Goal: Communication & Community: Answer question/provide support

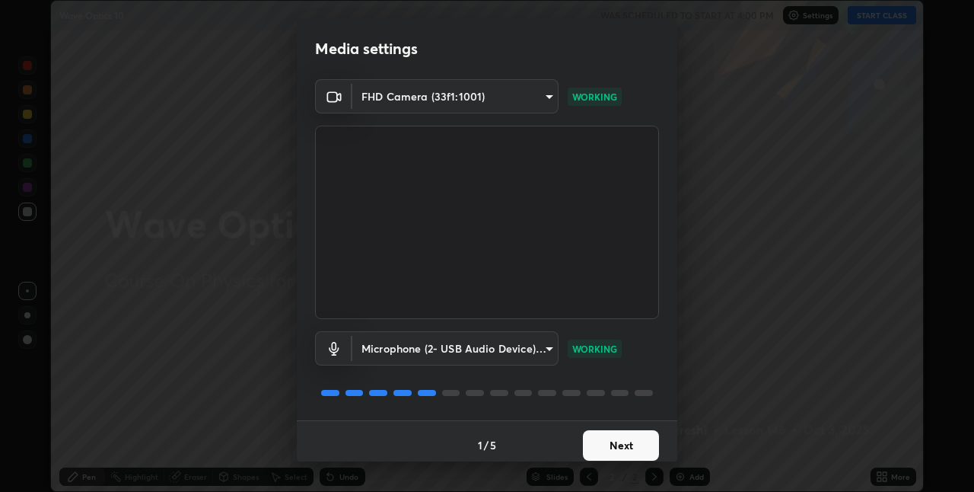
scroll to position [8, 0]
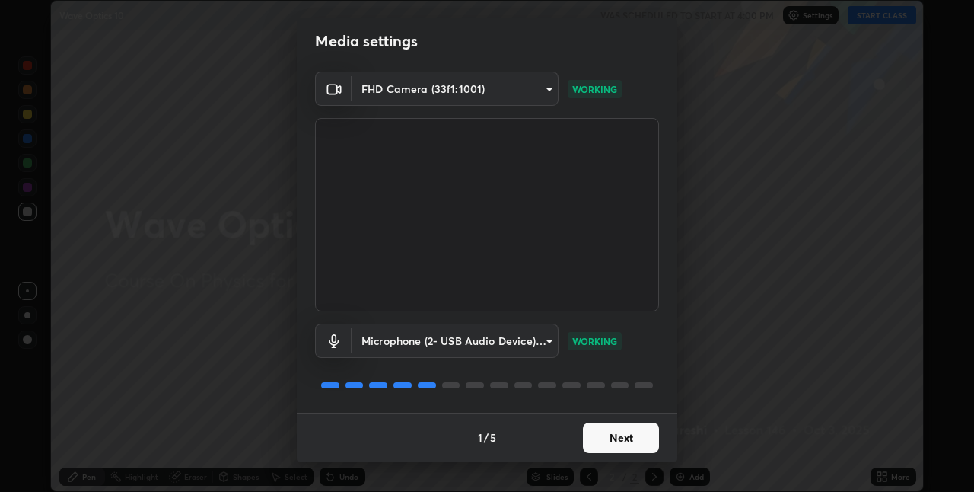
click at [621, 444] on button "Next" at bounding box center [621, 437] width 76 height 30
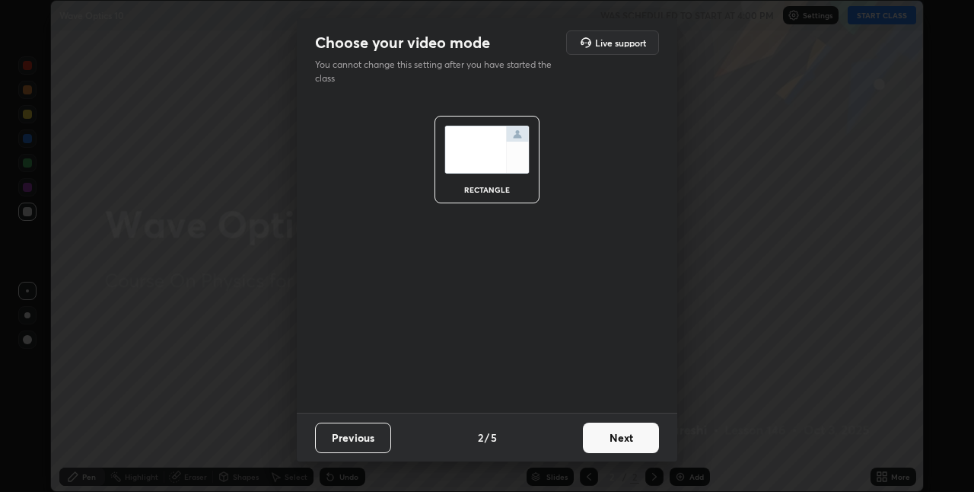
scroll to position [0, 0]
click at [621, 446] on button "Next" at bounding box center [621, 437] width 76 height 30
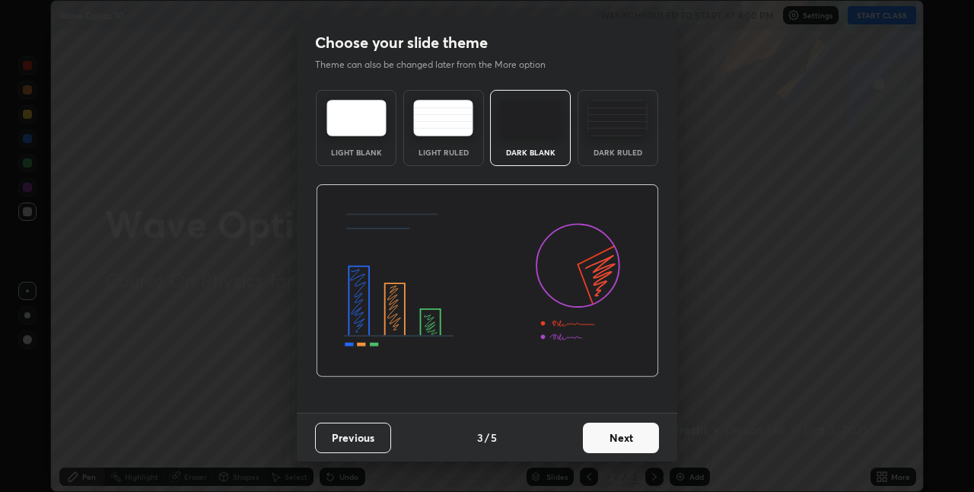
click at [621, 446] on button "Next" at bounding box center [621, 437] width 76 height 30
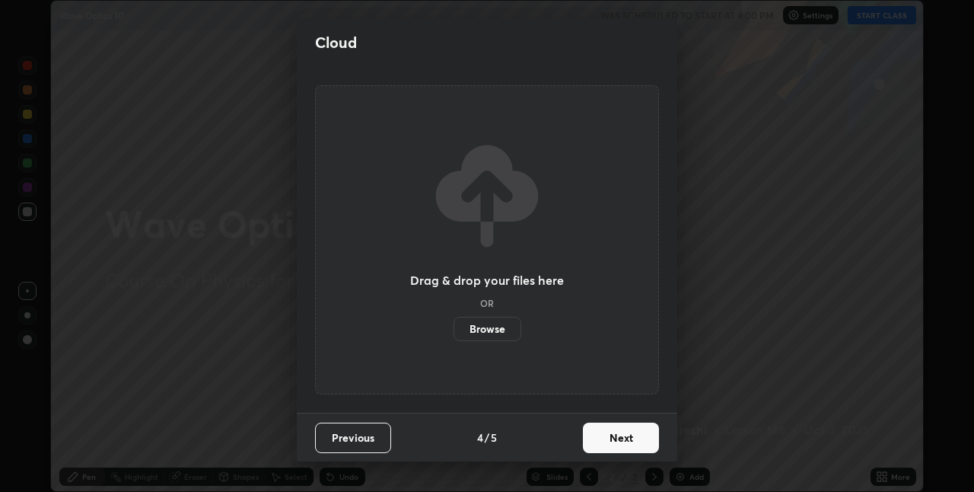
click at [624, 443] on button "Next" at bounding box center [621, 437] width 76 height 30
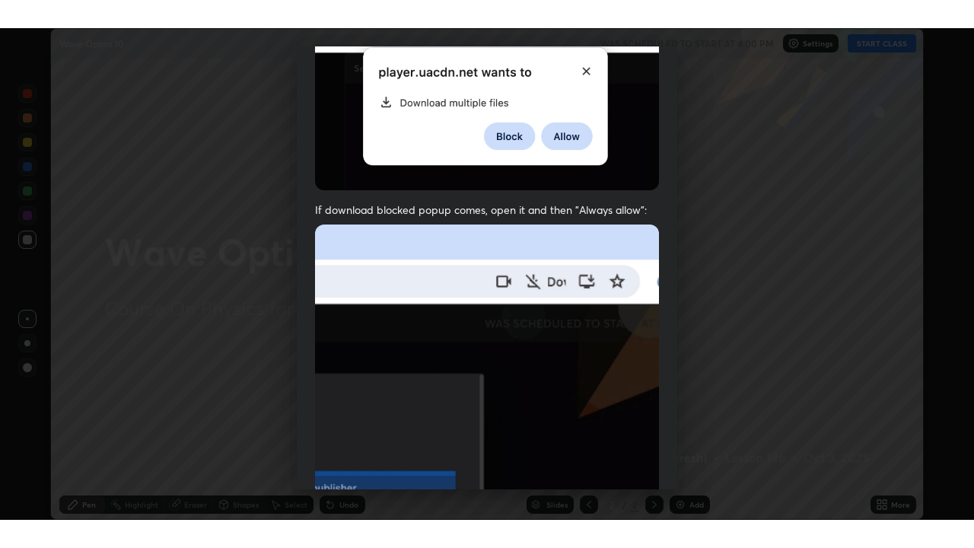
scroll to position [318, 0]
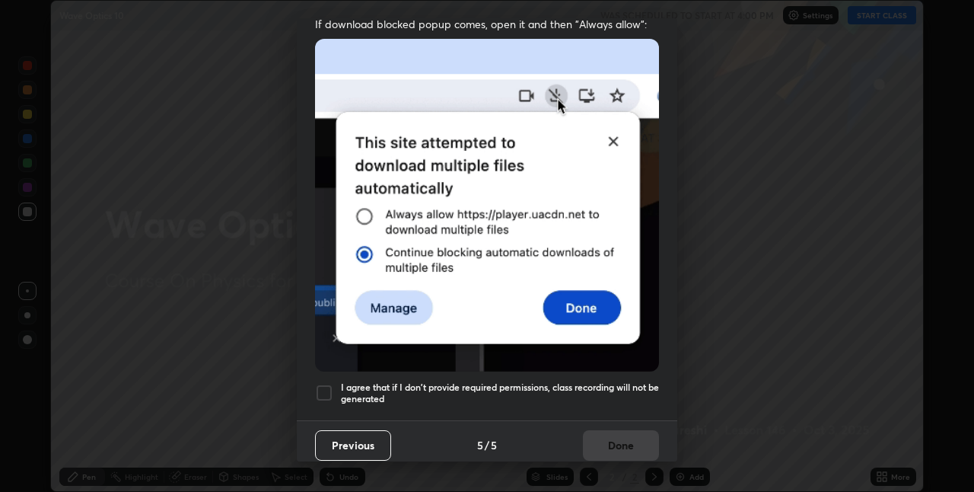
click at [321, 393] on div at bounding box center [324, 393] width 18 height 18
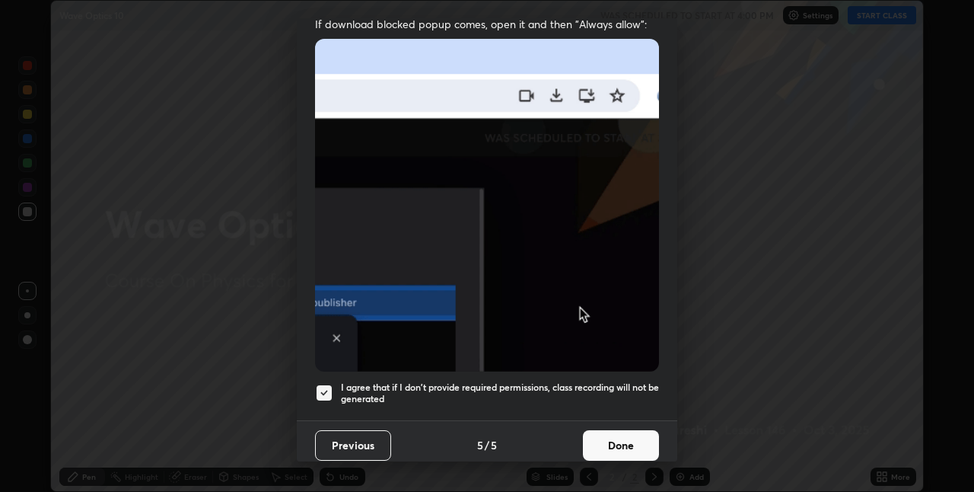
click at [609, 437] on button "Done" at bounding box center [621, 445] width 76 height 30
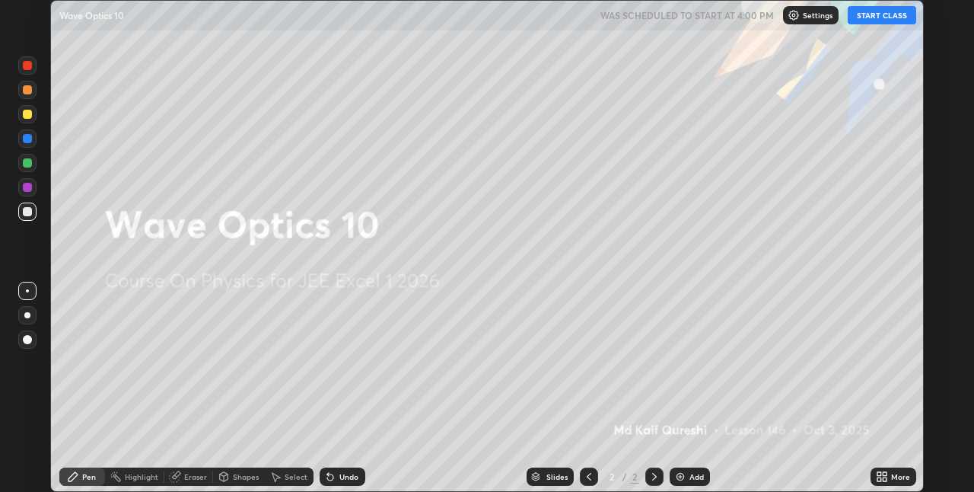
click at [879, 479] on icon at bounding box center [880, 479] width 4 height 4
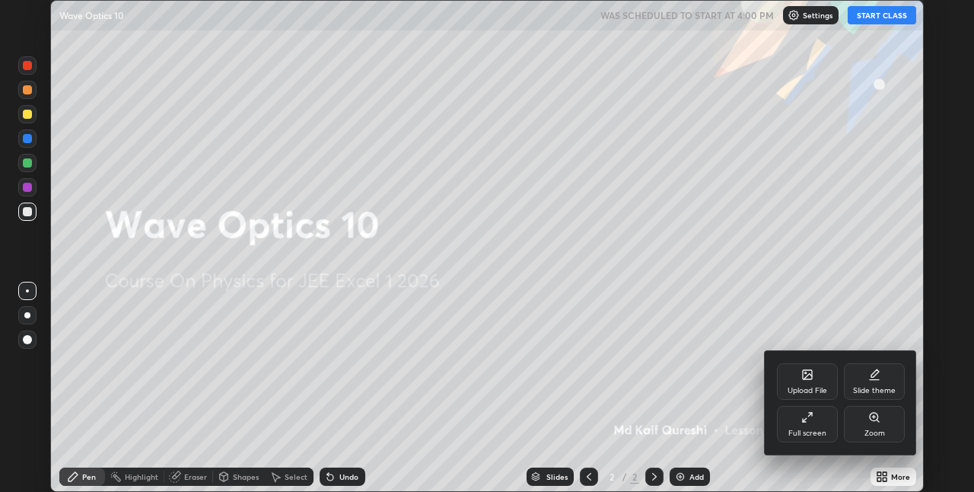
click at [799, 426] on div "Full screen" at bounding box center [807, 424] width 61 height 37
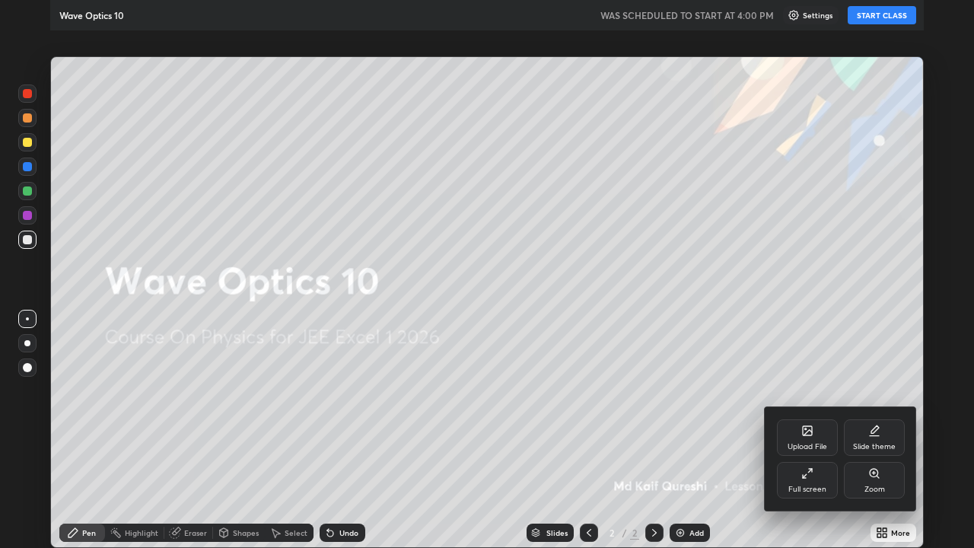
scroll to position [548, 974]
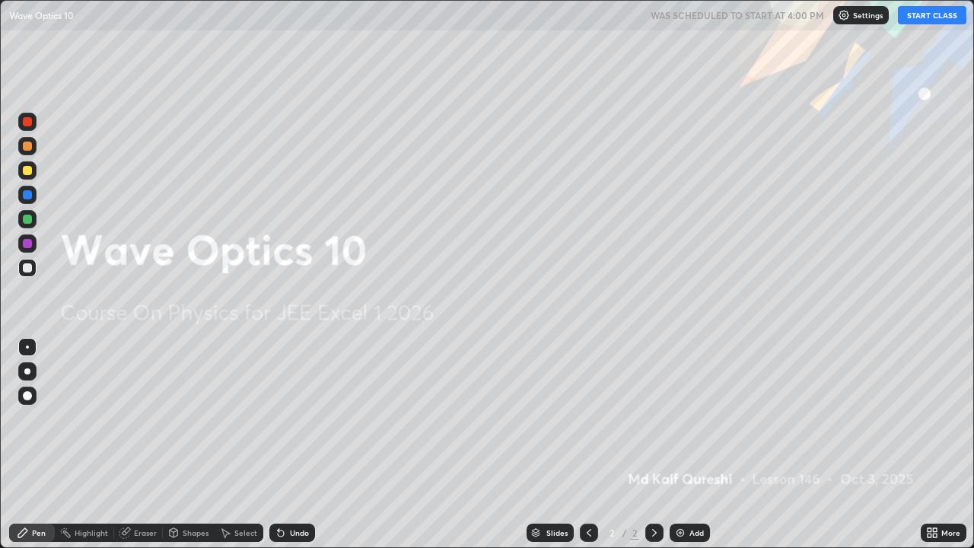
click at [940, 18] on button "START CLASS" at bounding box center [932, 15] width 68 height 18
click at [683, 491] on img at bounding box center [680, 533] width 12 height 12
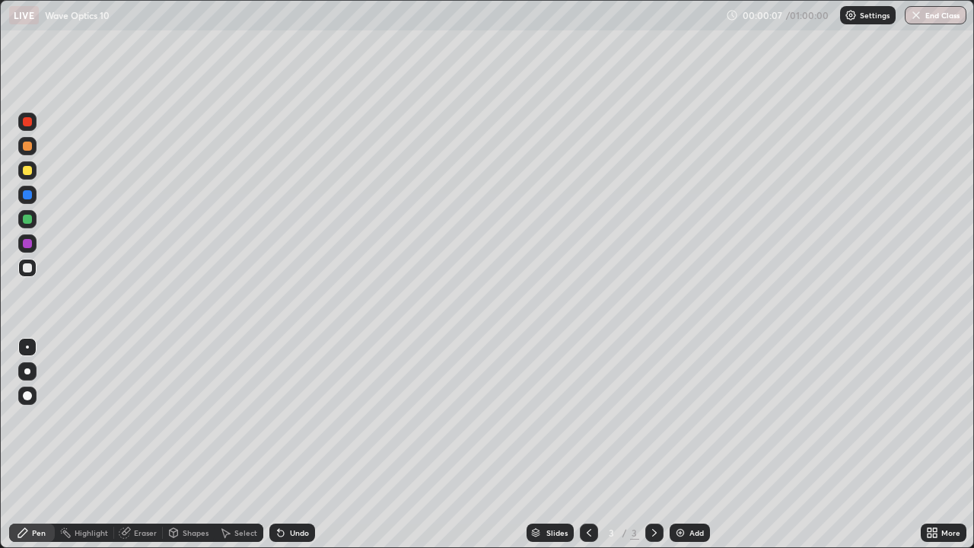
click at [31, 174] on div at bounding box center [27, 170] width 18 height 18
click at [187, 491] on div "Shapes" at bounding box center [189, 533] width 52 height 18
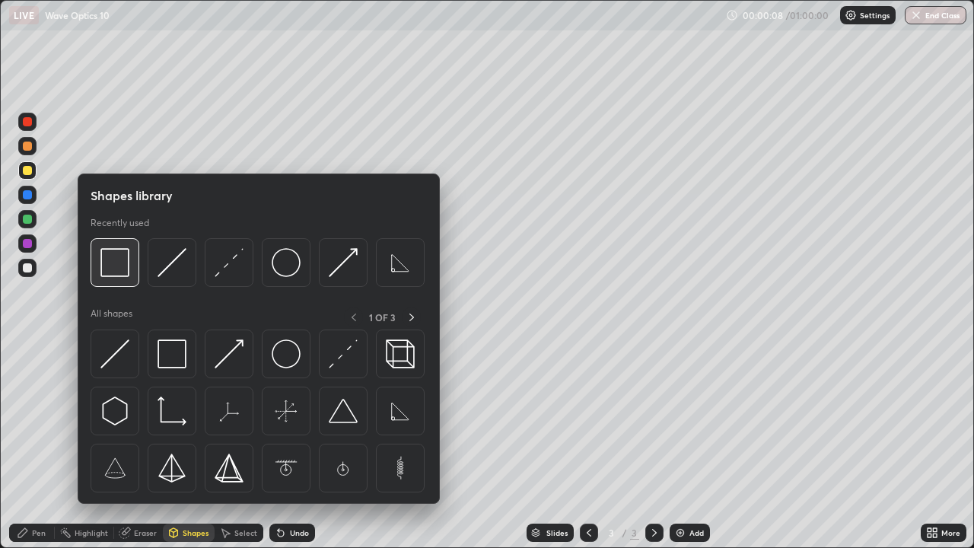
click at [116, 268] on img at bounding box center [114, 262] width 29 height 29
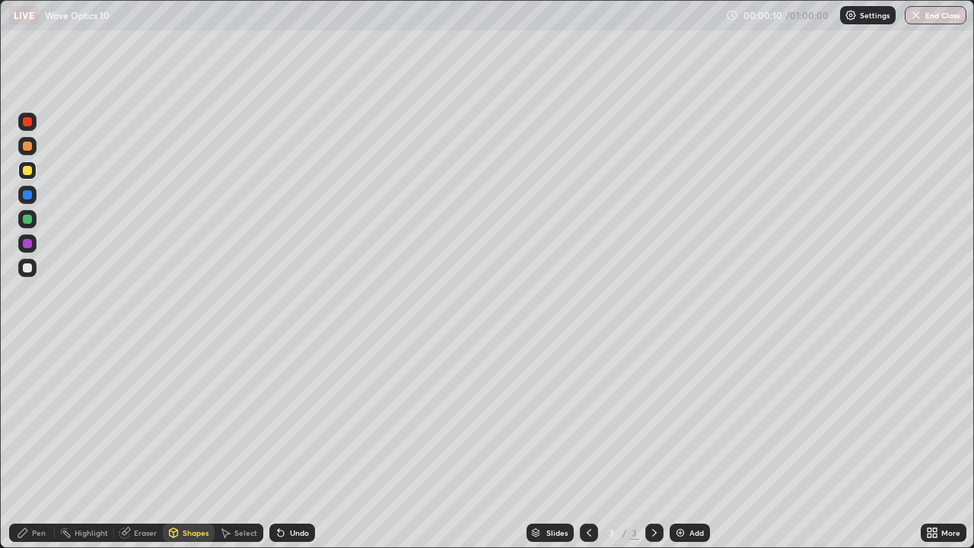
click at [288, 491] on div "Undo" at bounding box center [292, 533] width 46 height 18
click at [191, 491] on div "Shapes" at bounding box center [196, 533] width 26 height 8
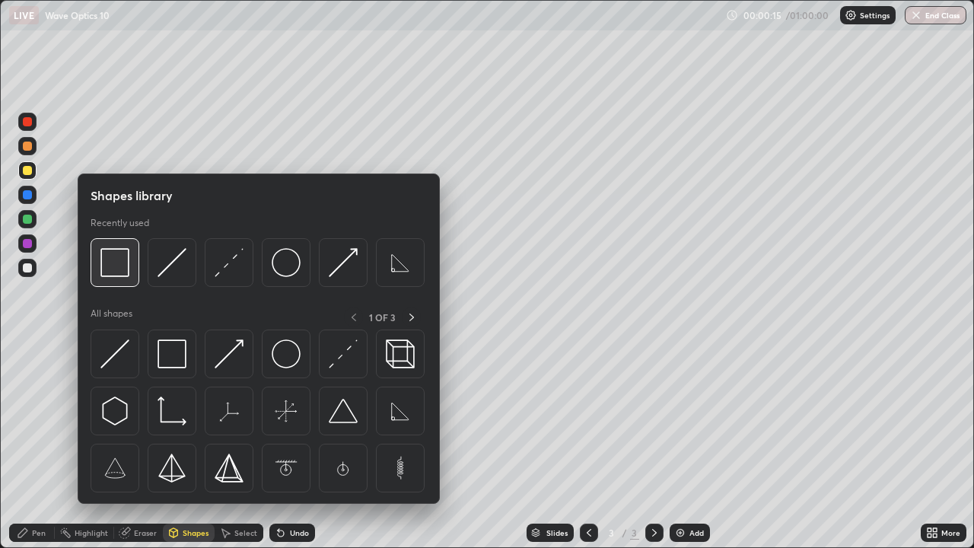
click at [124, 270] on img at bounding box center [114, 262] width 29 height 29
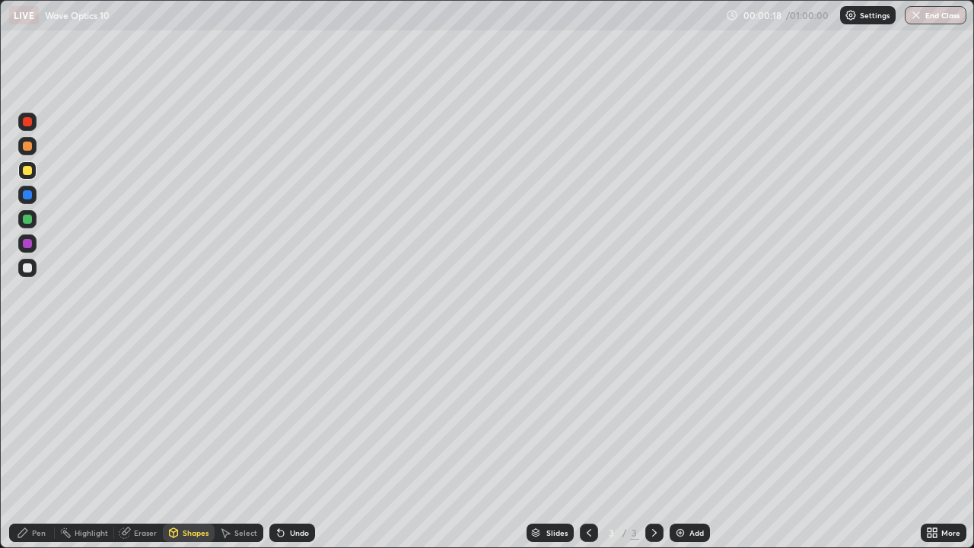
click at [41, 491] on div "Pen" at bounding box center [39, 533] width 14 height 8
click at [186, 491] on div "Shapes" at bounding box center [189, 533] width 52 height 18
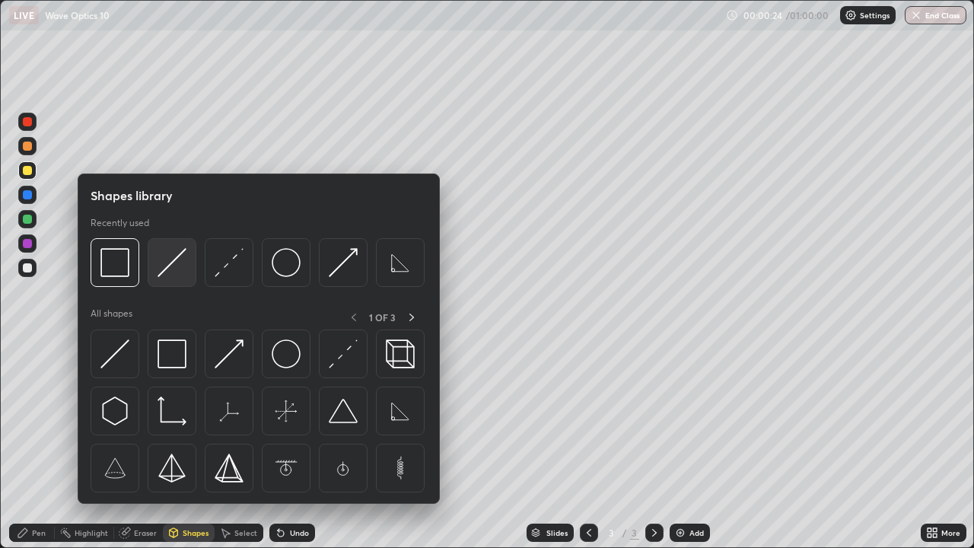
click at [170, 269] on img at bounding box center [172, 262] width 29 height 29
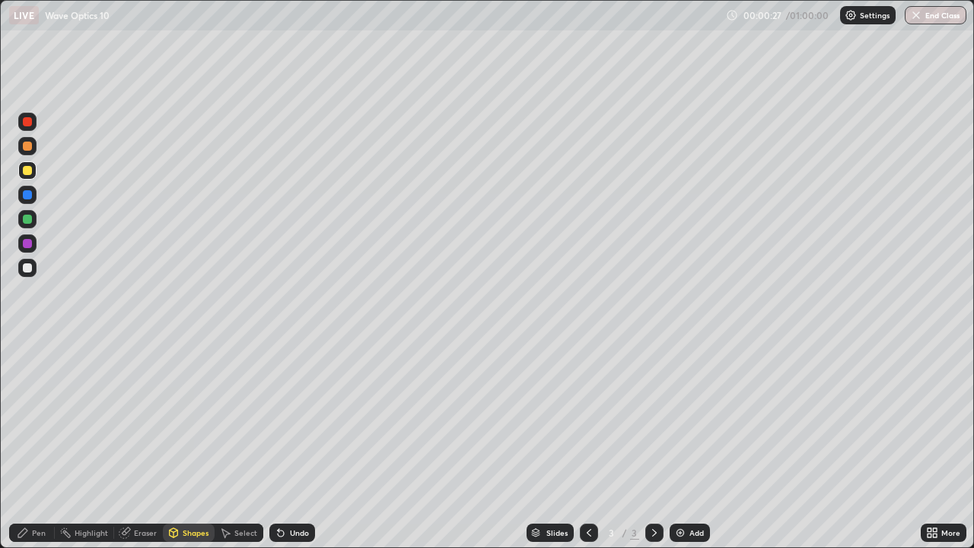
click at [27, 269] on div at bounding box center [27, 267] width 9 height 9
click at [31, 491] on div "Pen" at bounding box center [32, 533] width 46 height 18
click at [285, 491] on div "Undo" at bounding box center [292, 533] width 46 height 18
click at [26, 268] on div at bounding box center [27, 267] width 9 height 9
click at [26, 397] on div at bounding box center [27, 395] width 9 height 9
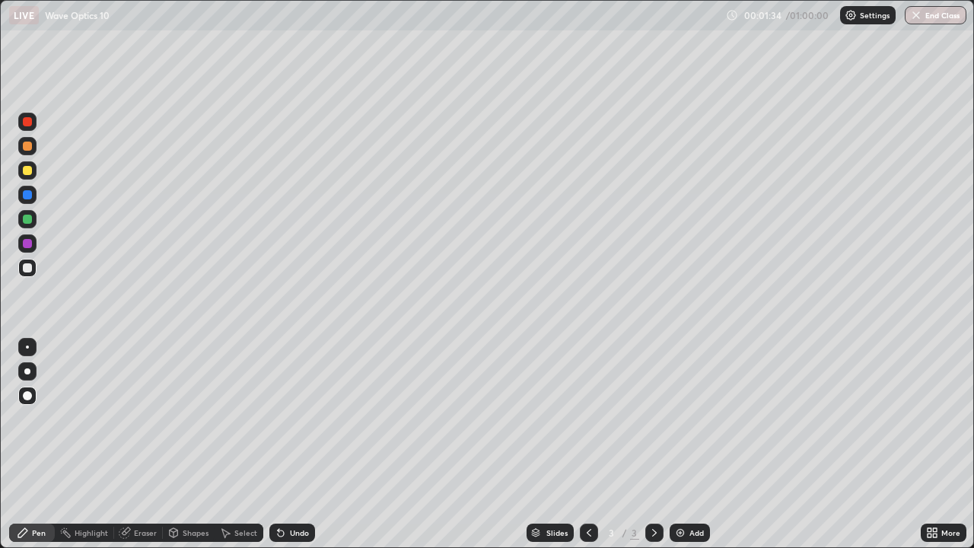
click at [33, 269] on div at bounding box center [27, 268] width 18 height 18
click at [28, 273] on div at bounding box center [27, 268] width 18 height 18
click at [295, 491] on div "Undo" at bounding box center [292, 533] width 46 height 18
click at [27, 347] on div at bounding box center [27, 347] width 3 height 3
click at [299, 491] on div "Undo" at bounding box center [299, 533] width 19 height 8
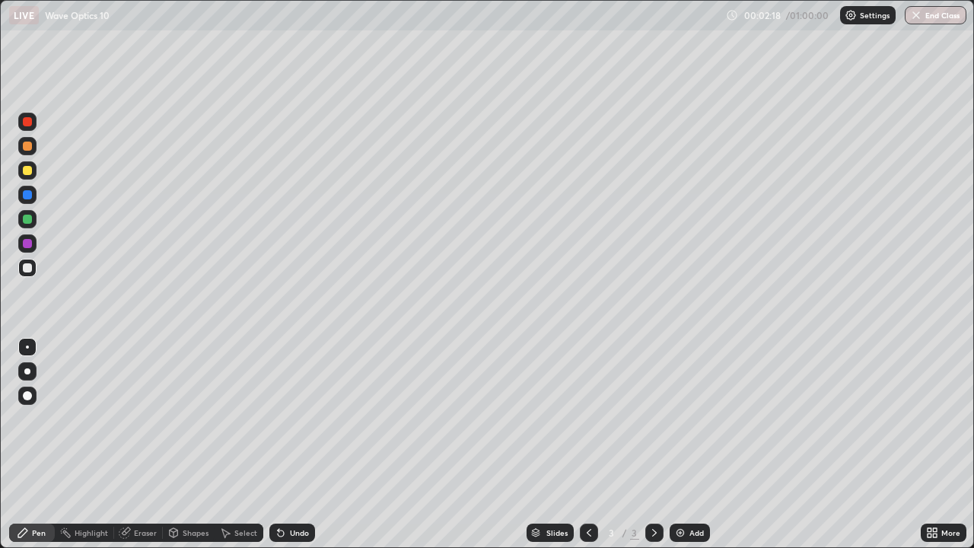
click at [293, 491] on div "Undo" at bounding box center [299, 533] width 19 height 8
click at [29, 174] on div at bounding box center [27, 170] width 9 height 9
click at [27, 223] on div at bounding box center [27, 219] width 9 height 9
click at [191, 491] on div "Shapes" at bounding box center [196, 533] width 26 height 8
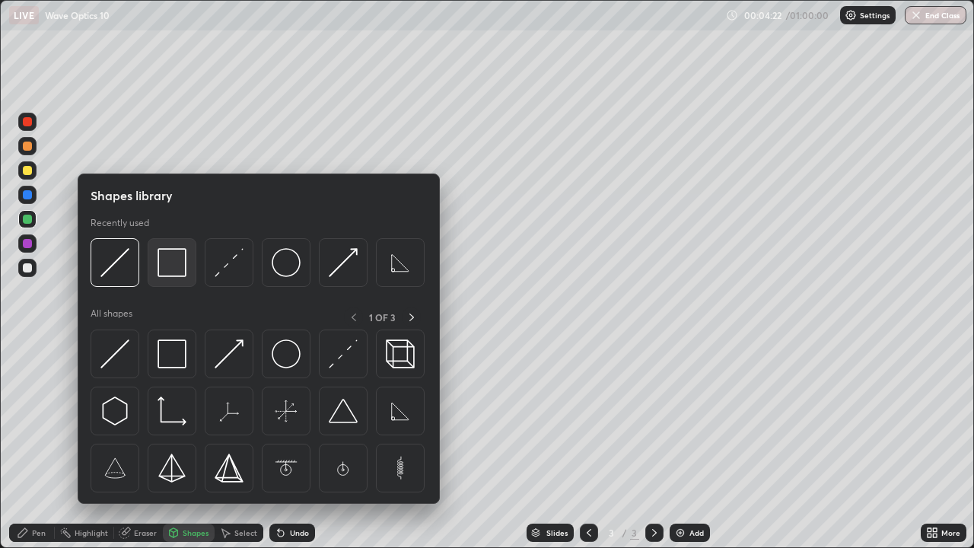
click at [175, 264] on img at bounding box center [172, 262] width 29 height 29
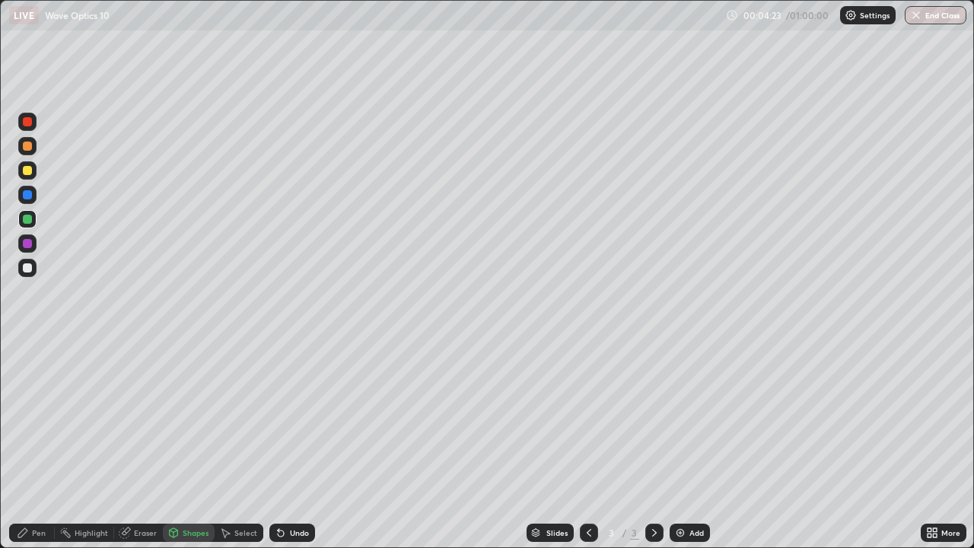
click at [27, 171] on div at bounding box center [27, 170] width 9 height 9
click at [194, 491] on div "Shapes" at bounding box center [196, 533] width 26 height 8
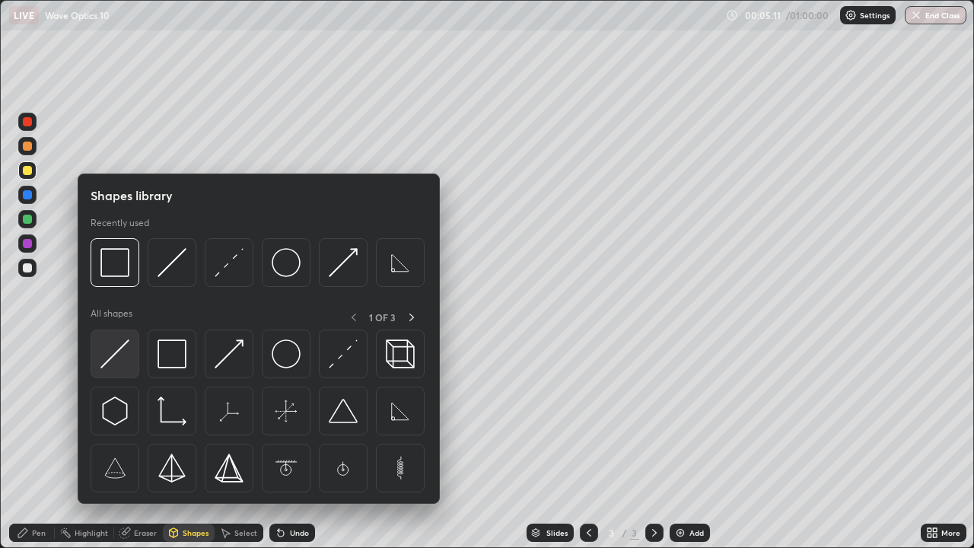
click at [110, 359] on img at bounding box center [114, 353] width 29 height 29
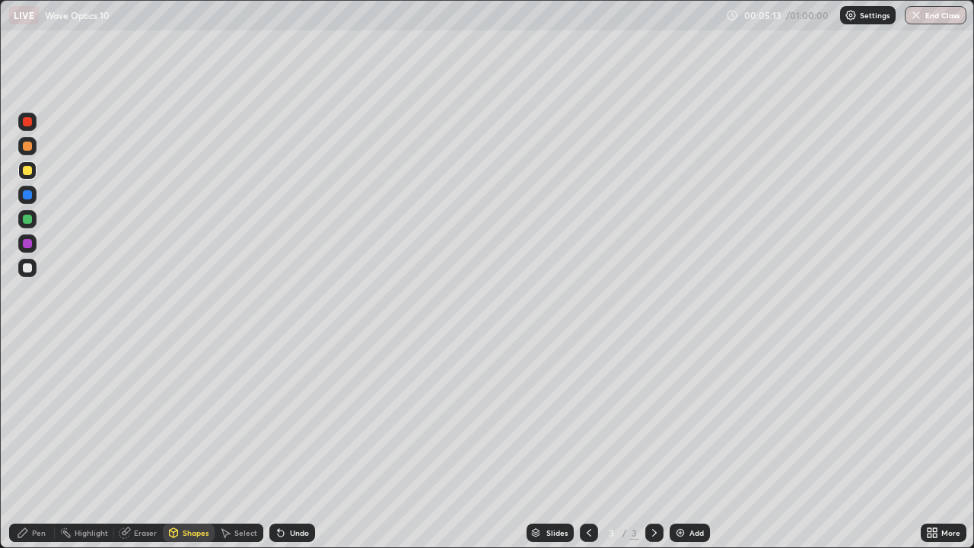
click at [187, 491] on div "Shapes" at bounding box center [196, 533] width 26 height 8
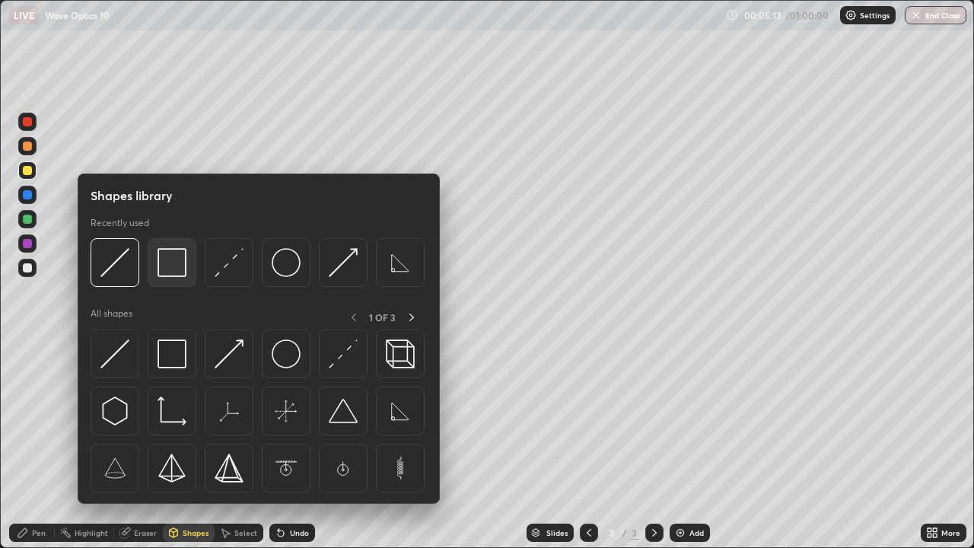
click at [177, 269] on img at bounding box center [172, 262] width 29 height 29
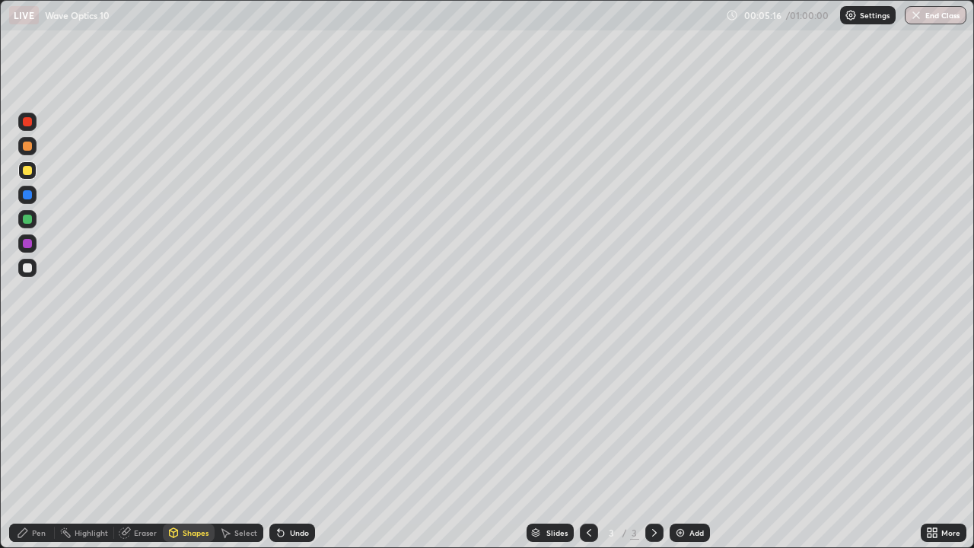
click at [37, 491] on div "Pen" at bounding box center [39, 533] width 14 height 8
click at [291, 491] on div "Undo" at bounding box center [292, 533] width 46 height 18
click at [294, 491] on div "Undo" at bounding box center [292, 533] width 46 height 18
click at [24, 272] on div at bounding box center [27, 267] width 9 height 9
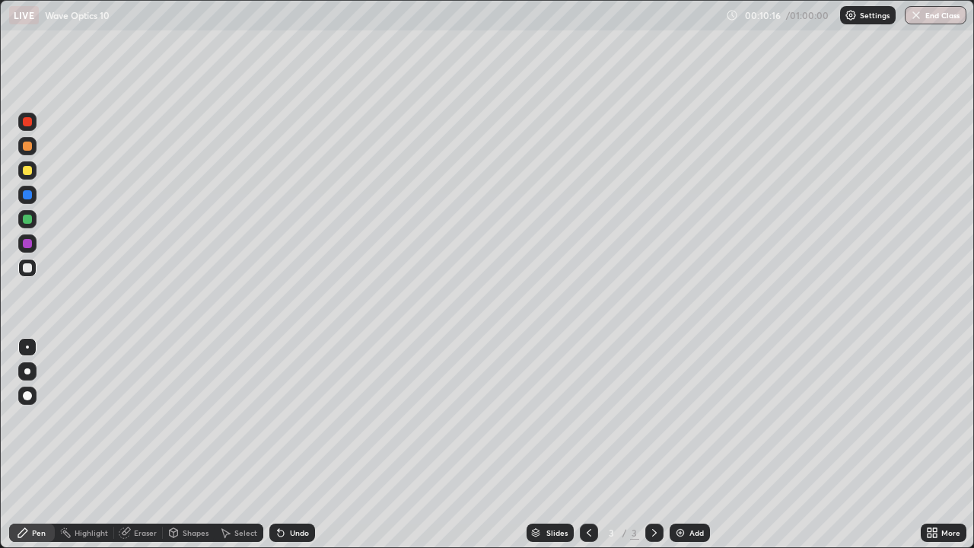
click at [692, 491] on div "Add" at bounding box center [690, 533] width 40 height 18
click at [30, 268] on div at bounding box center [27, 267] width 9 height 9
click at [594, 491] on div at bounding box center [589, 533] width 18 height 18
click at [658, 491] on icon at bounding box center [654, 533] width 12 height 12
click at [28, 174] on div at bounding box center [27, 170] width 9 height 9
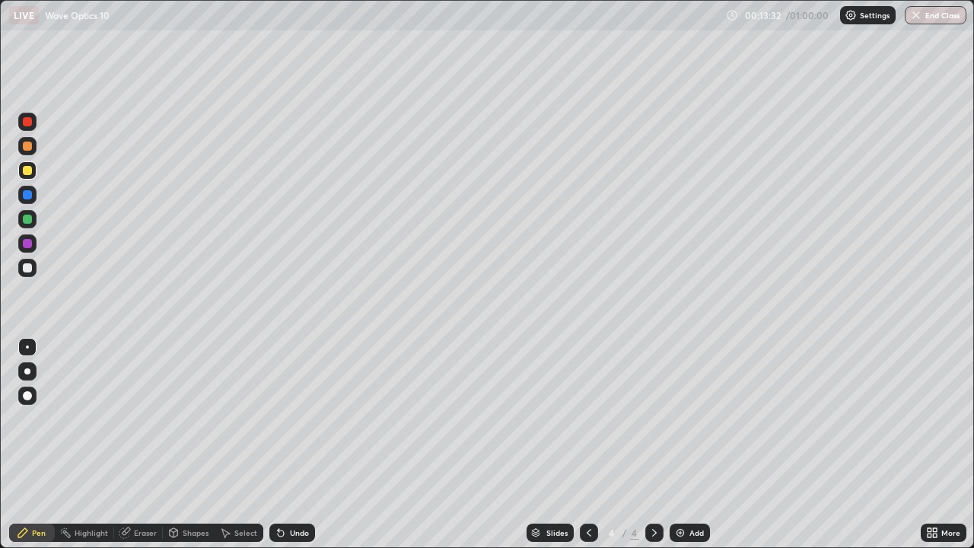
click at [184, 491] on div "Shapes" at bounding box center [196, 533] width 26 height 8
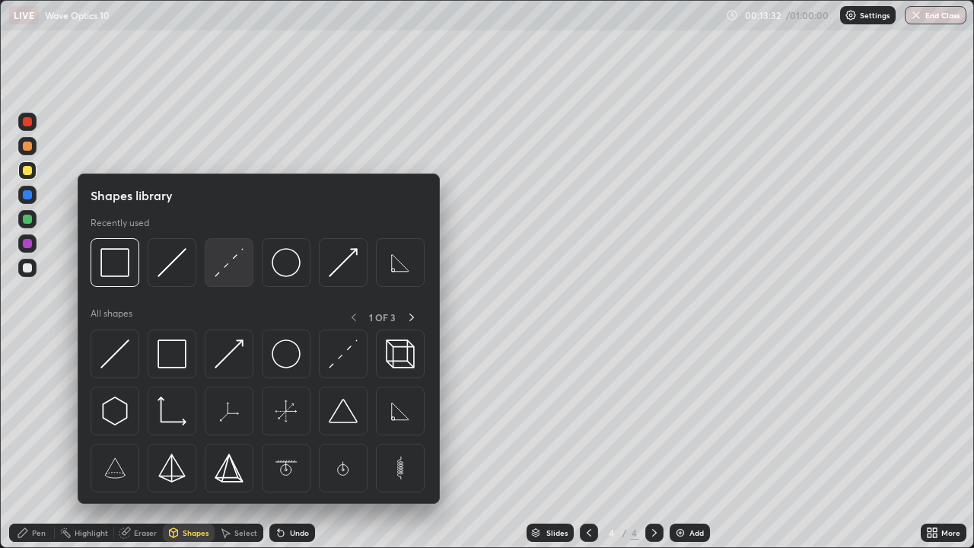
click at [224, 266] on img at bounding box center [229, 262] width 29 height 29
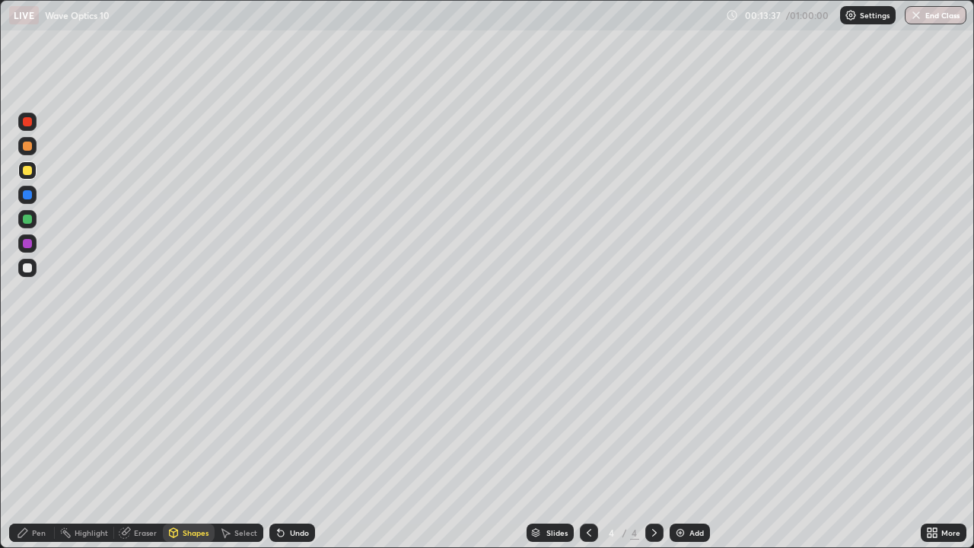
click at [34, 491] on div "Pen" at bounding box center [32, 533] width 46 height 18
click at [33, 266] on div at bounding box center [27, 268] width 18 height 18
click at [285, 491] on div "Undo" at bounding box center [292, 533] width 46 height 18
click at [188, 491] on div "Shapes" at bounding box center [196, 533] width 26 height 8
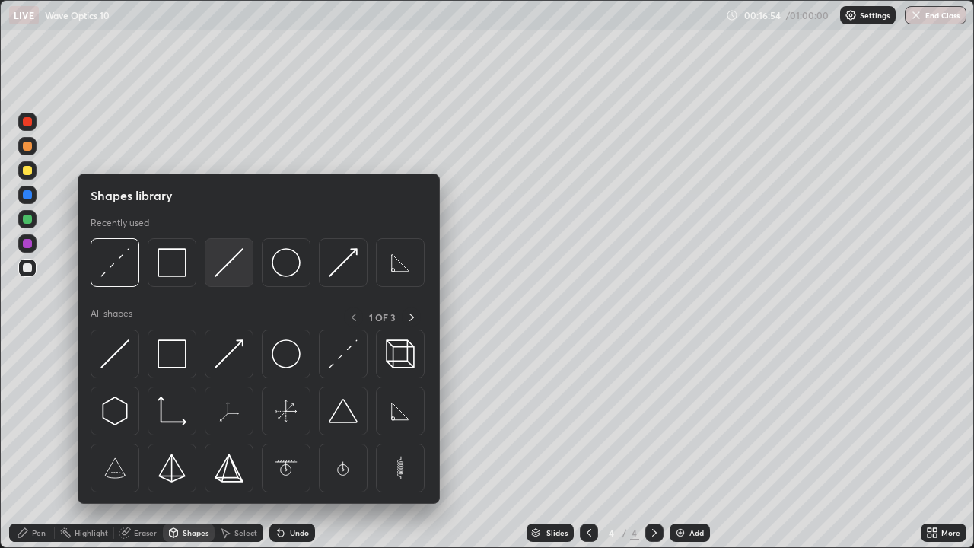
click at [221, 267] on img at bounding box center [229, 262] width 29 height 29
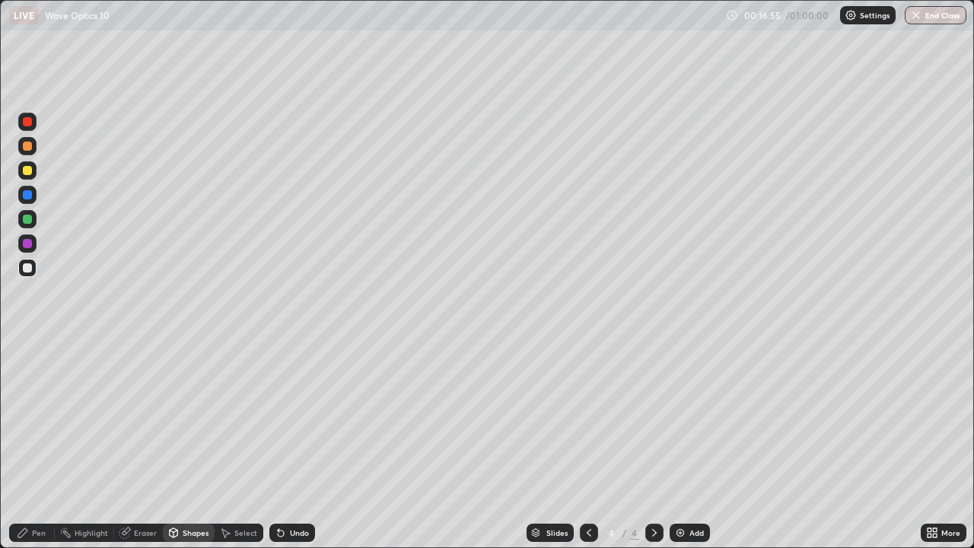
click at [30, 176] on div at bounding box center [27, 170] width 18 height 18
click at [588, 491] on icon at bounding box center [589, 533] width 12 height 12
click at [145, 491] on div "Eraser" at bounding box center [145, 533] width 23 height 8
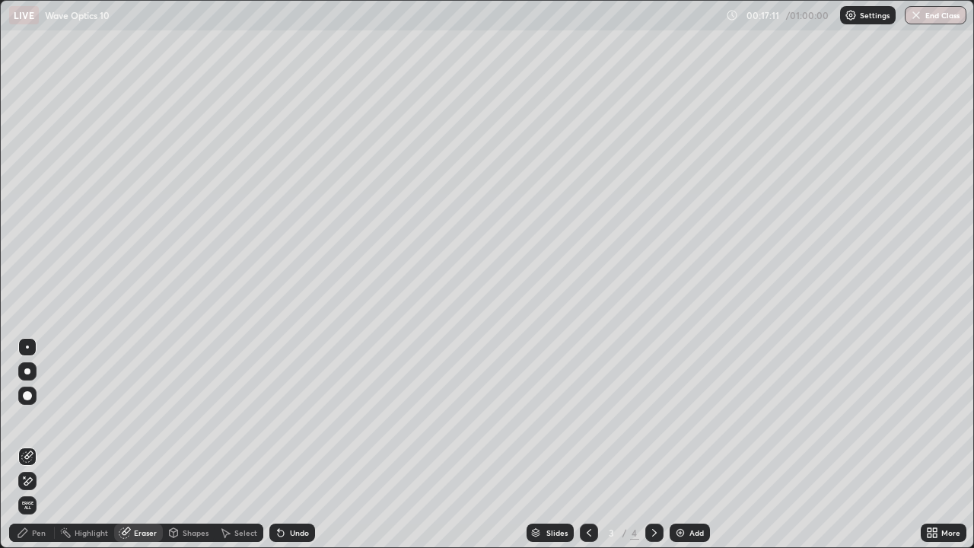
click at [36, 491] on div "Pen" at bounding box center [32, 533] width 46 height 18
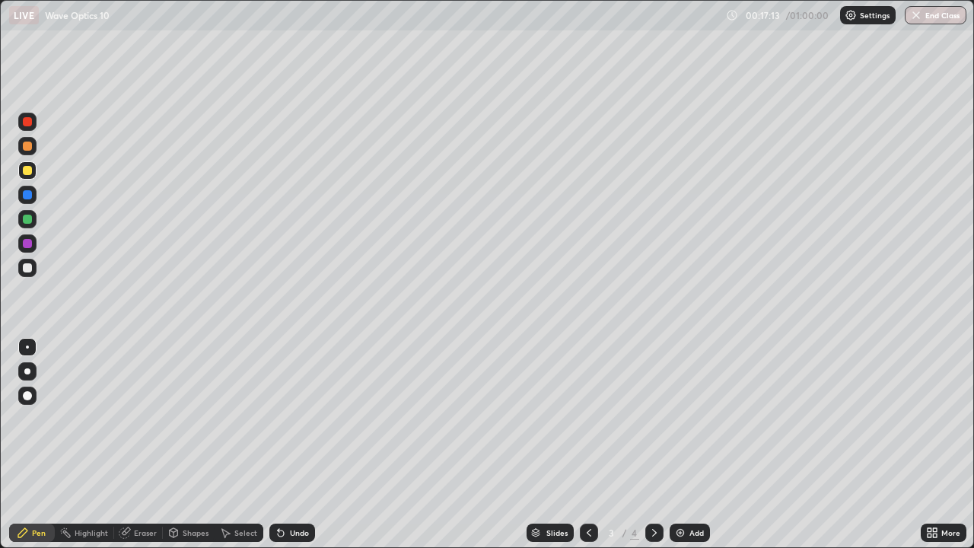
click at [293, 491] on div "Undo" at bounding box center [299, 533] width 19 height 8
click at [29, 269] on div at bounding box center [27, 267] width 9 height 9
click at [653, 491] on icon at bounding box center [654, 533] width 12 height 12
click at [28, 174] on div at bounding box center [27, 170] width 9 height 9
click at [192, 491] on div "Shapes" at bounding box center [196, 533] width 26 height 8
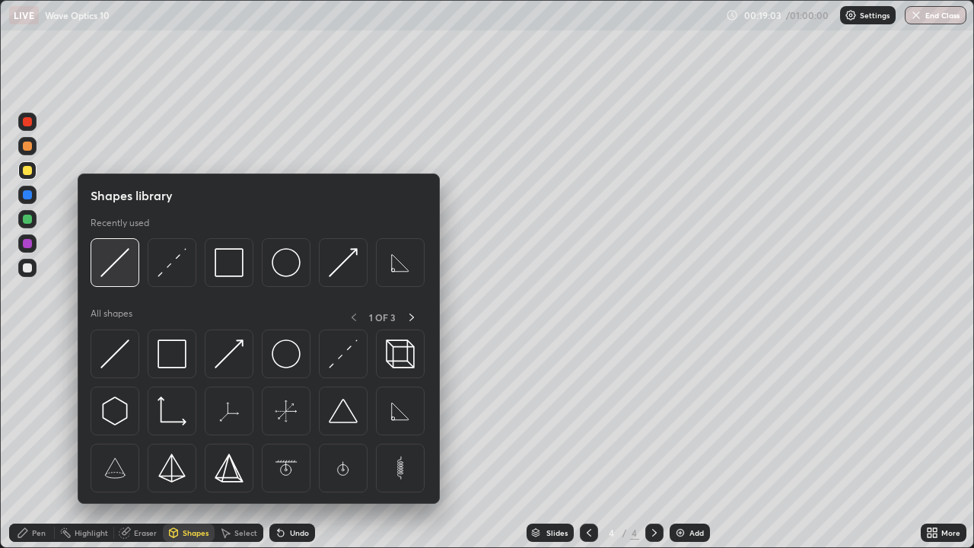
click at [110, 272] on img at bounding box center [114, 262] width 29 height 29
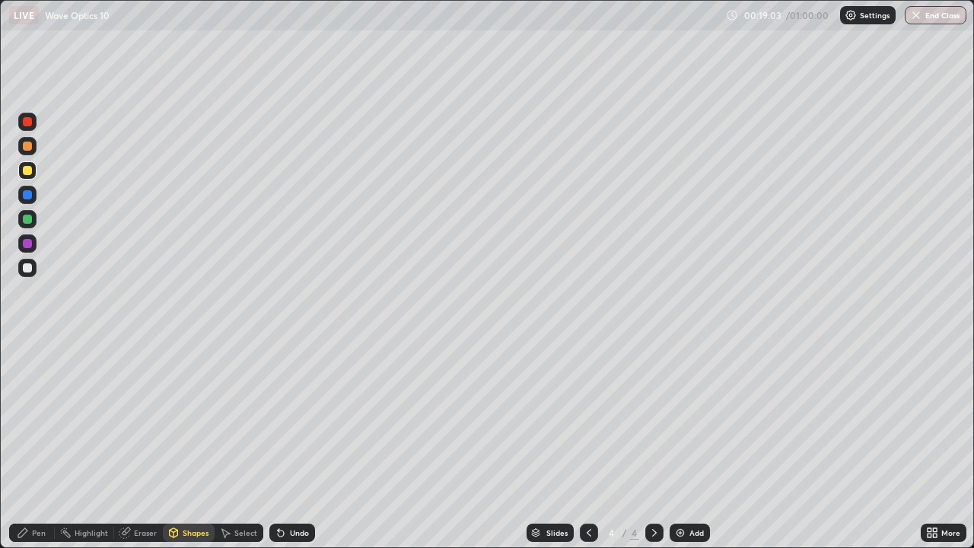
click at [30, 168] on div at bounding box center [27, 170] width 9 height 9
click at [185, 491] on div "Shapes" at bounding box center [196, 533] width 26 height 8
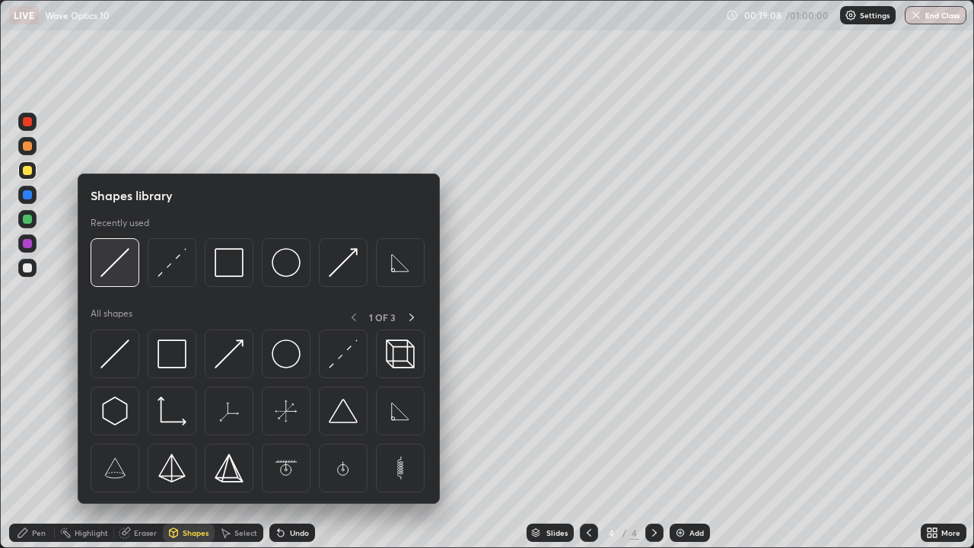
click at [116, 272] on img at bounding box center [114, 262] width 29 height 29
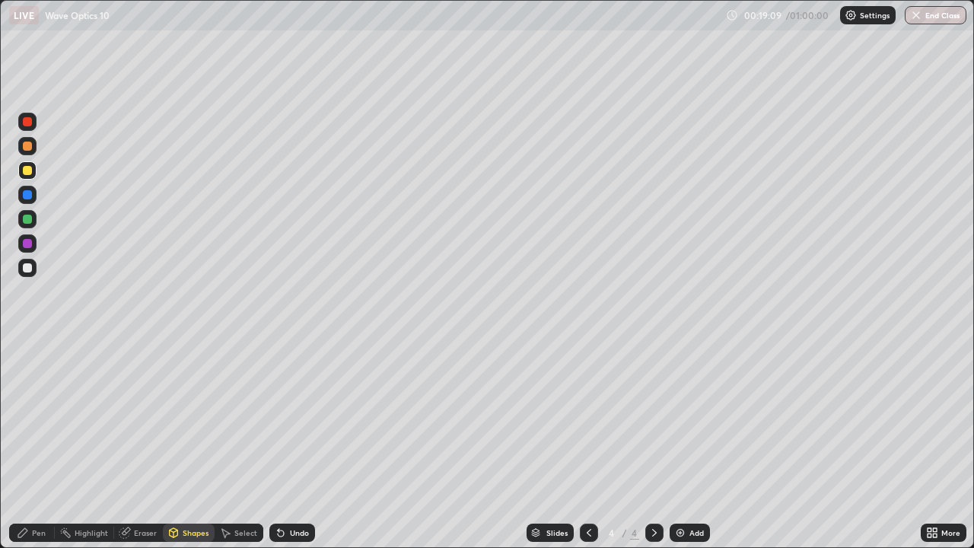
click at [33, 178] on div at bounding box center [27, 170] width 18 height 18
click at [186, 491] on div "Shapes" at bounding box center [196, 533] width 26 height 8
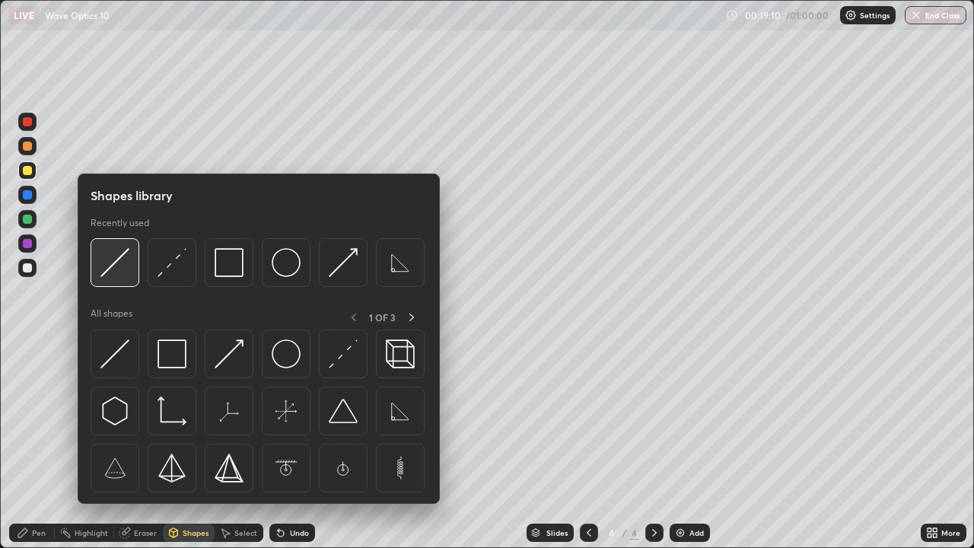
click at [116, 269] on img at bounding box center [114, 262] width 29 height 29
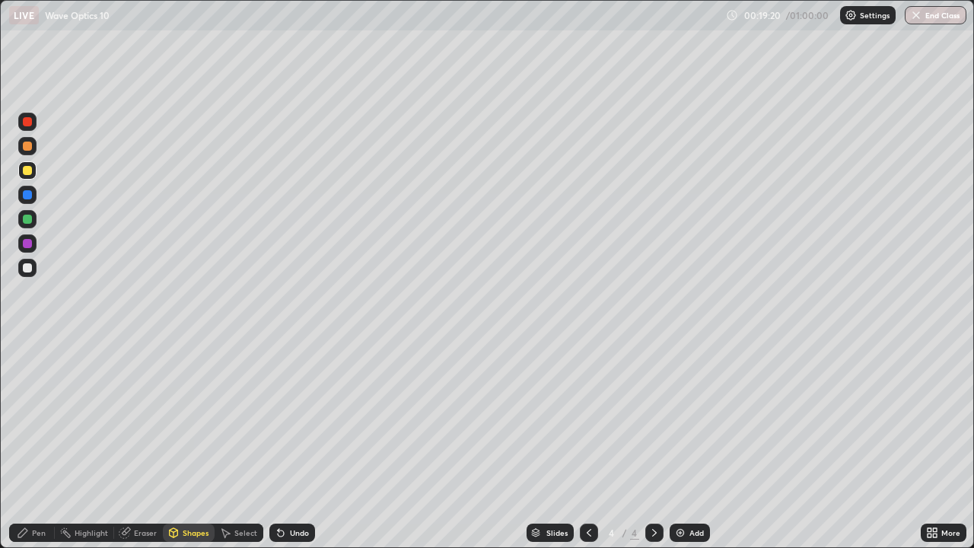
click at [29, 491] on div "Pen" at bounding box center [32, 533] width 46 height 18
click at [185, 491] on div "Shapes" at bounding box center [196, 533] width 26 height 8
click at [233, 491] on div "Select" at bounding box center [239, 533] width 49 height 18
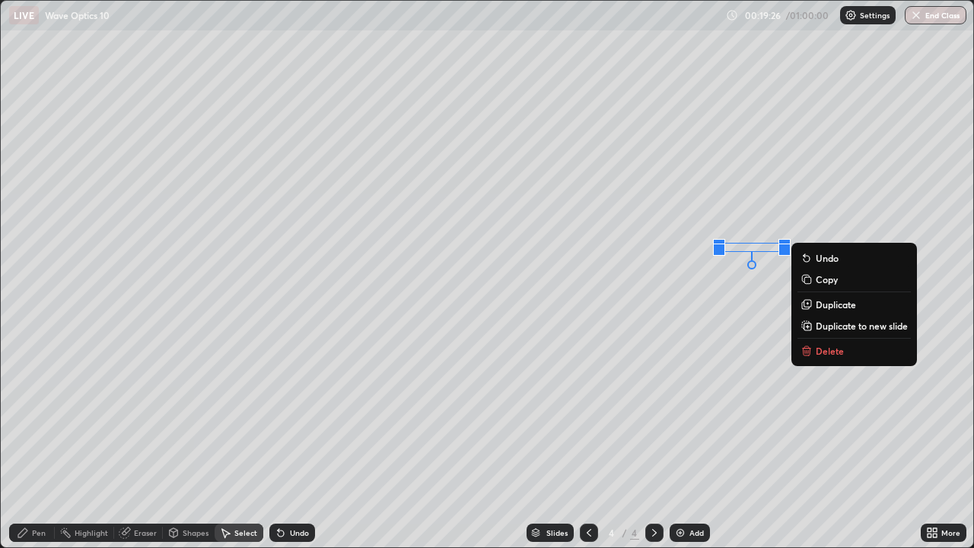
click at [678, 365] on div "0 ° Undo Copy Duplicate Duplicate to new slide Delete" at bounding box center [487, 274] width 973 height 546
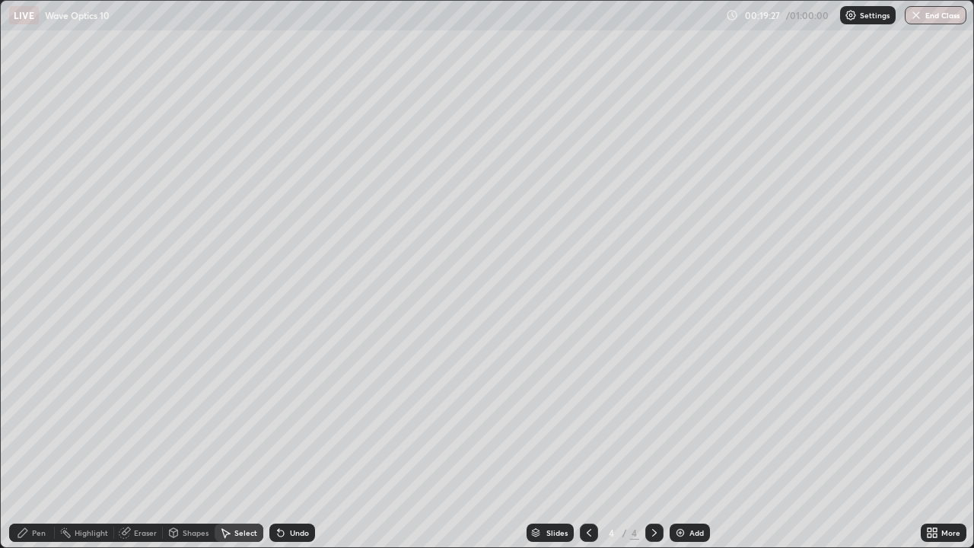
click at [36, 491] on div "Pen" at bounding box center [39, 533] width 14 height 8
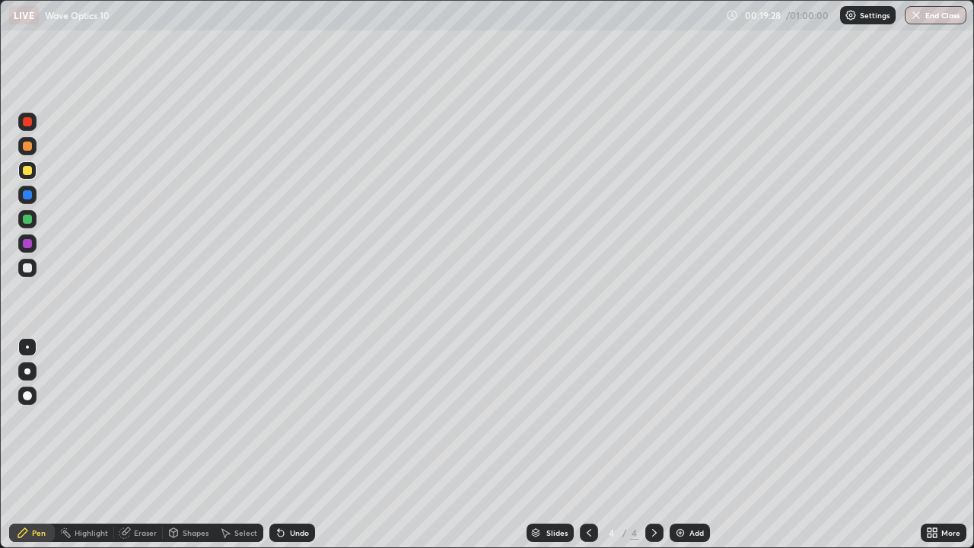
click at [31, 269] on div at bounding box center [27, 267] width 9 height 9
click at [190, 491] on div "Shapes" at bounding box center [196, 533] width 26 height 8
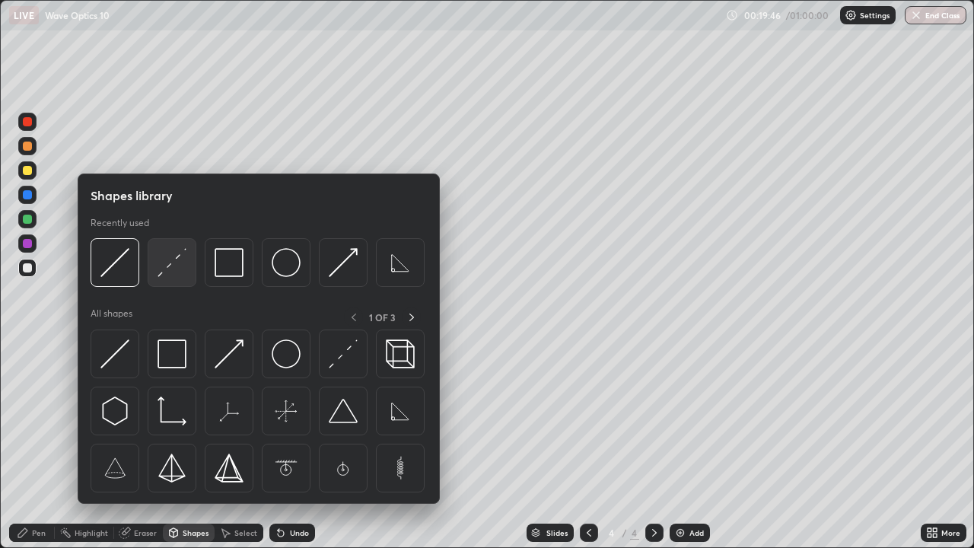
click at [174, 271] on img at bounding box center [172, 262] width 29 height 29
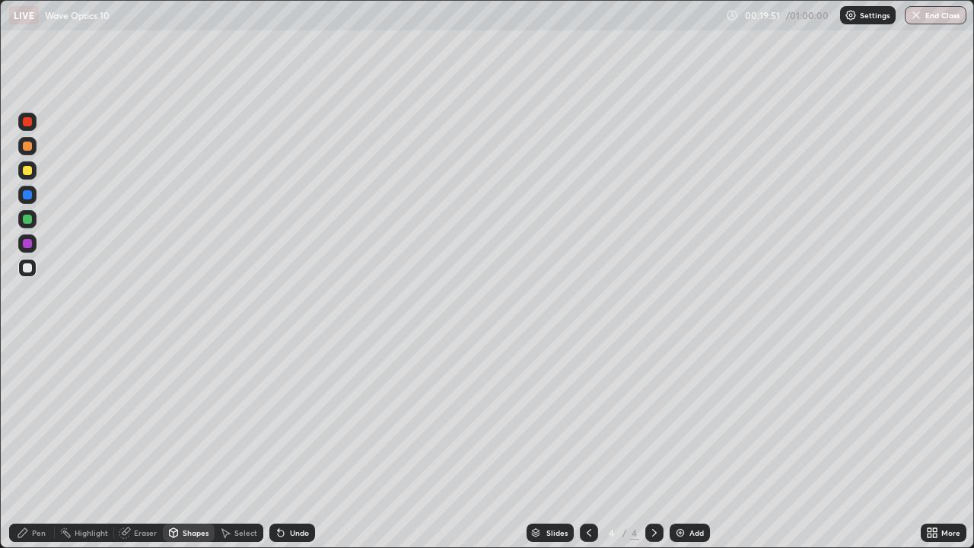
click at [49, 491] on div "Pen" at bounding box center [32, 533] width 46 height 18
click at [34, 270] on div at bounding box center [27, 268] width 18 height 18
click at [298, 491] on div "Undo" at bounding box center [299, 533] width 19 height 8
click at [198, 491] on div "Shapes" at bounding box center [196, 533] width 26 height 8
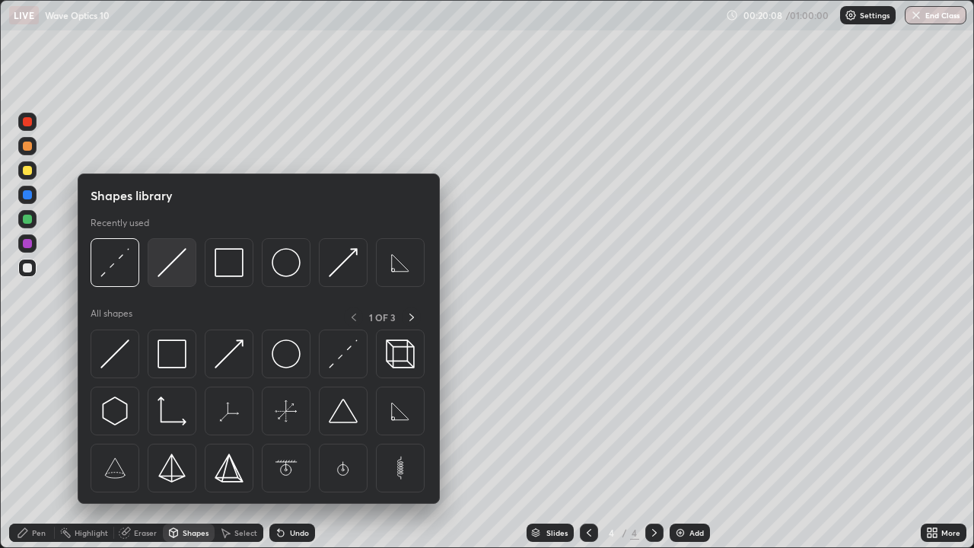
click at [170, 269] on img at bounding box center [172, 262] width 29 height 29
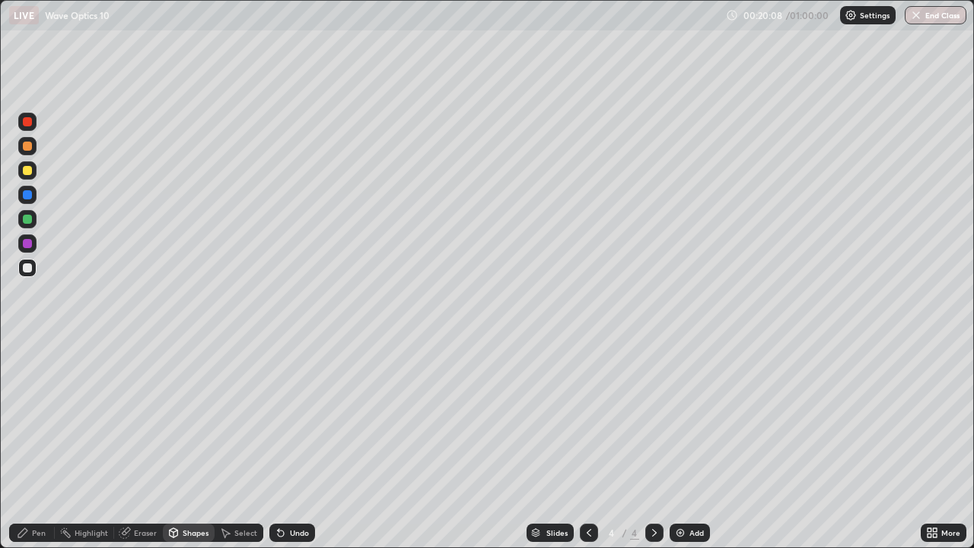
click at [33, 221] on div at bounding box center [27, 219] width 18 height 18
click at [42, 491] on div "Pen" at bounding box center [39, 533] width 14 height 8
click at [38, 269] on div at bounding box center [27, 268] width 24 height 24
click at [189, 491] on div "Shapes" at bounding box center [196, 533] width 26 height 8
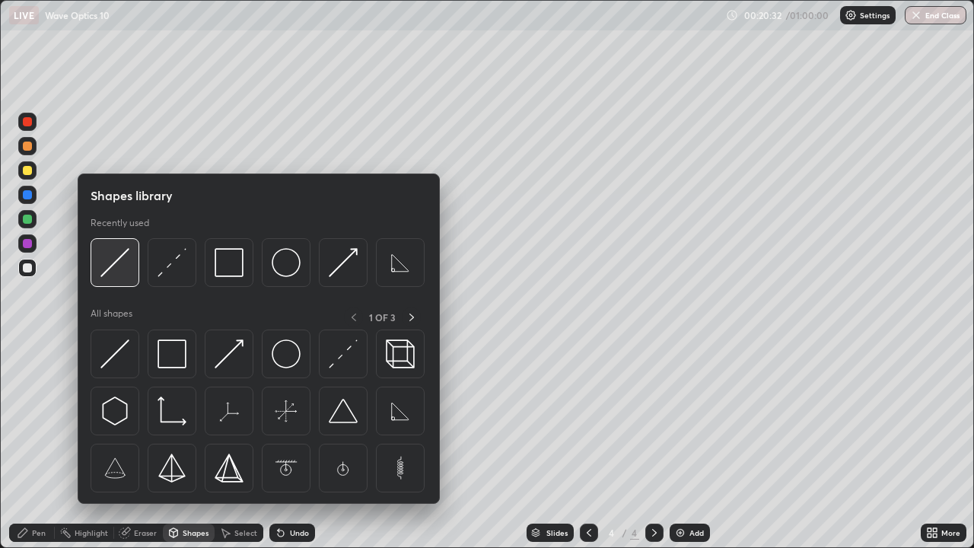
click at [119, 268] on img at bounding box center [114, 262] width 29 height 29
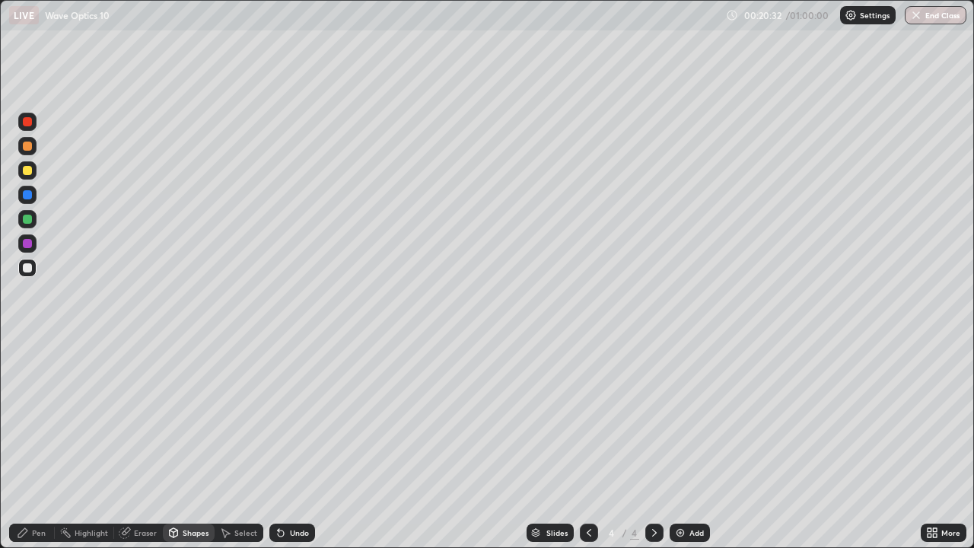
click at [27, 221] on div at bounding box center [27, 219] width 9 height 9
click at [189, 491] on div "Shapes" at bounding box center [196, 533] width 26 height 8
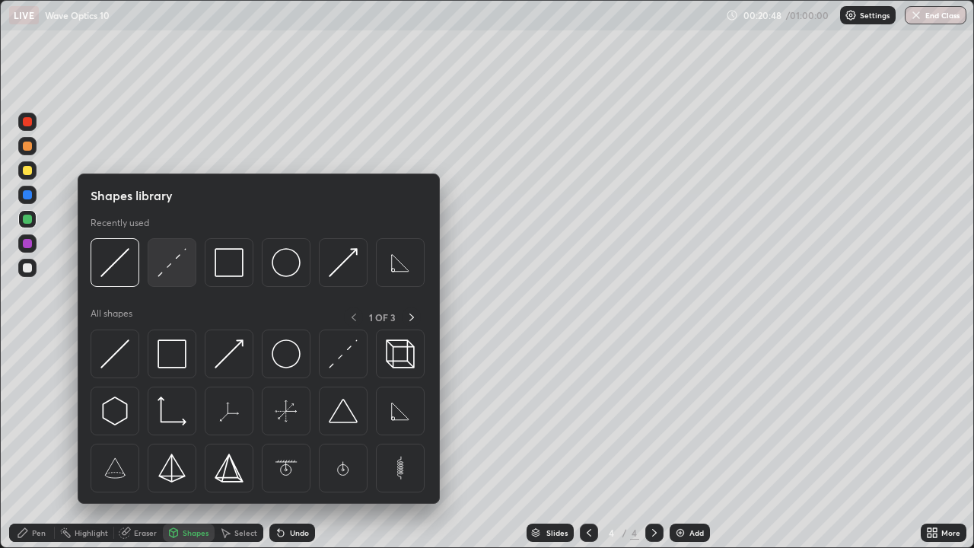
click at [168, 274] on img at bounding box center [172, 262] width 29 height 29
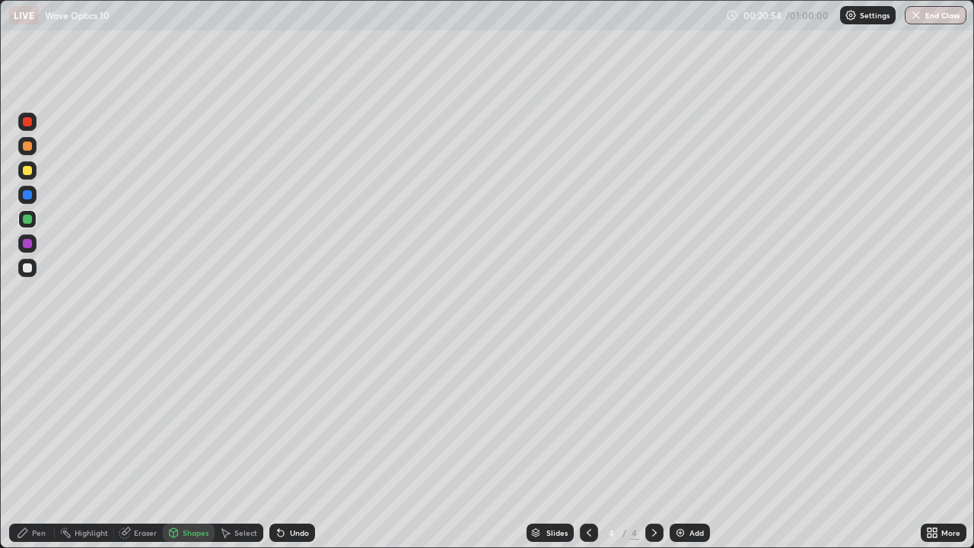
click at [46, 491] on div "Pen" at bounding box center [32, 533] width 46 height 18
click at [27, 269] on div at bounding box center [27, 267] width 9 height 9
click at [189, 491] on div "Shapes" at bounding box center [189, 533] width 52 height 18
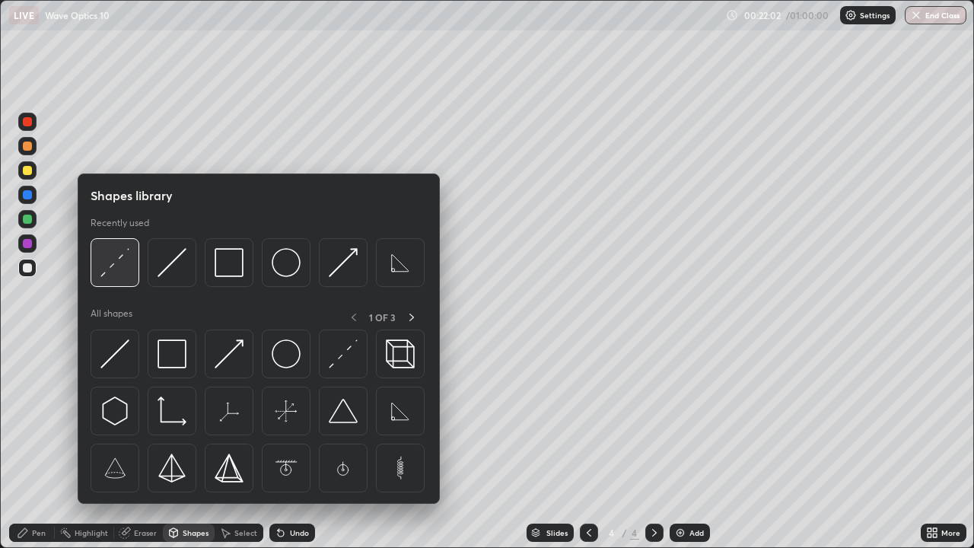
click at [113, 272] on img at bounding box center [114, 262] width 29 height 29
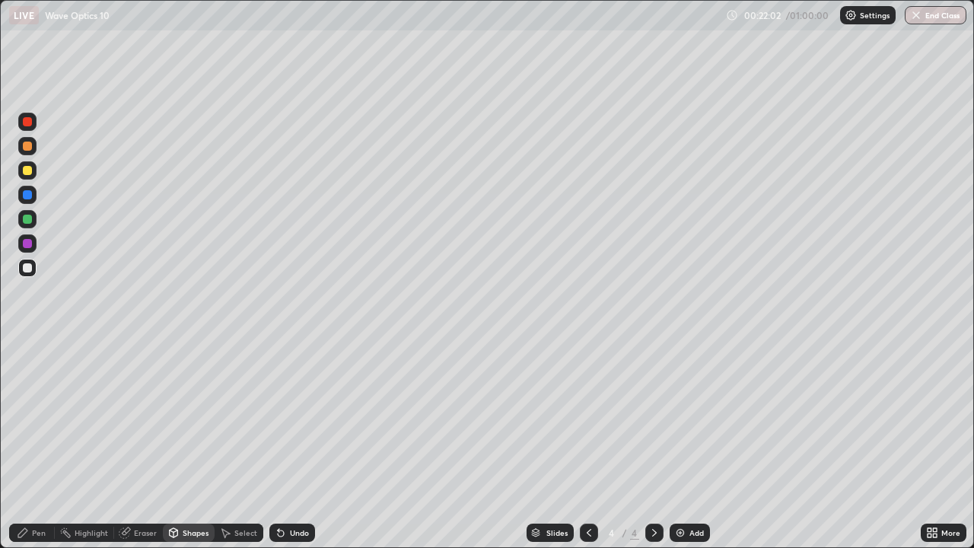
click at [34, 271] on div at bounding box center [27, 268] width 18 height 18
click at [43, 491] on div "Pen" at bounding box center [39, 533] width 14 height 8
click at [33, 266] on div at bounding box center [27, 268] width 18 height 18
click at [34, 196] on div at bounding box center [27, 195] width 18 height 18
click at [33, 218] on div at bounding box center [27, 219] width 18 height 18
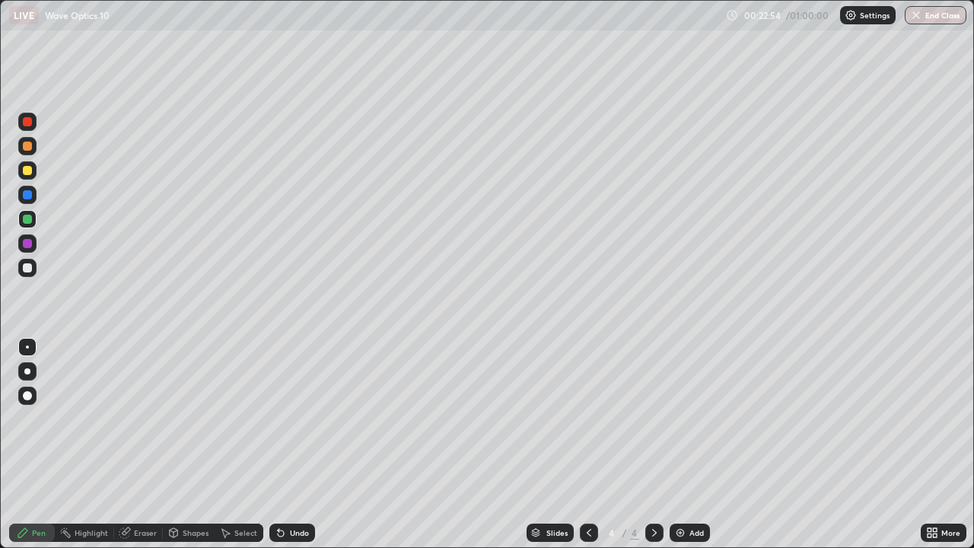
click at [43, 491] on div "Pen" at bounding box center [39, 533] width 14 height 8
click at [28, 198] on div at bounding box center [27, 194] width 9 height 9
click at [28, 268] on div at bounding box center [27, 267] width 9 height 9
click at [139, 491] on div "Eraser" at bounding box center [145, 533] width 23 height 8
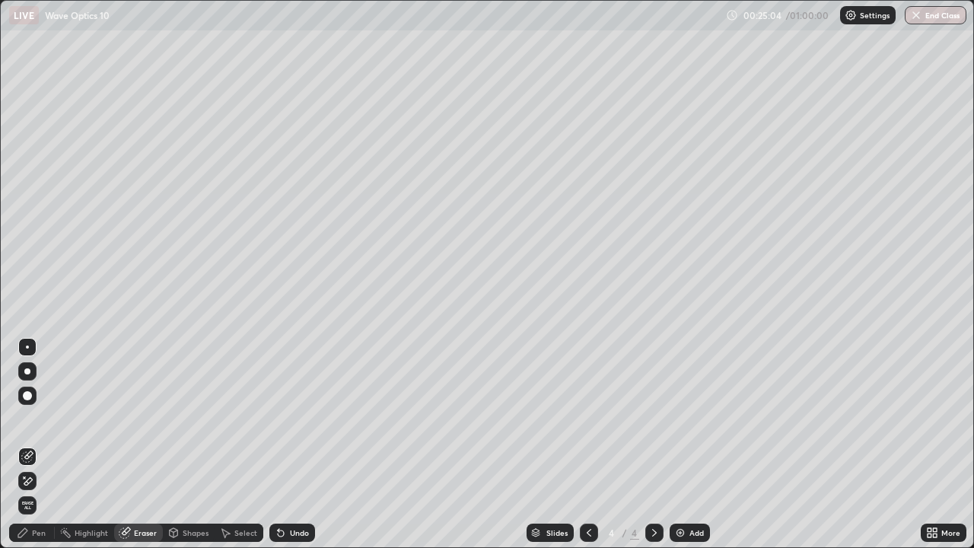
click at [45, 491] on div "Pen" at bounding box center [32, 533] width 46 height 18
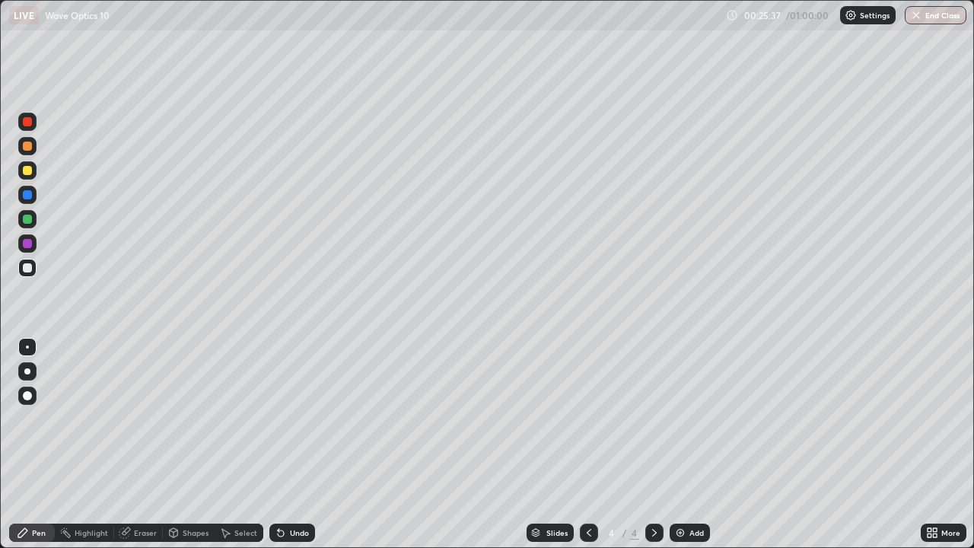
click at [693, 491] on div "Add" at bounding box center [697, 533] width 14 height 8
click at [28, 170] on div at bounding box center [27, 170] width 9 height 9
click at [21, 270] on div at bounding box center [27, 268] width 18 height 18
click at [296, 491] on div "Undo" at bounding box center [299, 533] width 19 height 8
click at [294, 491] on div "Undo" at bounding box center [299, 533] width 19 height 8
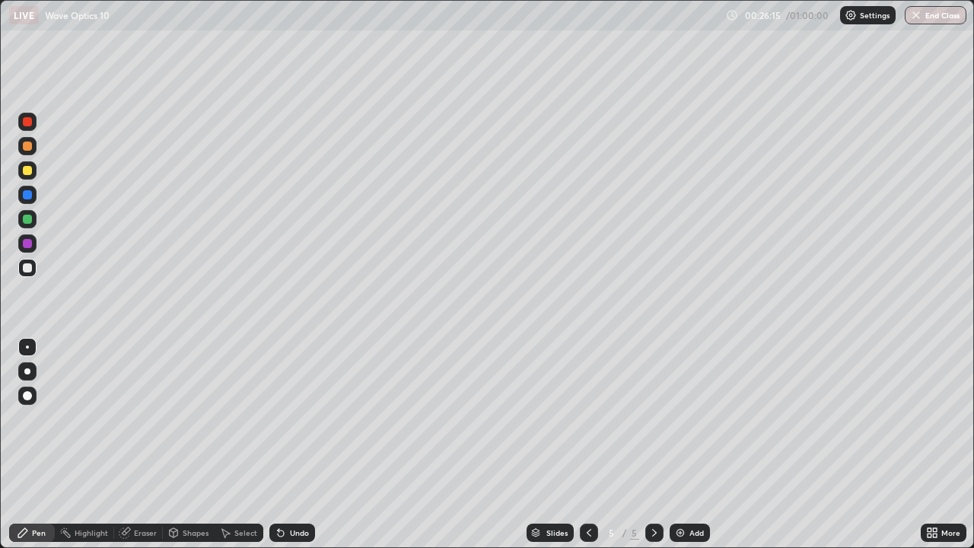
click at [296, 491] on div "Undo" at bounding box center [299, 533] width 19 height 8
click at [295, 491] on div "Undo" at bounding box center [299, 533] width 19 height 8
click at [296, 491] on div "Undo" at bounding box center [299, 533] width 19 height 8
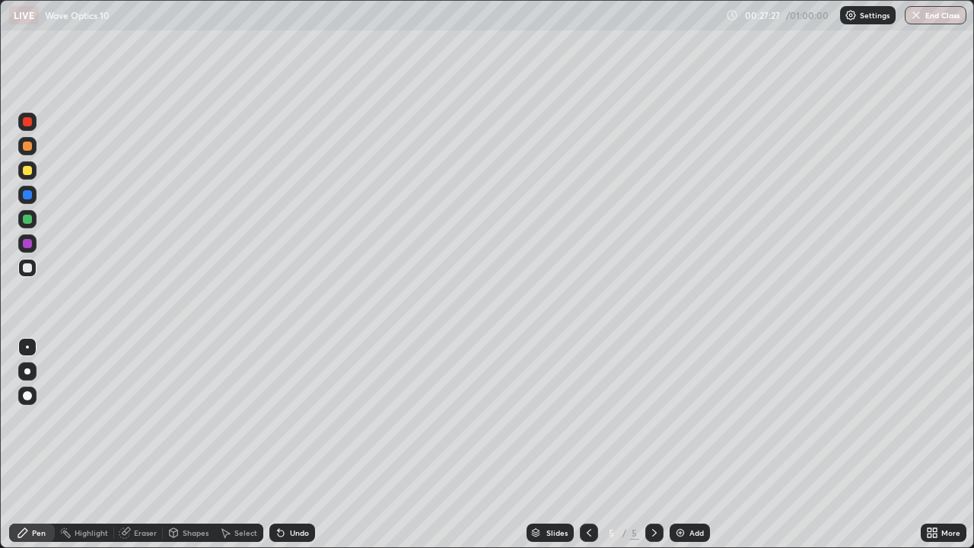
click at [35, 218] on div at bounding box center [27, 219] width 18 height 18
click at [34, 173] on div at bounding box center [27, 170] width 18 height 18
click at [282, 491] on icon at bounding box center [281, 533] width 12 height 12
click at [27, 270] on div at bounding box center [27, 267] width 9 height 9
click at [143, 491] on div "Eraser" at bounding box center [145, 533] width 23 height 8
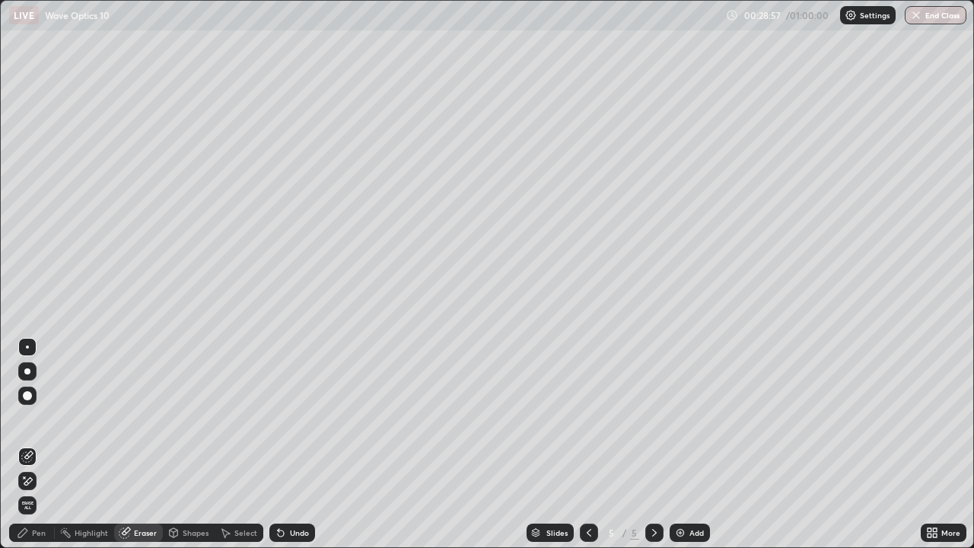
click at [39, 491] on div "Pen" at bounding box center [39, 533] width 14 height 8
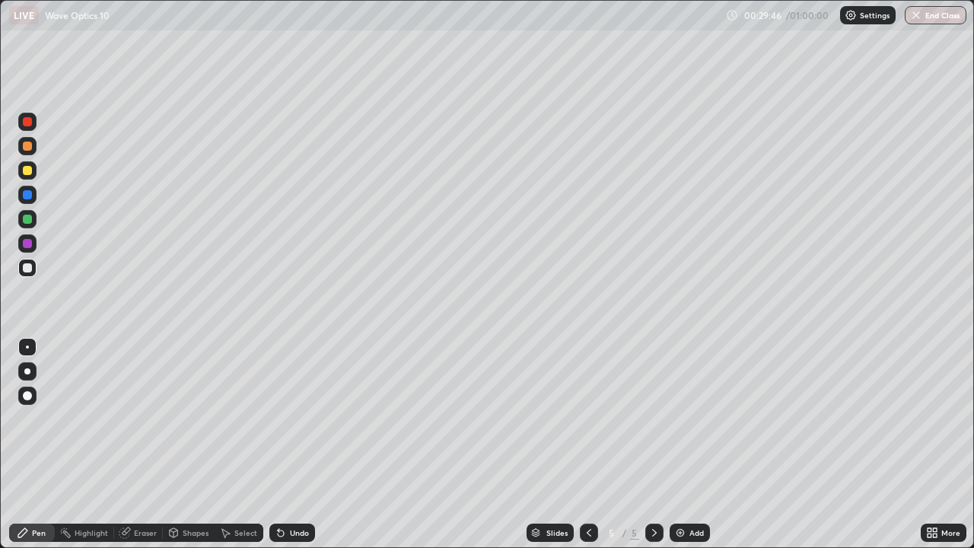
click at [290, 491] on div "Undo" at bounding box center [292, 533] width 46 height 18
click at [287, 491] on div "Undo" at bounding box center [292, 533] width 46 height 18
click at [279, 491] on icon at bounding box center [281, 533] width 6 height 6
click at [27, 272] on div at bounding box center [27, 267] width 9 height 9
click at [588, 491] on icon at bounding box center [589, 533] width 12 height 12
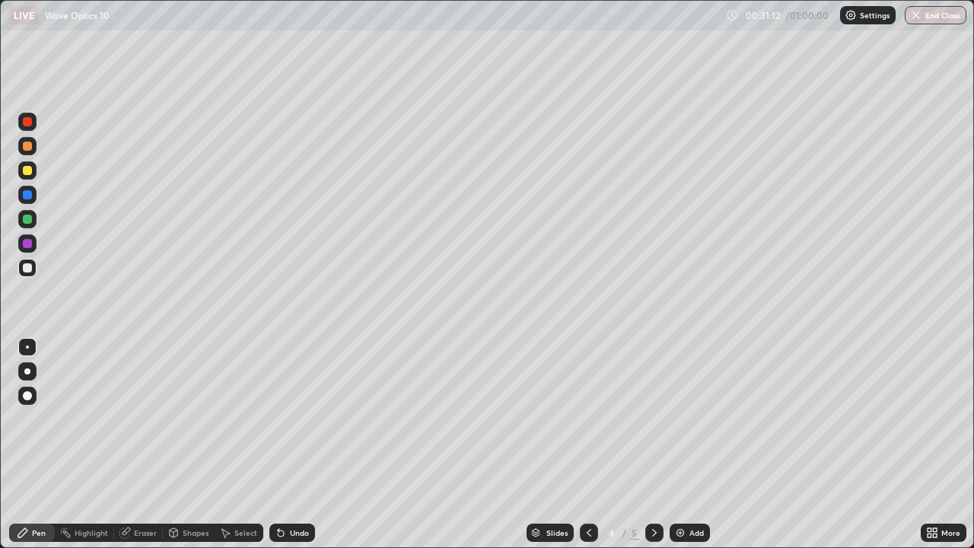
click at [651, 491] on icon at bounding box center [654, 533] width 12 height 12
click at [192, 491] on div "Shapes" at bounding box center [196, 533] width 26 height 8
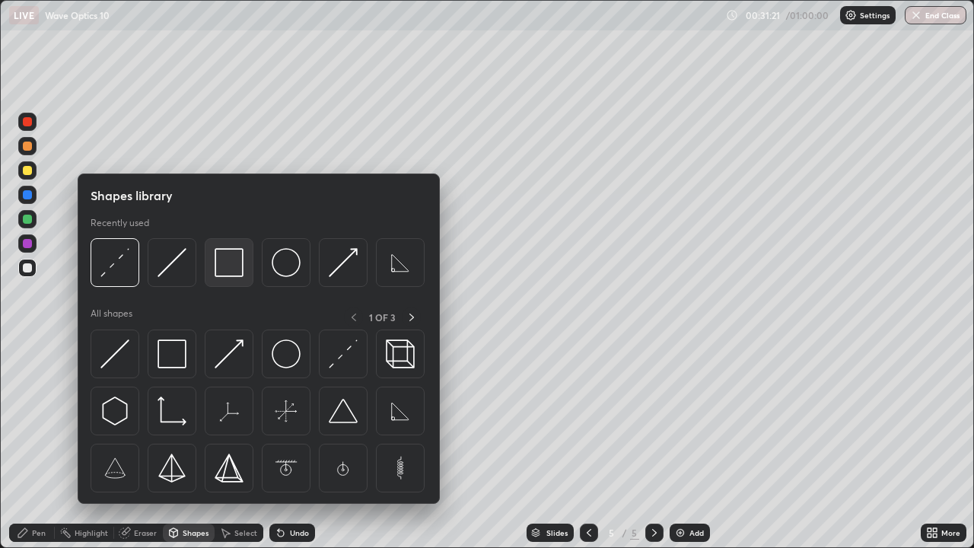
click at [222, 267] on img at bounding box center [229, 262] width 29 height 29
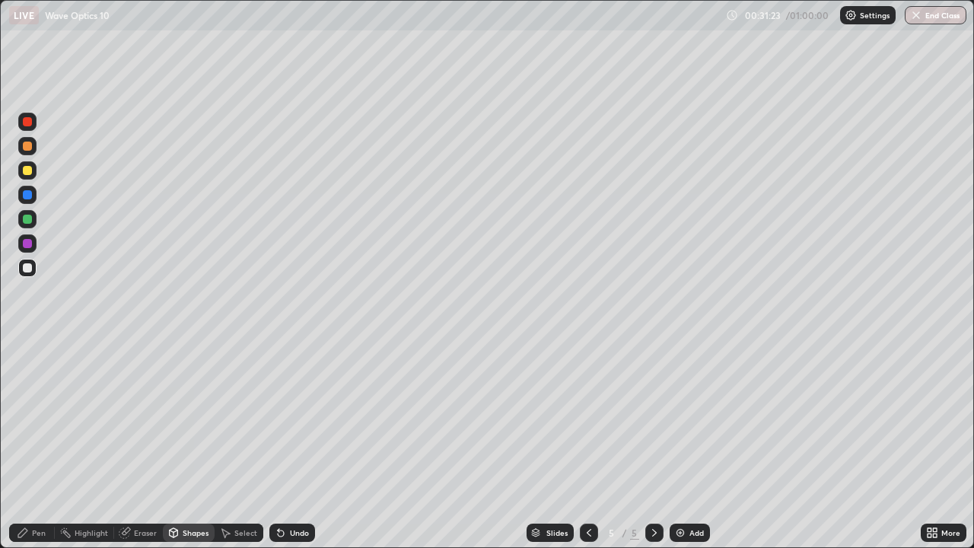
click at [289, 491] on div "Undo" at bounding box center [292, 533] width 46 height 18
click at [21, 174] on div at bounding box center [27, 170] width 18 height 18
click at [588, 491] on icon at bounding box center [589, 533] width 12 height 12
click at [192, 491] on div "Shapes" at bounding box center [196, 533] width 26 height 8
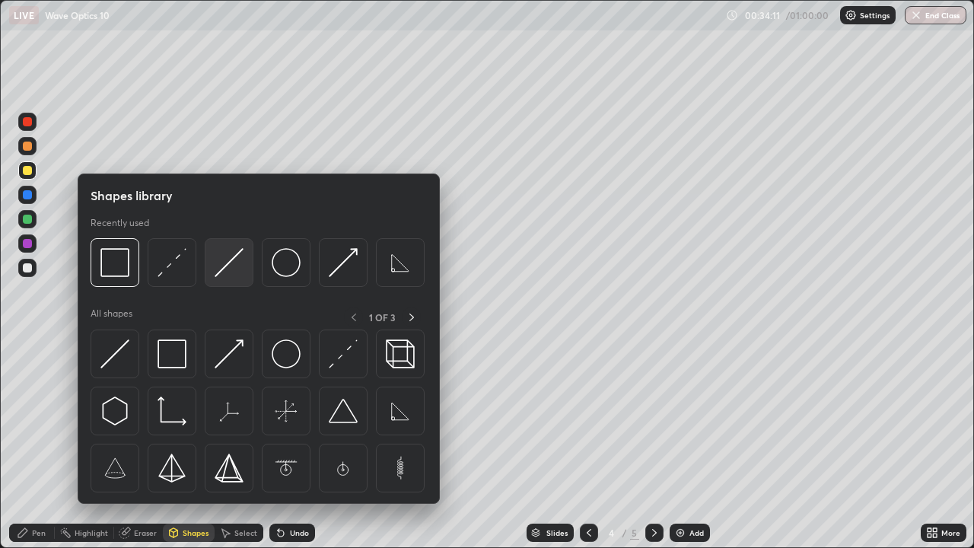
click at [225, 273] on img at bounding box center [229, 262] width 29 height 29
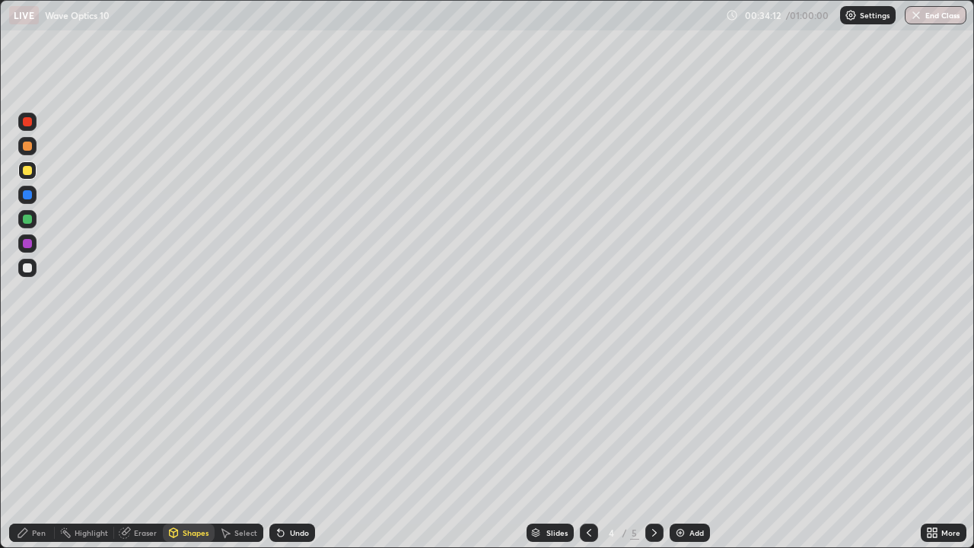
click at [27, 219] on div at bounding box center [27, 219] width 9 height 9
click at [26, 124] on div at bounding box center [27, 121] width 9 height 9
click at [51, 491] on div "Pen" at bounding box center [32, 533] width 46 height 18
click at [27, 270] on div at bounding box center [27, 267] width 9 height 9
click at [653, 491] on icon at bounding box center [654, 533] width 5 height 8
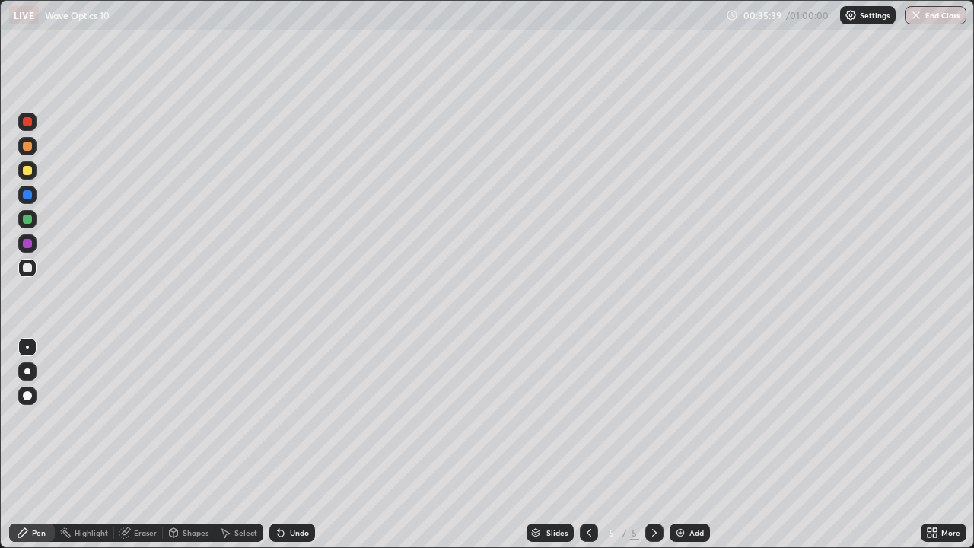
click at [189, 491] on div "Shapes" at bounding box center [189, 533] width 52 height 18
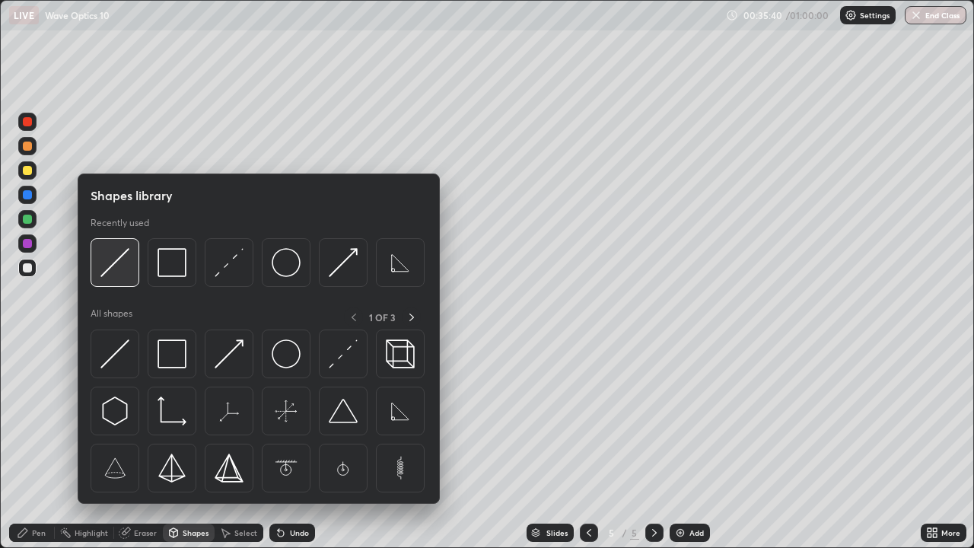
click at [112, 269] on img at bounding box center [114, 262] width 29 height 29
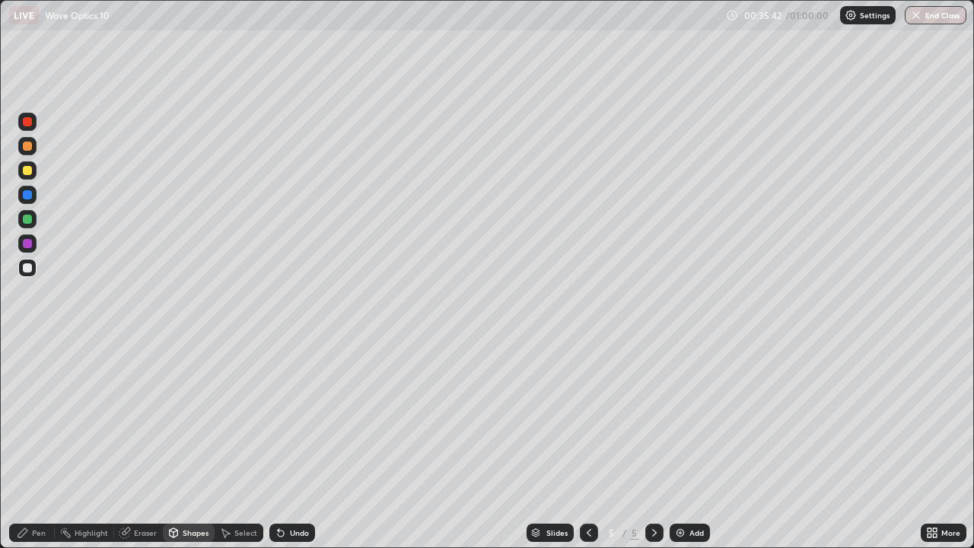
click at [183, 491] on div "Shapes" at bounding box center [196, 533] width 26 height 8
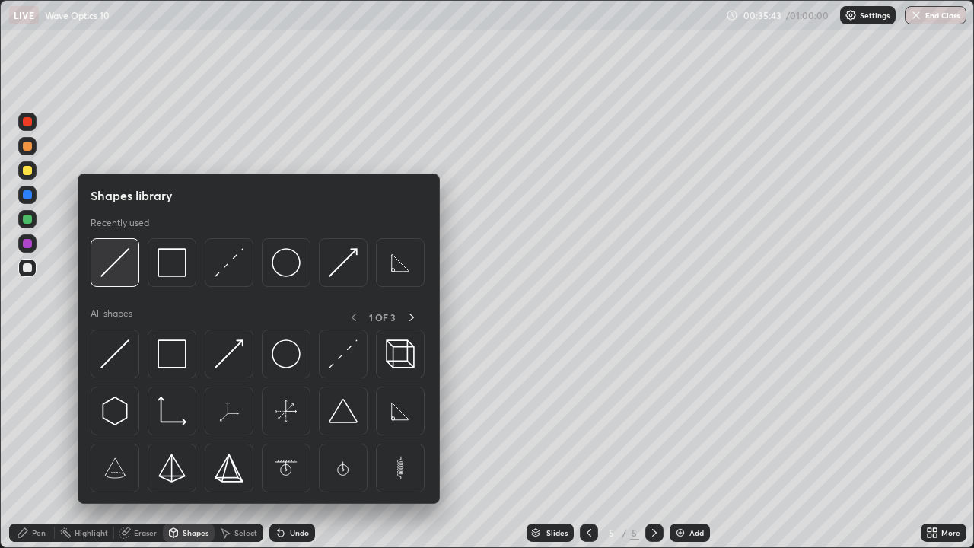
click at [114, 269] on img at bounding box center [114, 262] width 29 height 29
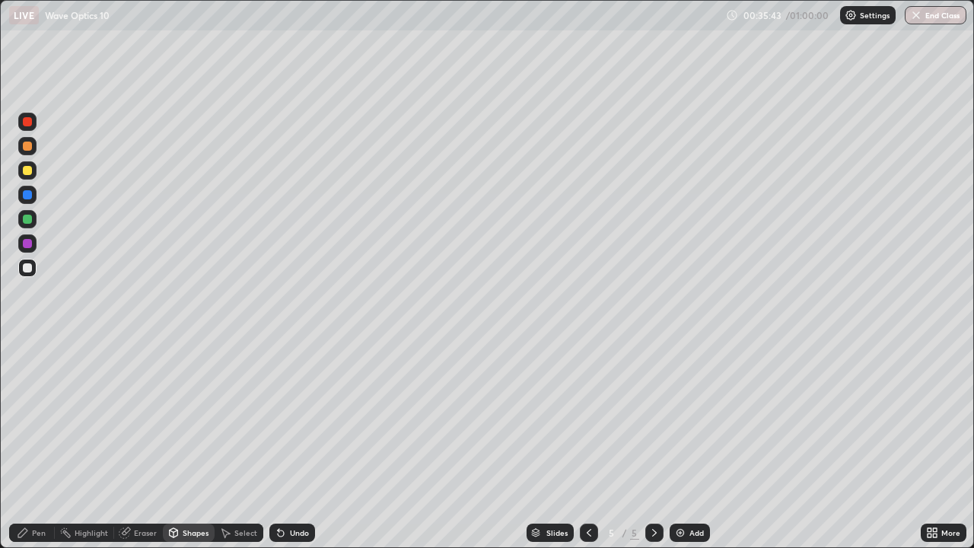
click at [24, 173] on div at bounding box center [27, 170] width 9 height 9
click at [38, 491] on div "Pen" at bounding box center [39, 533] width 14 height 8
click at [26, 268] on div at bounding box center [27, 267] width 9 height 9
click at [175, 491] on div "Shapes" at bounding box center [189, 533] width 52 height 18
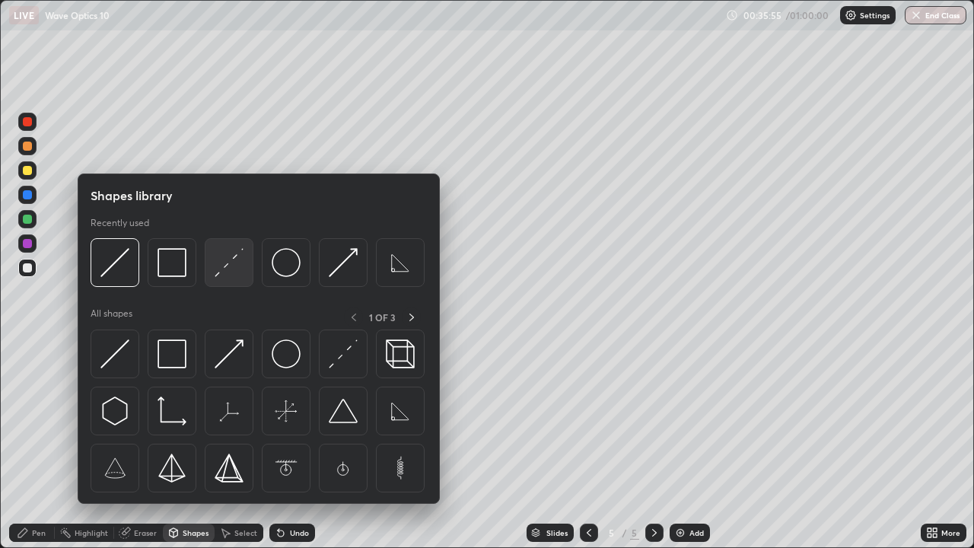
click at [225, 269] on img at bounding box center [229, 262] width 29 height 29
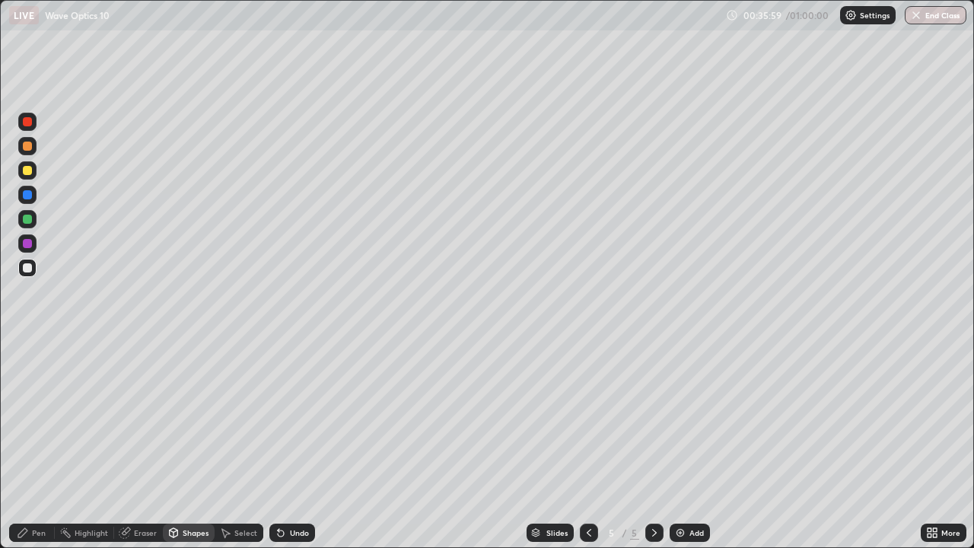
click at [40, 491] on div "Pen" at bounding box center [39, 533] width 14 height 8
click at [180, 491] on div "Shapes" at bounding box center [189, 533] width 52 height 18
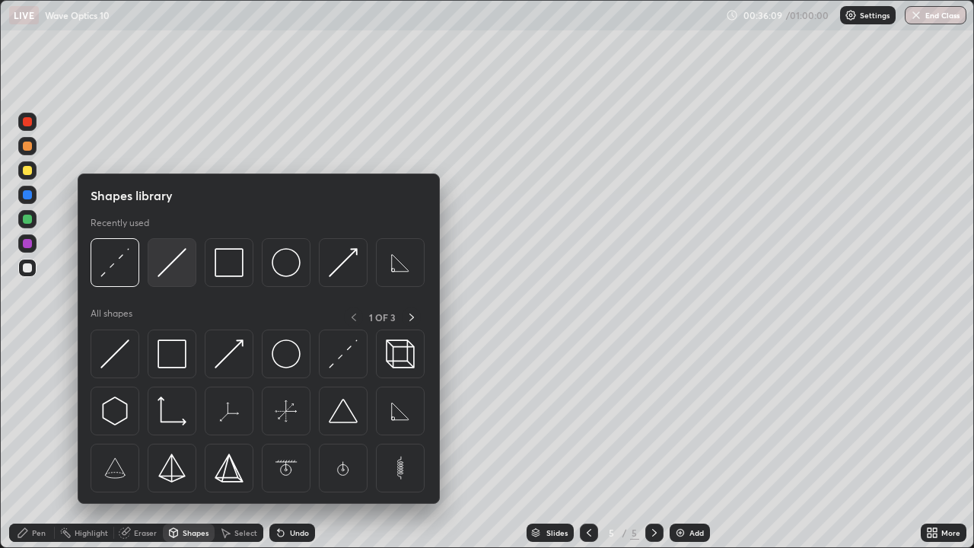
click at [167, 269] on img at bounding box center [172, 262] width 29 height 29
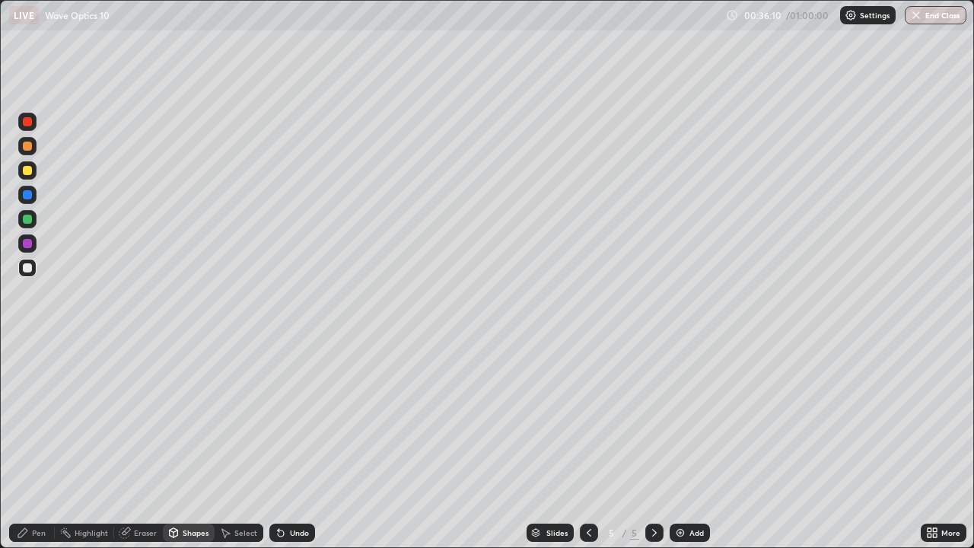
click at [23, 140] on div at bounding box center [27, 146] width 18 height 18
click at [26, 125] on div at bounding box center [27, 121] width 9 height 9
click at [187, 491] on div "Shapes" at bounding box center [196, 533] width 26 height 8
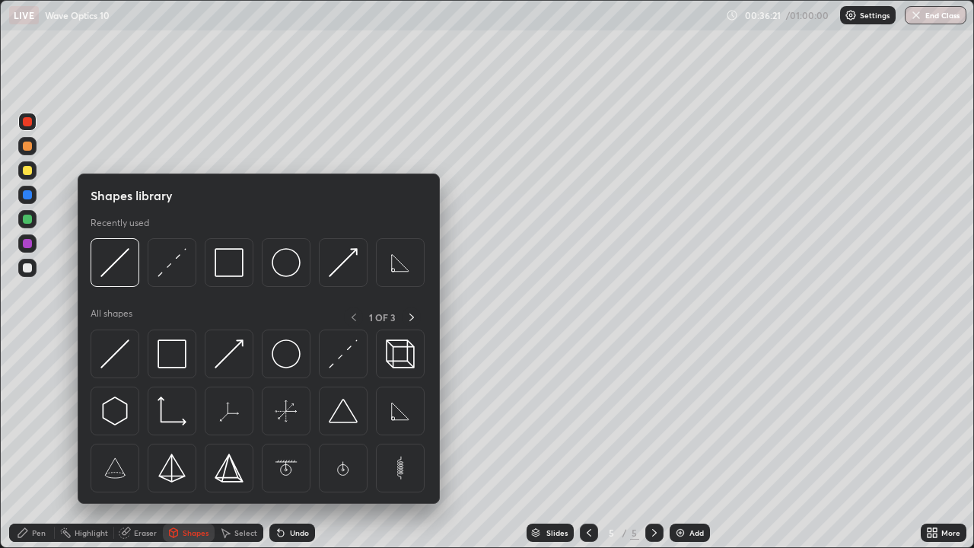
click at [30, 170] on div at bounding box center [27, 170] width 9 height 9
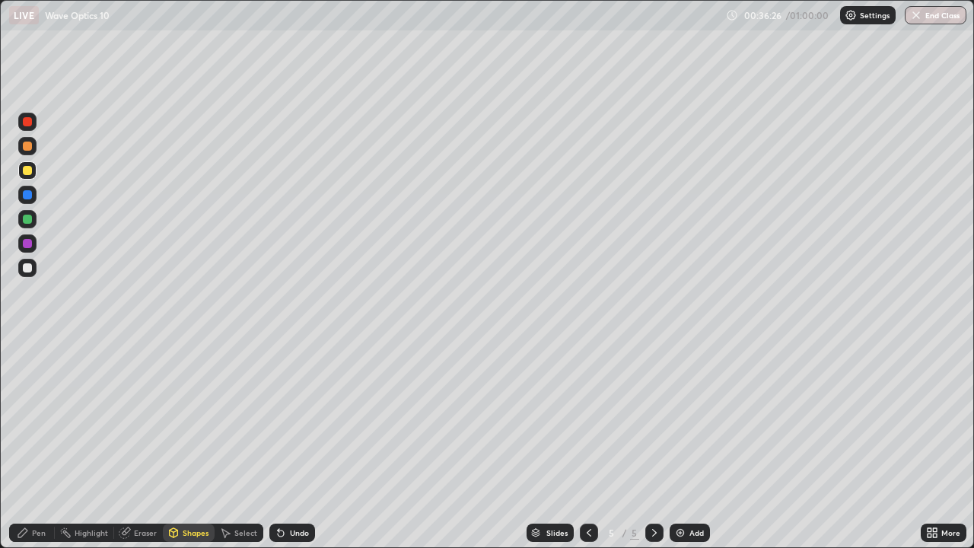
click at [28, 123] on div at bounding box center [27, 121] width 9 height 9
click at [40, 491] on div "Pen" at bounding box center [39, 533] width 14 height 8
click at [29, 147] on div at bounding box center [27, 146] width 9 height 9
click at [285, 491] on icon at bounding box center [281, 533] width 12 height 12
click at [190, 491] on div "Shapes" at bounding box center [196, 533] width 26 height 8
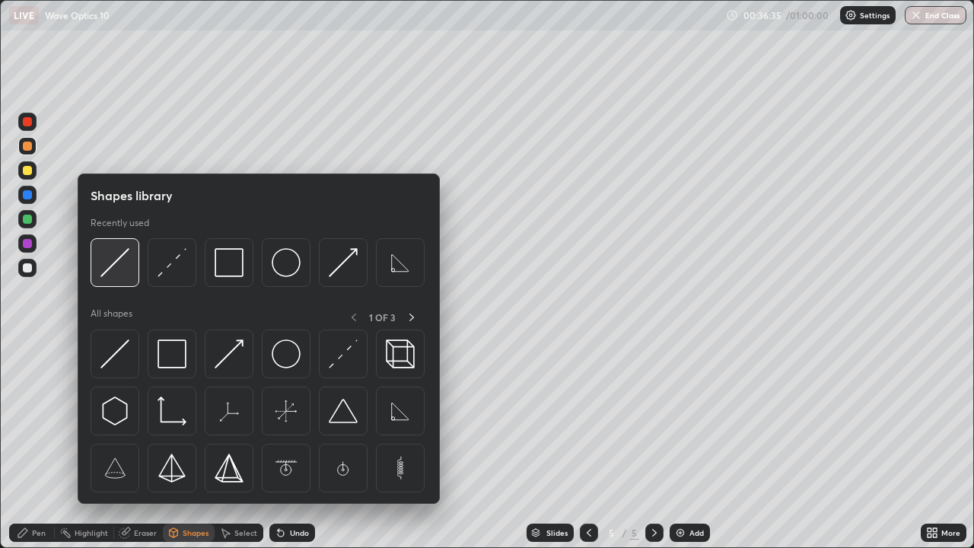
click at [113, 269] on img at bounding box center [114, 262] width 29 height 29
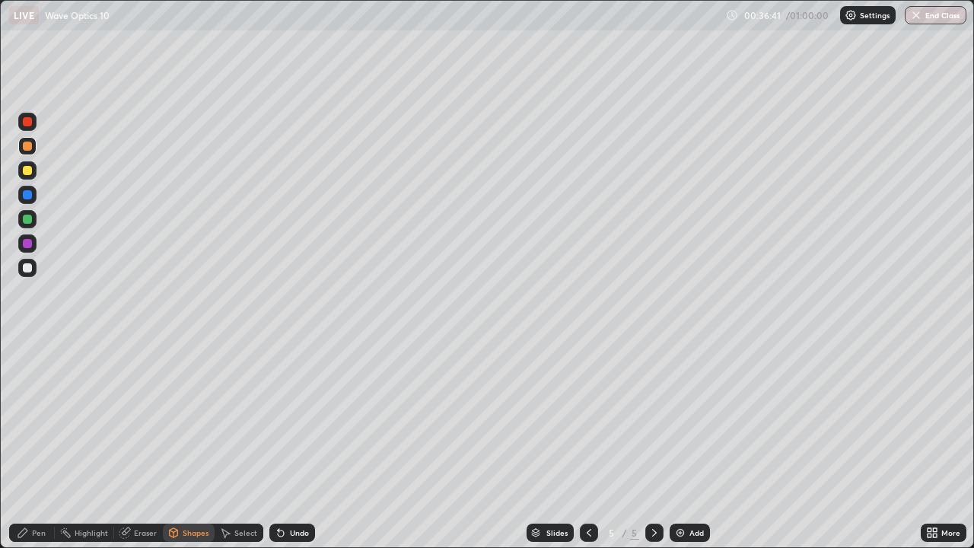
click at [27, 491] on icon at bounding box center [23, 533] width 12 height 12
click at [33, 267] on div at bounding box center [27, 268] width 18 height 18
click at [181, 491] on div "Shapes" at bounding box center [189, 533] width 52 height 18
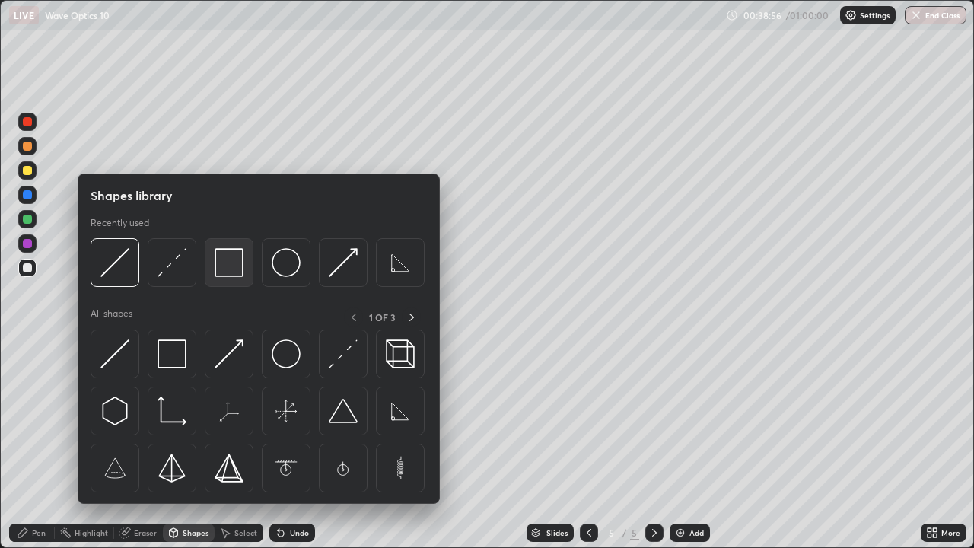
click at [226, 264] on img at bounding box center [229, 262] width 29 height 29
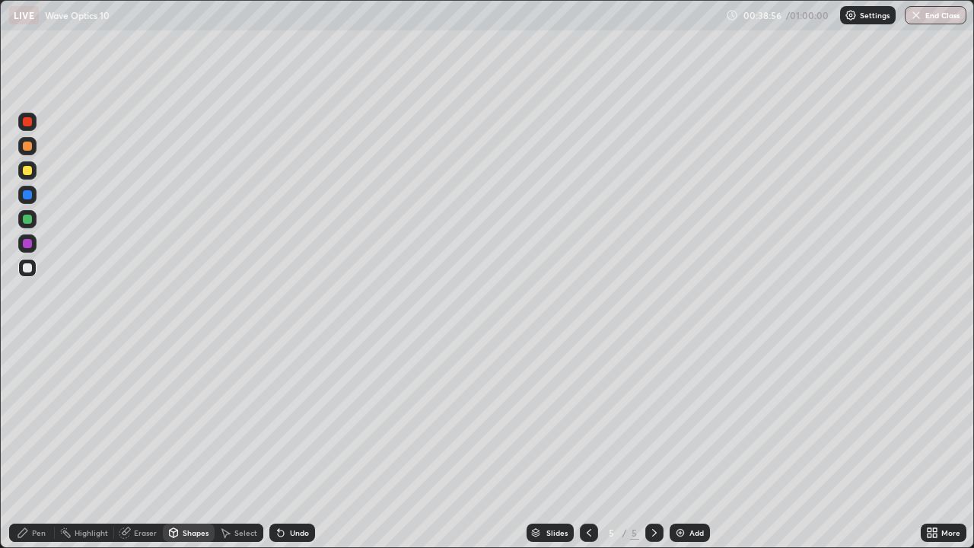
click at [27, 169] on div at bounding box center [27, 170] width 9 height 9
click at [40, 491] on div "Pen" at bounding box center [39, 533] width 14 height 8
click at [28, 170] on div at bounding box center [27, 170] width 9 height 9
click at [696, 491] on div "Add" at bounding box center [697, 533] width 14 height 8
click at [184, 491] on div "Shapes" at bounding box center [196, 533] width 26 height 8
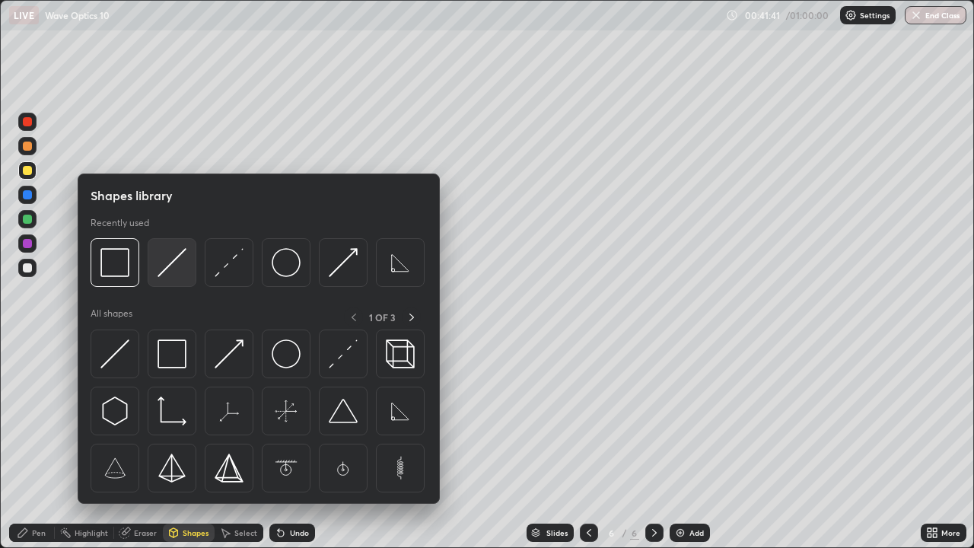
click at [170, 270] on img at bounding box center [172, 262] width 29 height 29
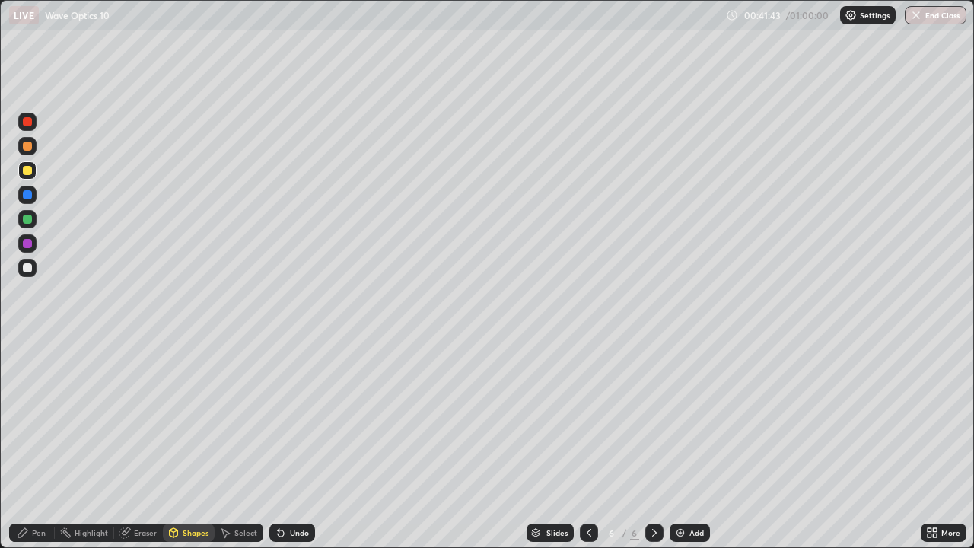
click at [183, 491] on div "Shapes" at bounding box center [196, 533] width 26 height 8
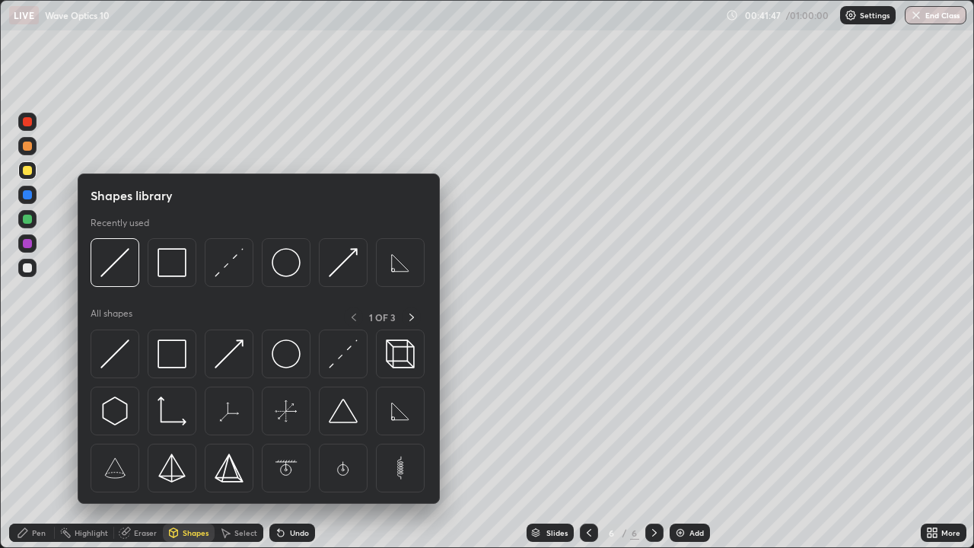
click at [386, 418] on img at bounding box center [400, 411] width 29 height 29
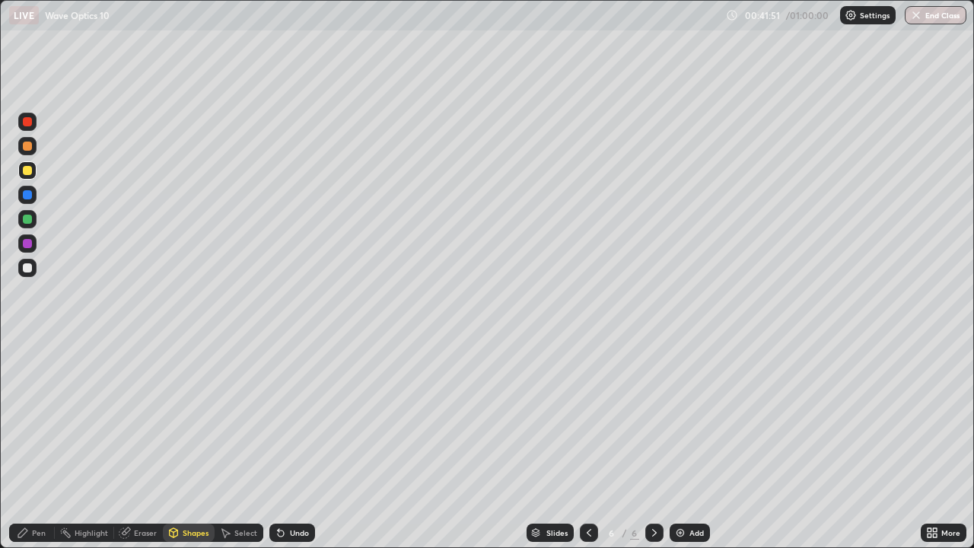
click at [35, 491] on div "Pen" at bounding box center [32, 533] width 46 height 18
click at [27, 270] on div at bounding box center [27, 267] width 9 height 9
click at [180, 491] on div "Shapes" at bounding box center [189, 533] width 52 height 18
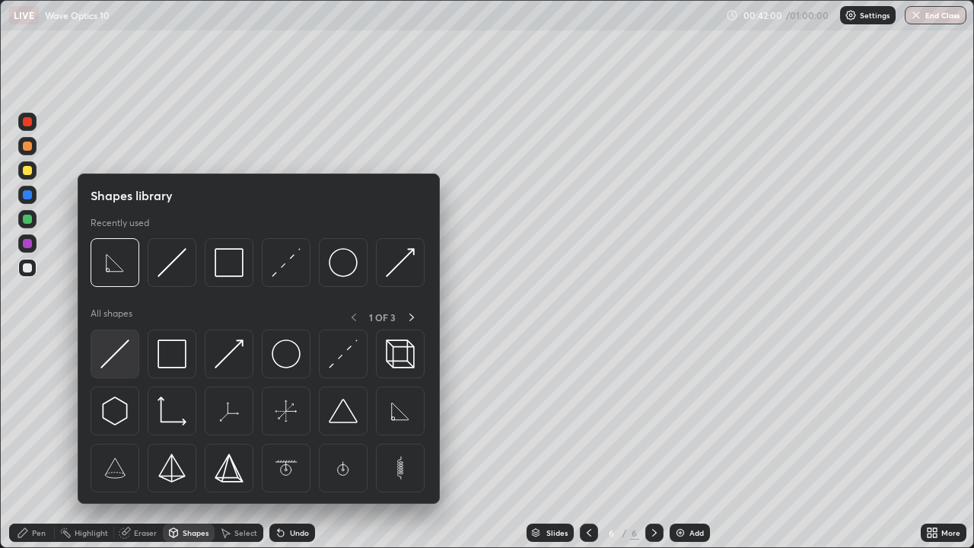
click at [113, 352] on img at bounding box center [114, 353] width 29 height 29
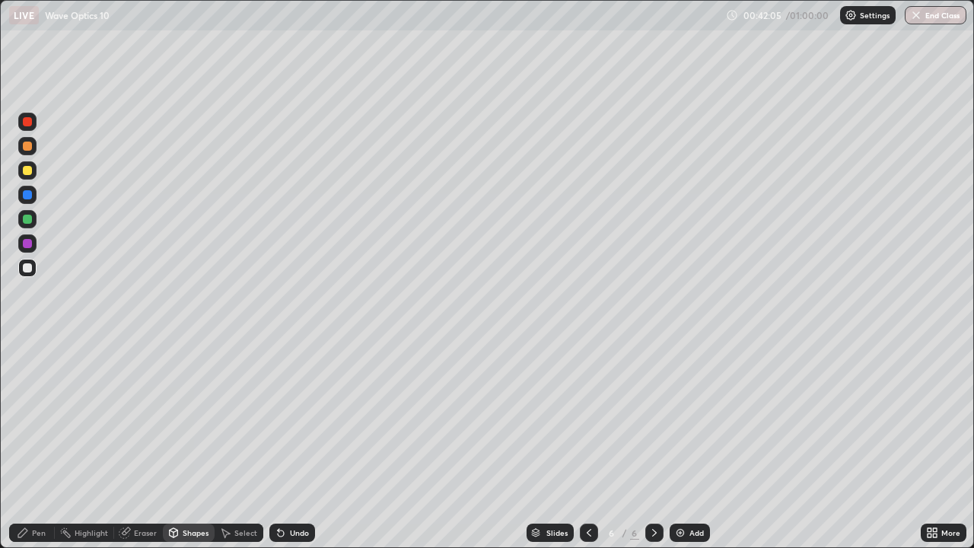
click at [27, 491] on div "Pen" at bounding box center [32, 533] width 46 height 18
click at [25, 263] on div at bounding box center [27, 267] width 9 height 9
click at [180, 491] on div "Shapes" at bounding box center [189, 533] width 52 height 18
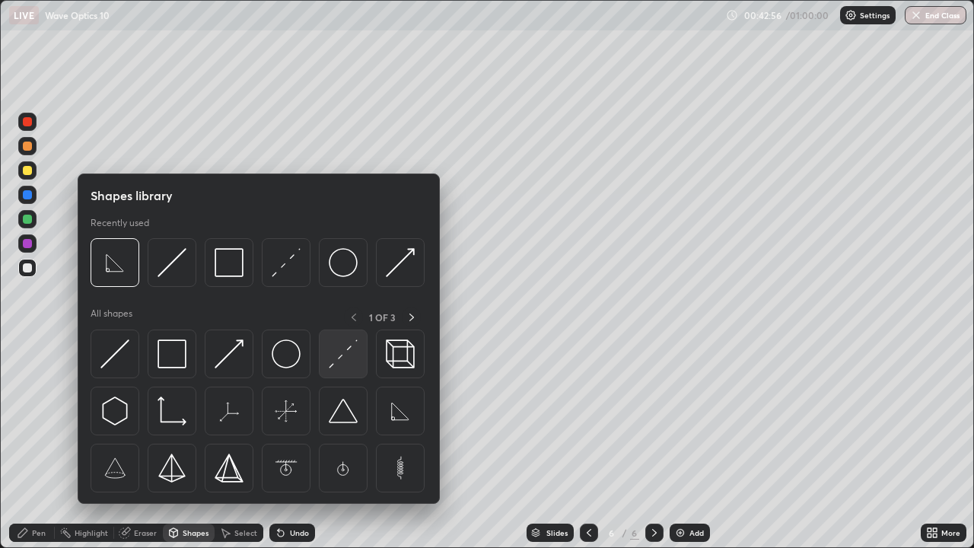
click at [345, 368] on img at bounding box center [343, 353] width 29 height 29
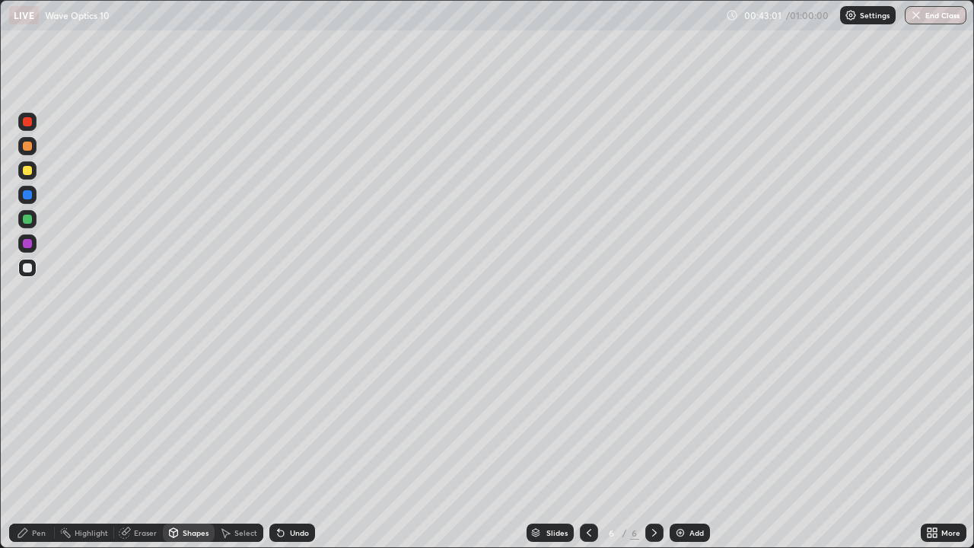
click at [36, 491] on div "Pen" at bounding box center [32, 533] width 46 height 18
click at [27, 269] on div at bounding box center [27, 267] width 9 height 9
click at [186, 491] on div "Shapes" at bounding box center [196, 533] width 26 height 8
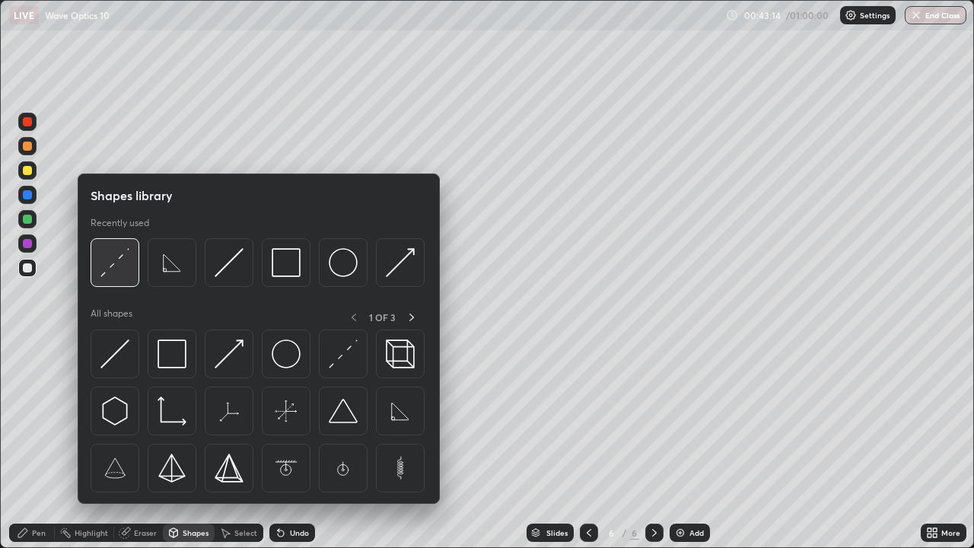
click at [121, 261] on img at bounding box center [114, 262] width 29 height 29
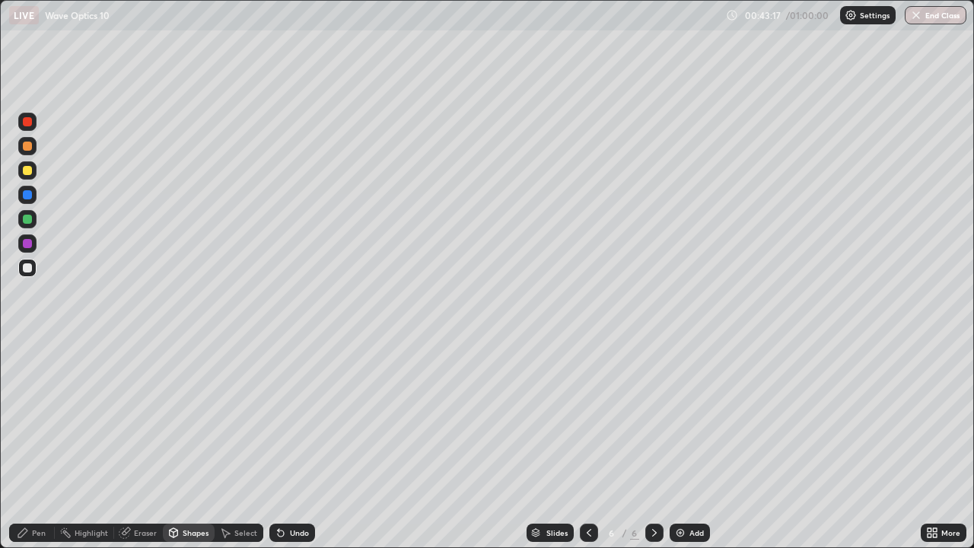
click at [29, 247] on div at bounding box center [27, 243] width 9 height 9
click at [284, 491] on icon at bounding box center [281, 533] width 12 height 12
click at [30, 491] on div "Pen" at bounding box center [32, 533] width 46 height 18
click at [31, 268] on div at bounding box center [27, 267] width 9 height 9
click at [170, 491] on icon at bounding box center [174, 532] width 8 height 9
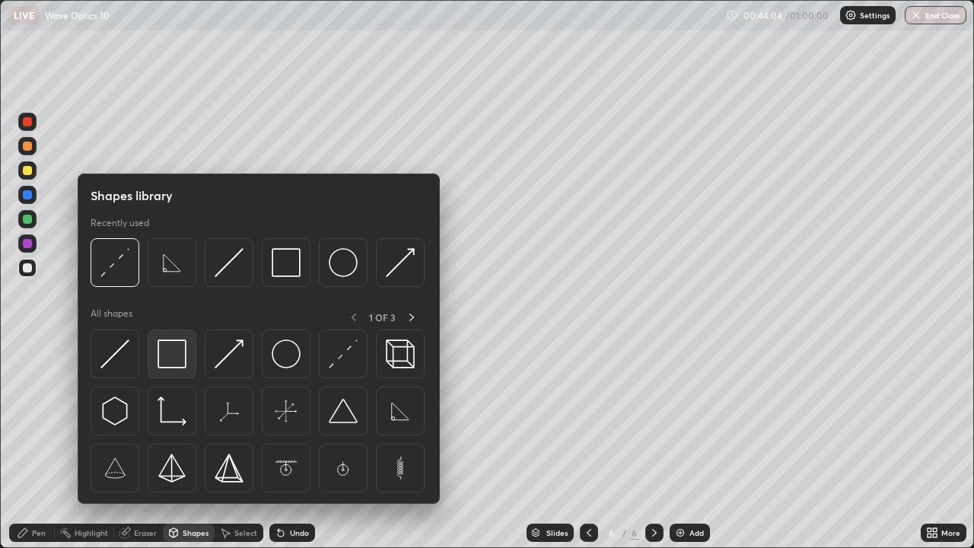
click at [165, 357] on img at bounding box center [172, 353] width 29 height 29
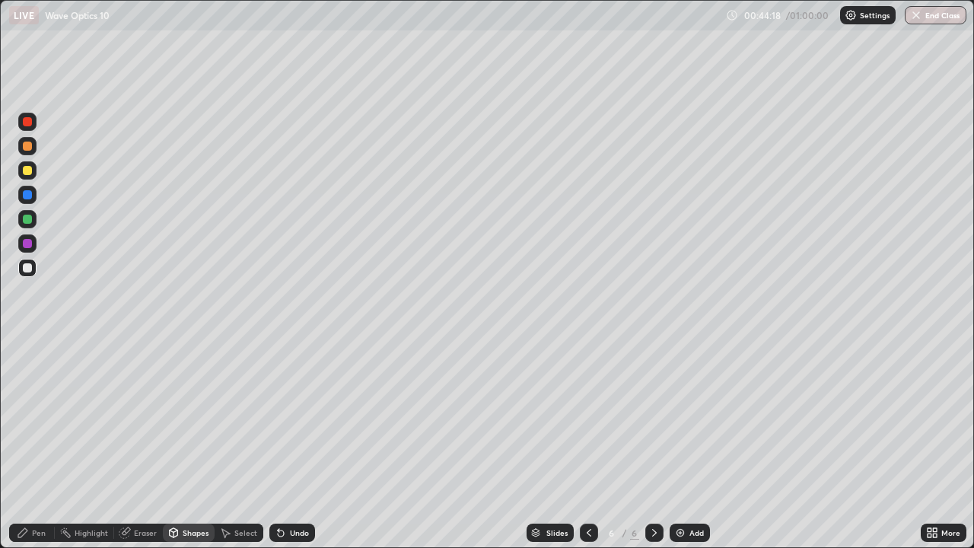
click at [28, 268] on div at bounding box center [27, 267] width 9 height 9
click at [33, 491] on div "Pen" at bounding box center [39, 533] width 14 height 8
click at [297, 491] on div "Undo" at bounding box center [299, 533] width 19 height 8
click at [147, 491] on div "Eraser" at bounding box center [145, 533] width 23 height 8
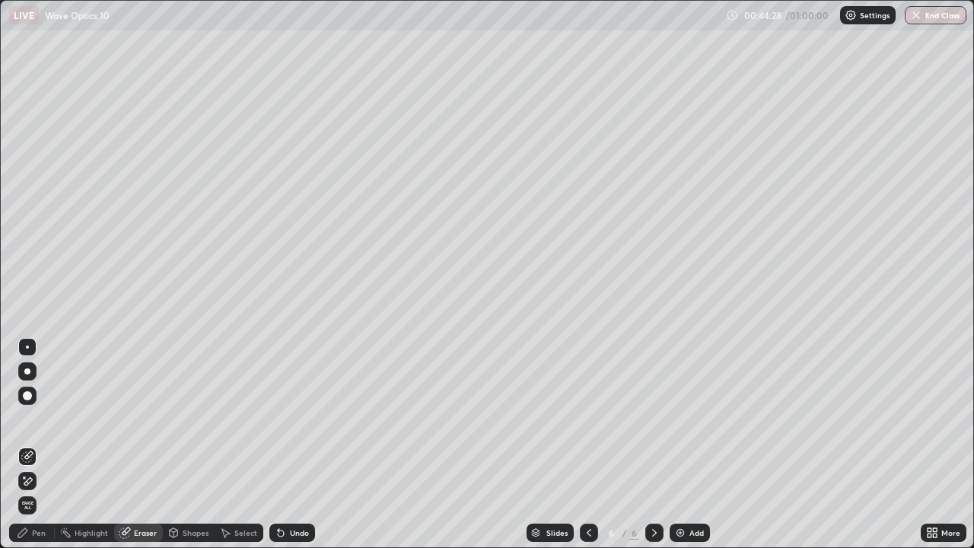
click at [33, 491] on div "Pen" at bounding box center [32, 533] width 46 height 18
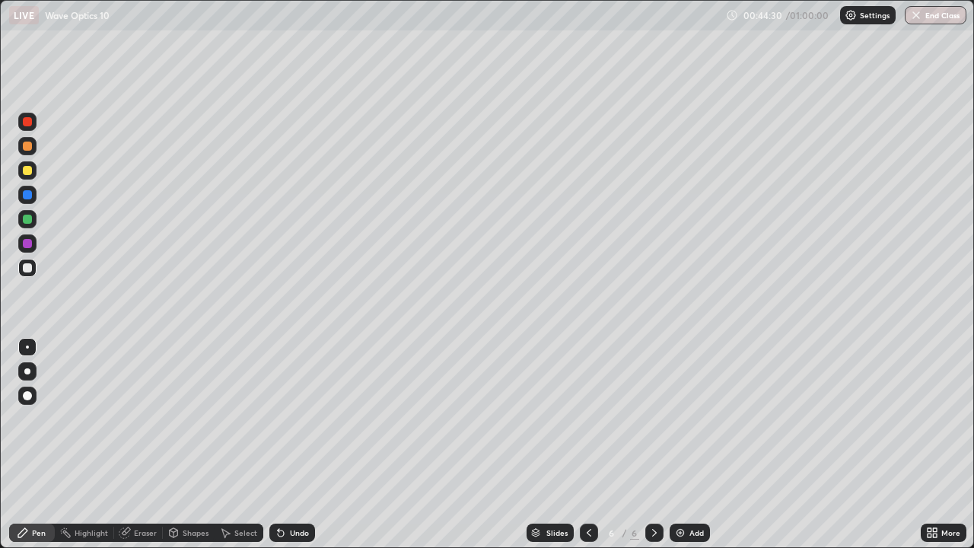
click at [139, 491] on div "Eraser" at bounding box center [145, 533] width 23 height 8
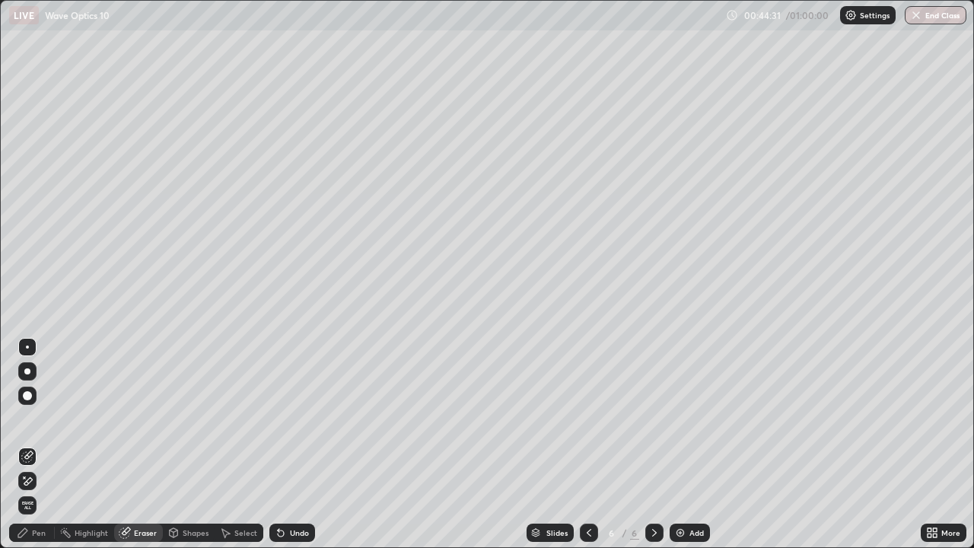
click at [36, 491] on div "Pen" at bounding box center [39, 533] width 14 height 8
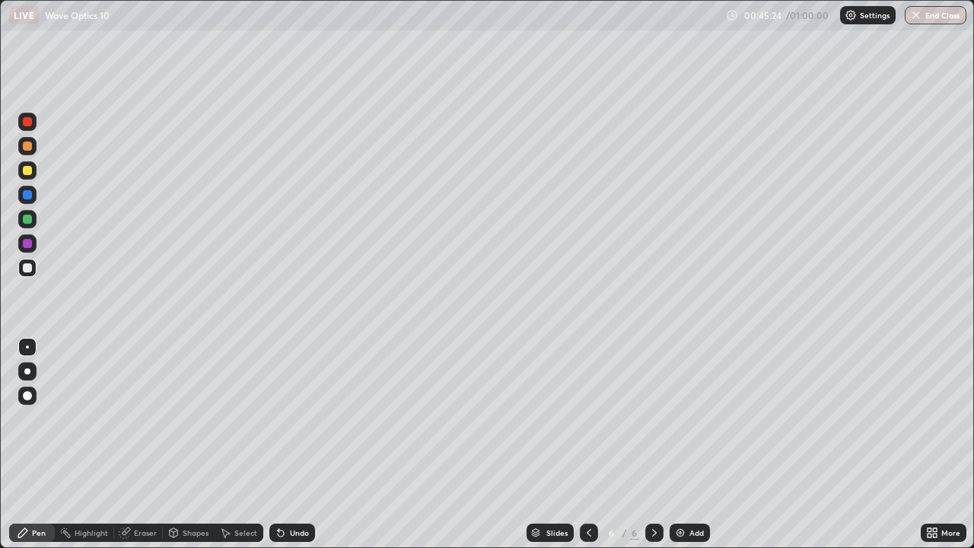
click at [186, 491] on div "Shapes" at bounding box center [196, 533] width 26 height 8
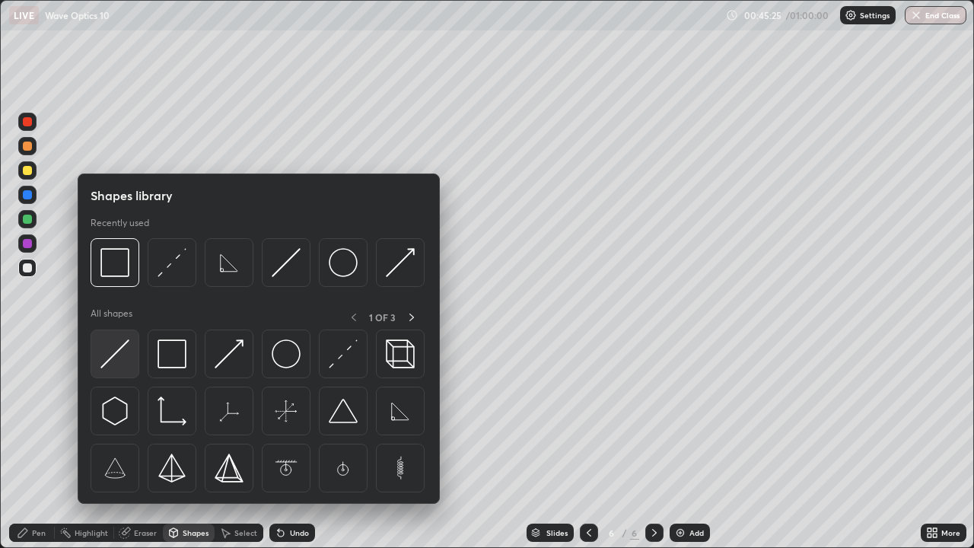
click at [120, 363] on img at bounding box center [114, 353] width 29 height 29
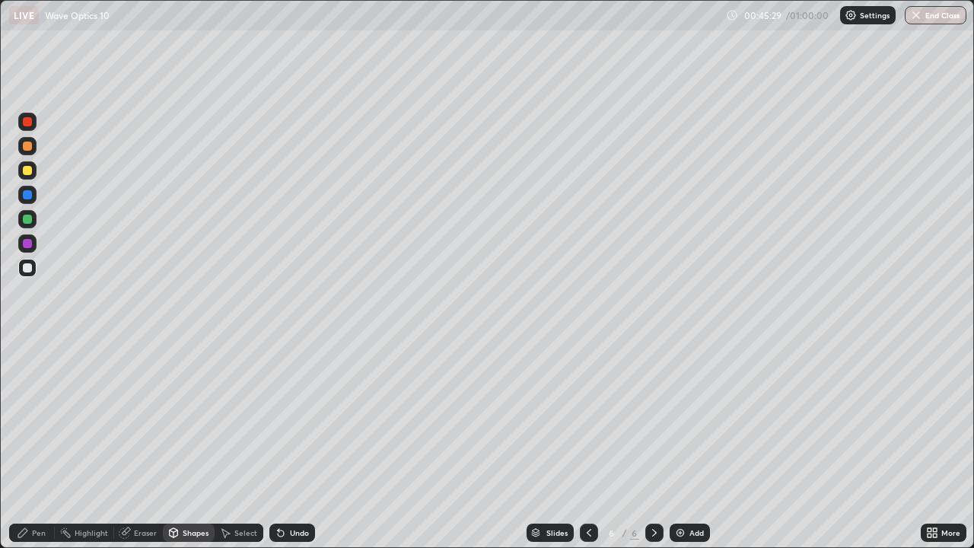
click at [305, 491] on div "Undo" at bounding box center [299, 533] width 19 height 8
click at [198, 491] on div "Shapes" at bounding box center [196, 533] width 26 height 8
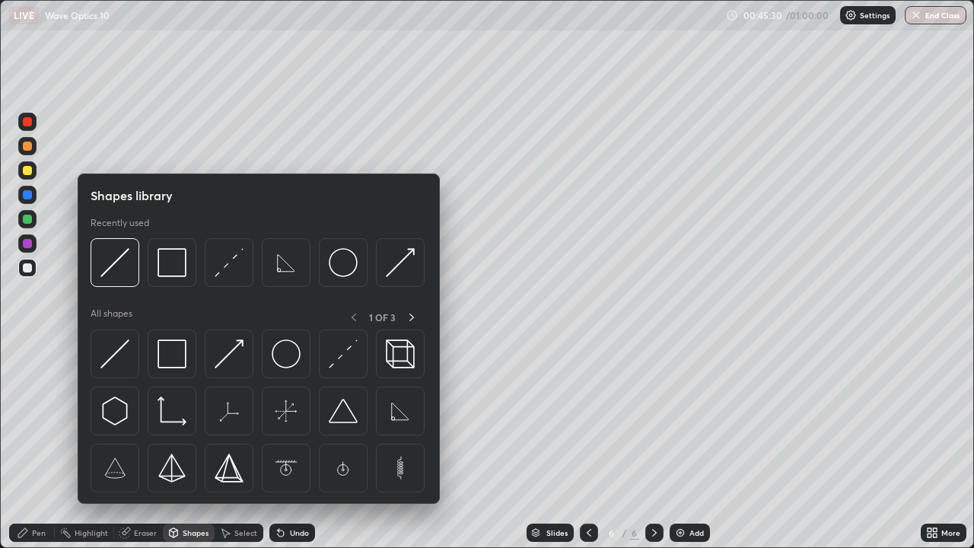
click at [23, 174] on div at bounding box center [27, 170] width 9 height 9
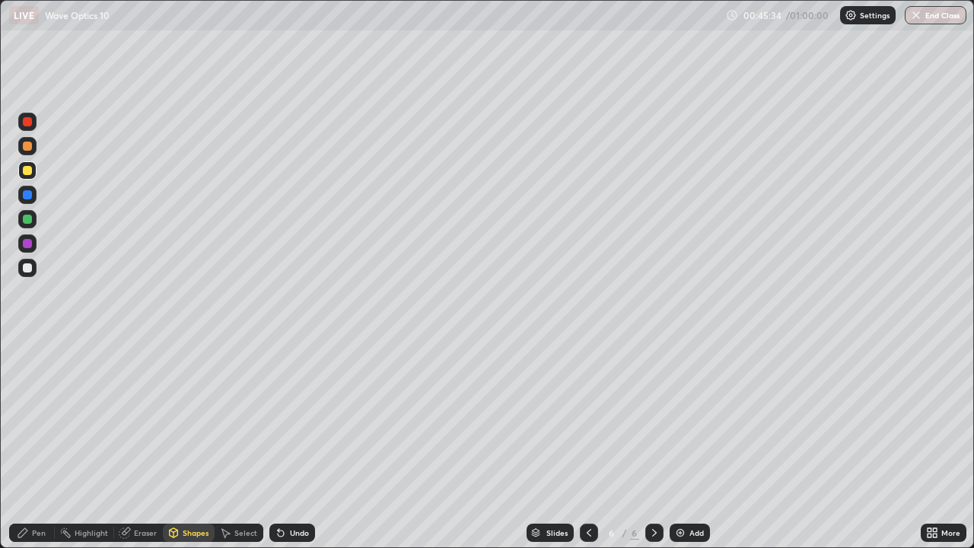
click at [198, 491] on div "Shapes" at bounding box center [196, 533] width 26 height 8
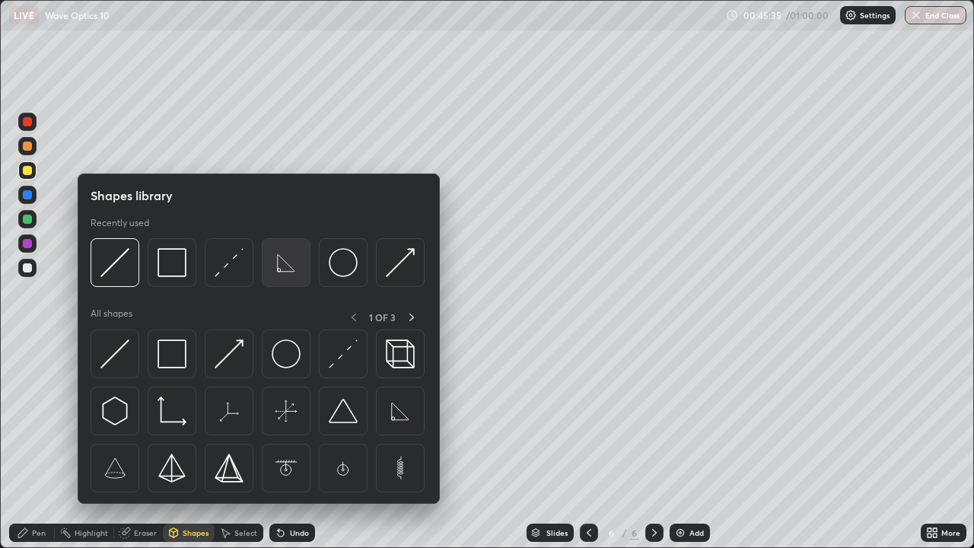
click at [292, 272] on img at bounding box center [286, 262] width 29 height 29
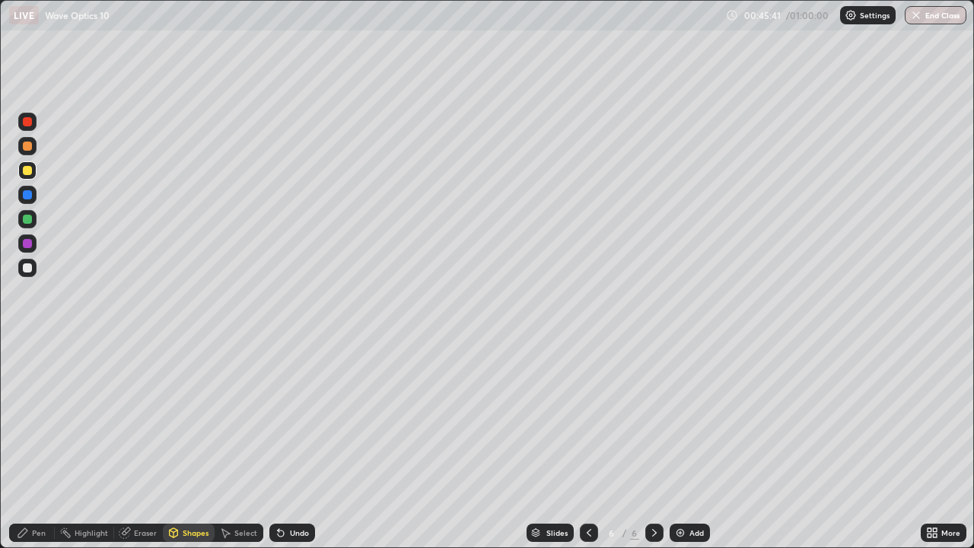
click at [298, 491] on div "Undo" at bounding box center [299, 533] width 19 height 8
click at [235, 491] on div "Select" at bounding box center [245, 533] width 23 height 8
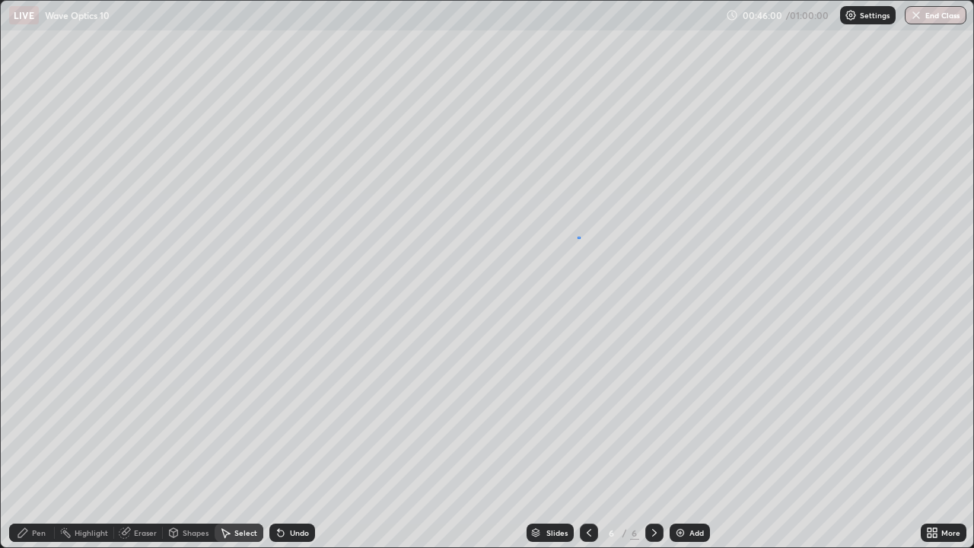
click at [580, 238] on div "0 ° Undo Copy Duplicate Duplicate to new slide Delete" at bounding box center [487, 274] width 973 height 546
click at [649, 358] on div "181 ° Undo Copy Duplicate Duplicate to new slide Delete" at bounding box center [487, 274] width 973 height 546
click at [283, 491] on icon at bounding box center [281, 533] width 12 height 12
click at [292, 491] on div "Undo" at bounding box center [292, 533] width 46 height 18
click at [293, 491] on div "Undo" at bounding box center [292, 533] width 46 height 18
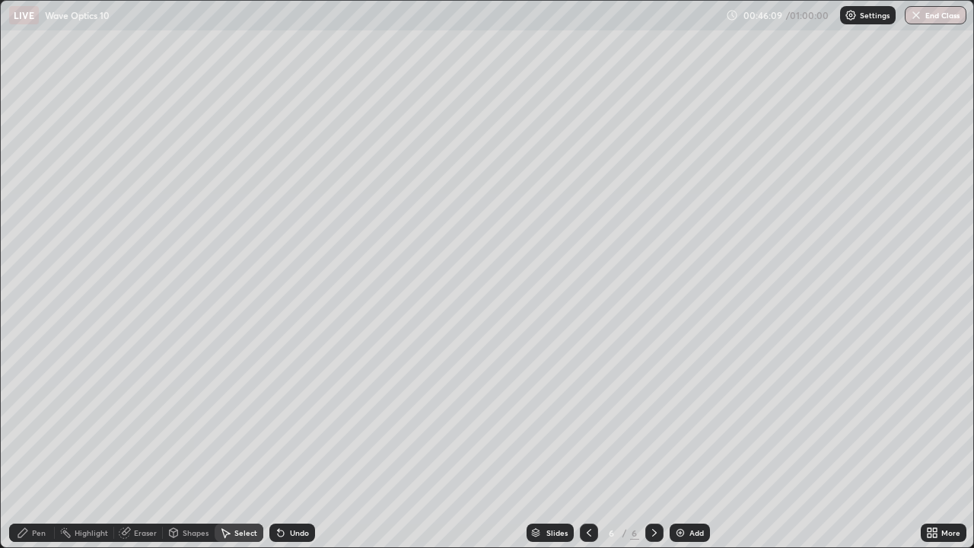
click at [295, 491] on div "Undo" at bounding box center [292, 533] width 46 height 18
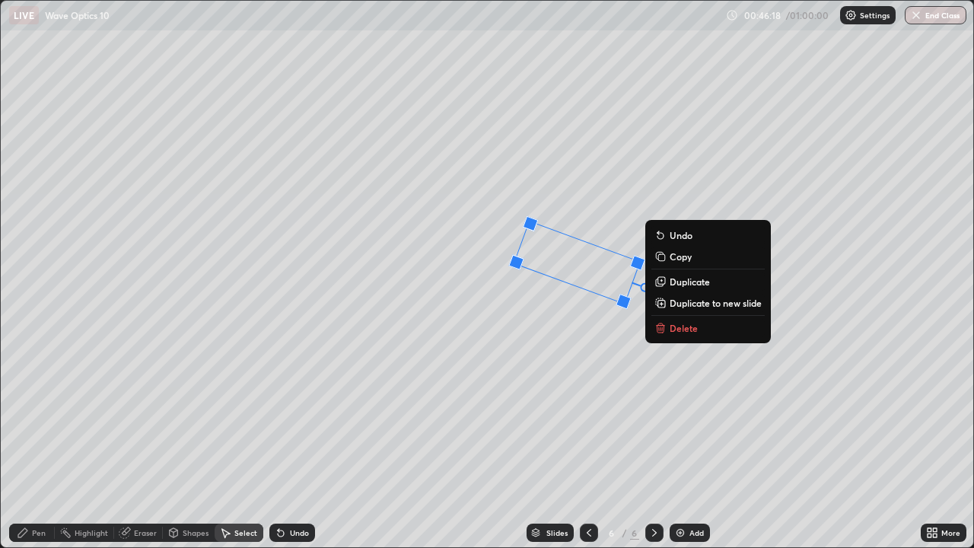
click at [292, 491] on div "Undo" at bounding box center [299, 533] width 19 height 8
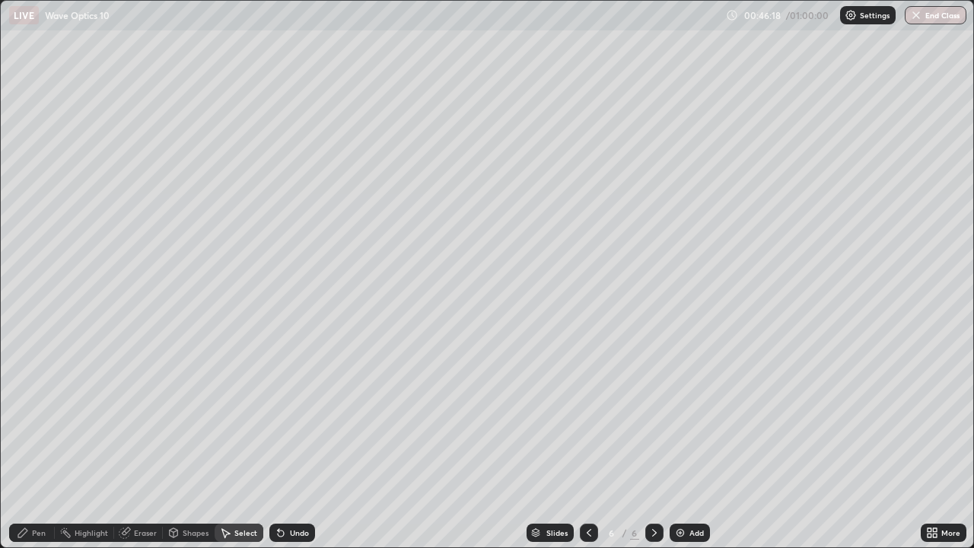
click at [186, 491] on div "Shapes" at bounding box center [196, 533] width 26 height 8
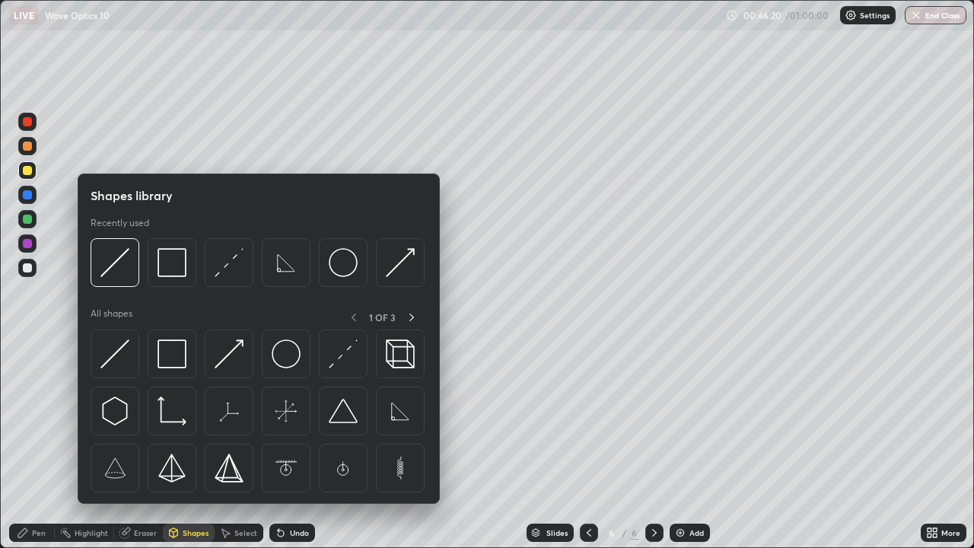
click at [282, 491] on div "Undo" at bounding box center [292, 533] width 46 height 18
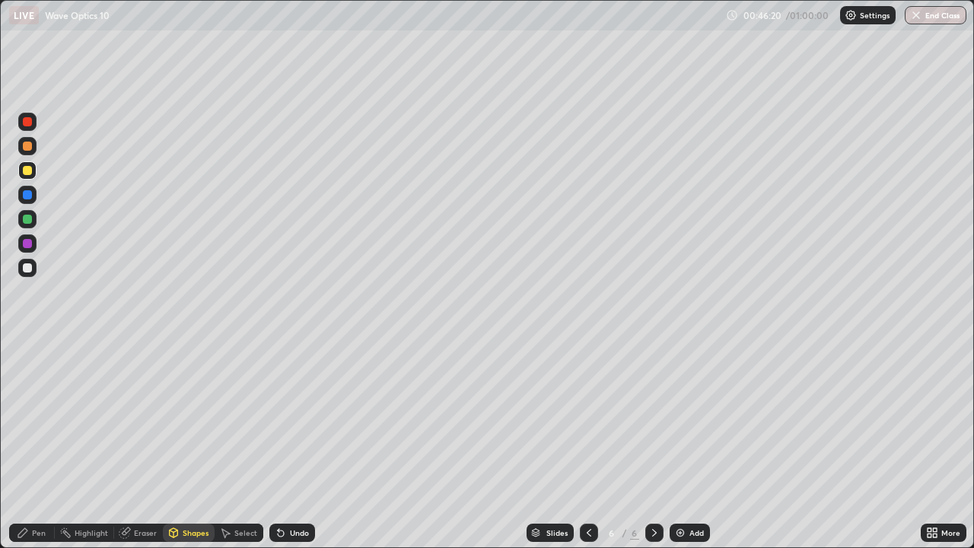
click at [284, 491] on div "Undo" at bounding box center [292, 533] width 46 height 18
click at [186, 491] on div "Shapes" at bounding box center [196, 533] width 26 height 8
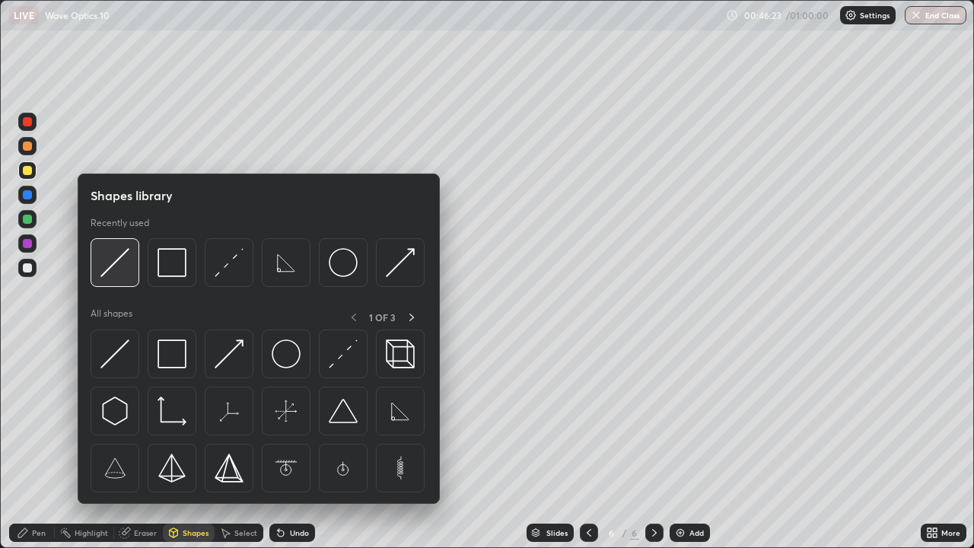
click at [118, 270] on img at bounding box center [114, 262] width 29 height 29
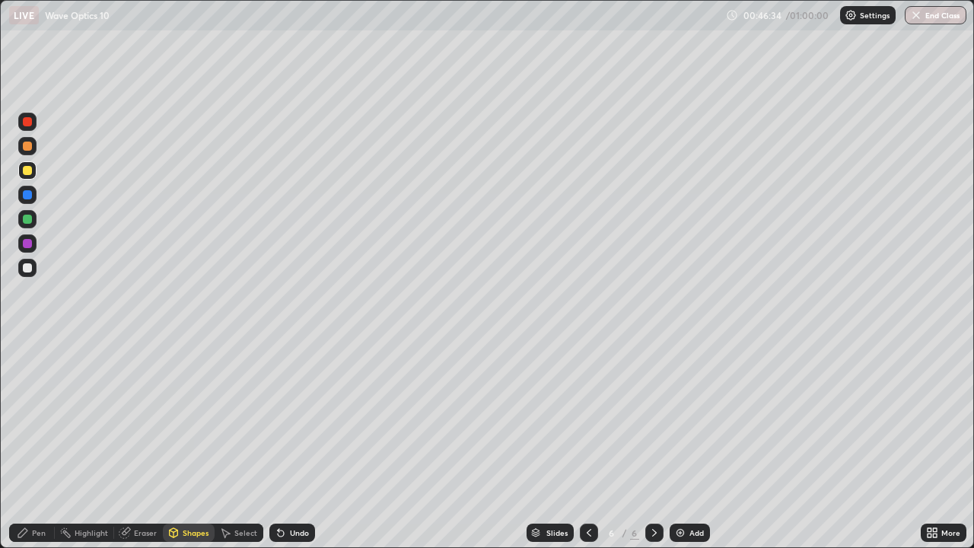
click at [231, 491] on div "Select" at bounding box center [239, 533] width 49 height 18
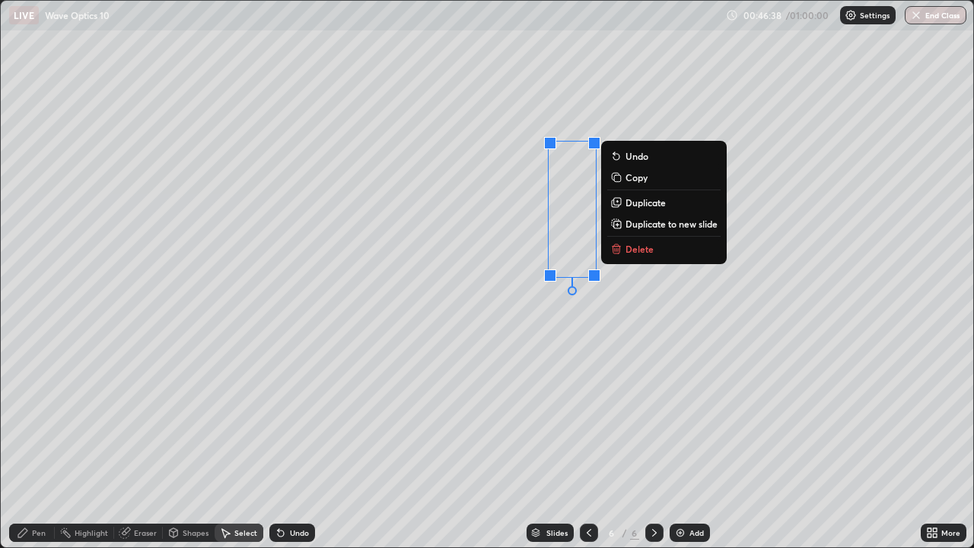
click at [597, 347] on div "0 ° Undo Copy Duplicate Duplicate to new slide Delete" at bounding box center [487, 274] width 973 height 546
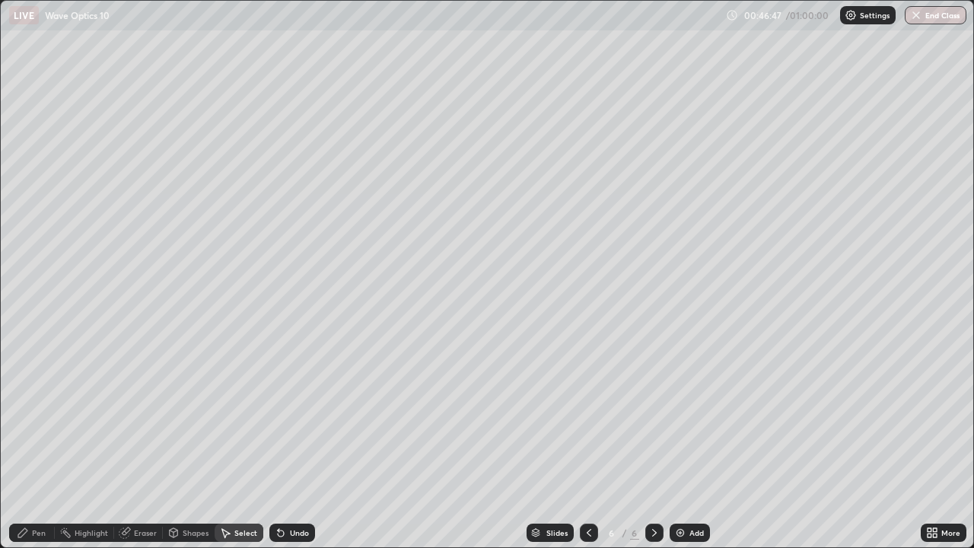
click at [185, 491] on div "Shapes" at bounding box center [196, 533] width 26 height 8
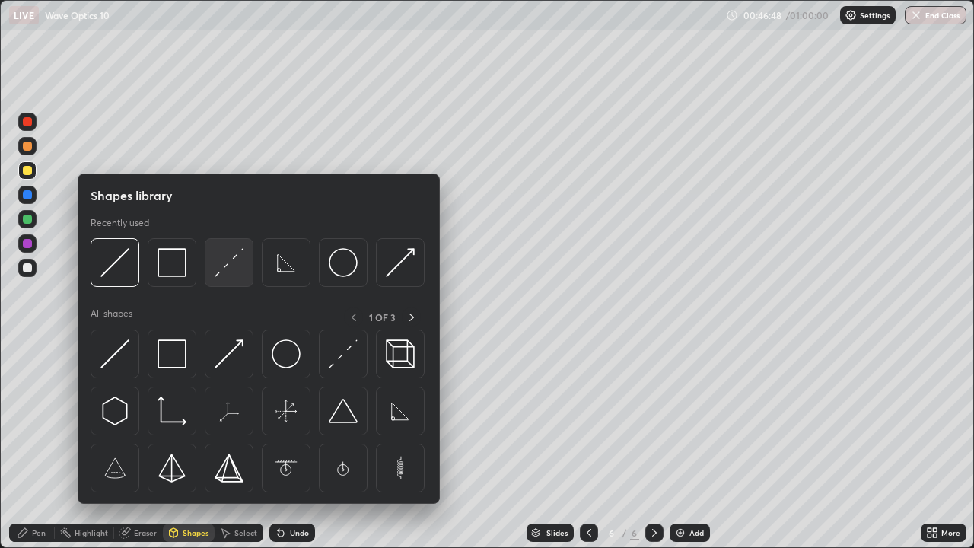
click at [228, 268] on img at bounding box center [229, 262] width 29 height 29
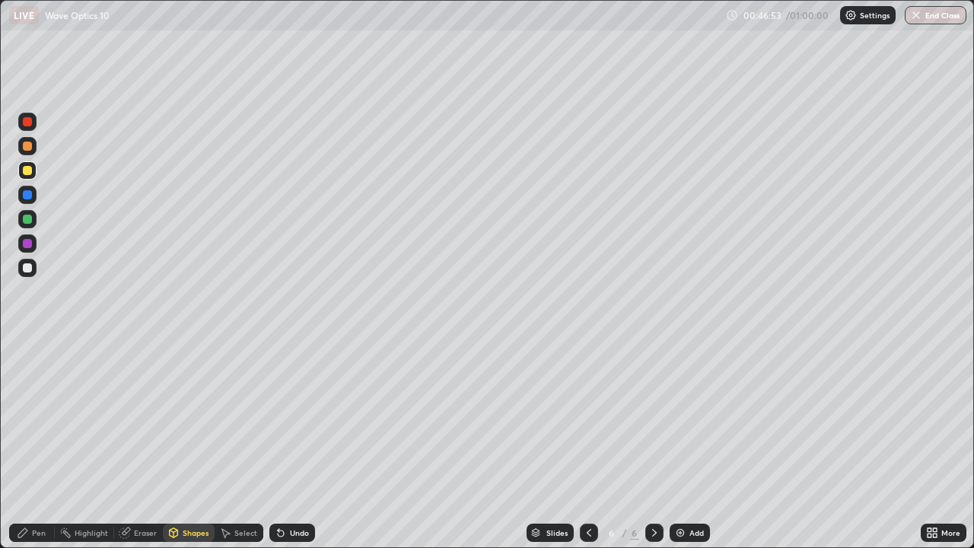
click at [33, 491] on div "Pen" at bounding box center [39, 533] width 14 height 8
click at [25, 270] on div at bounding box center [27, 267] width 9 height 9
click at [183, 491] on div "Shapes" at bounding box center [196, 533] width 26 height 8
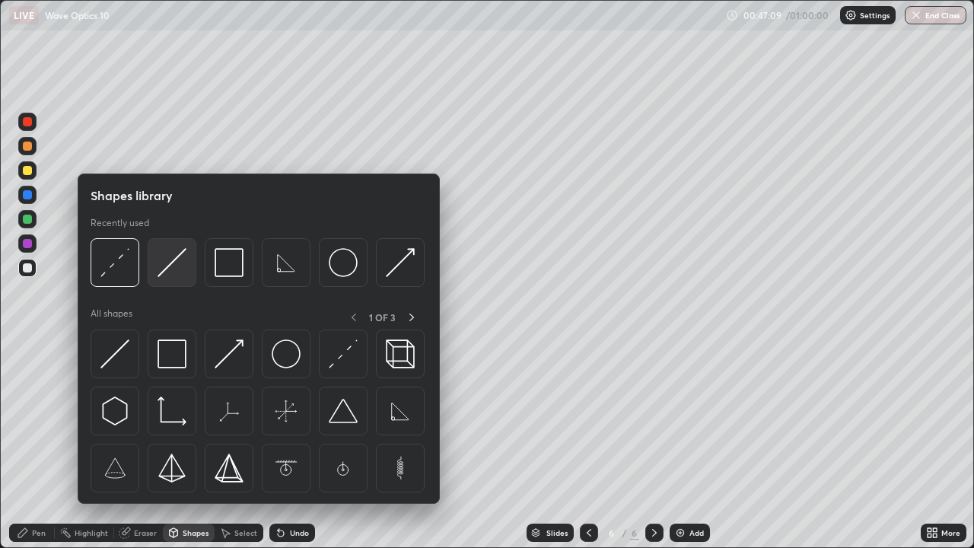
click at [174, 270] on img at bounding box center [172, 262] width 29 height 29
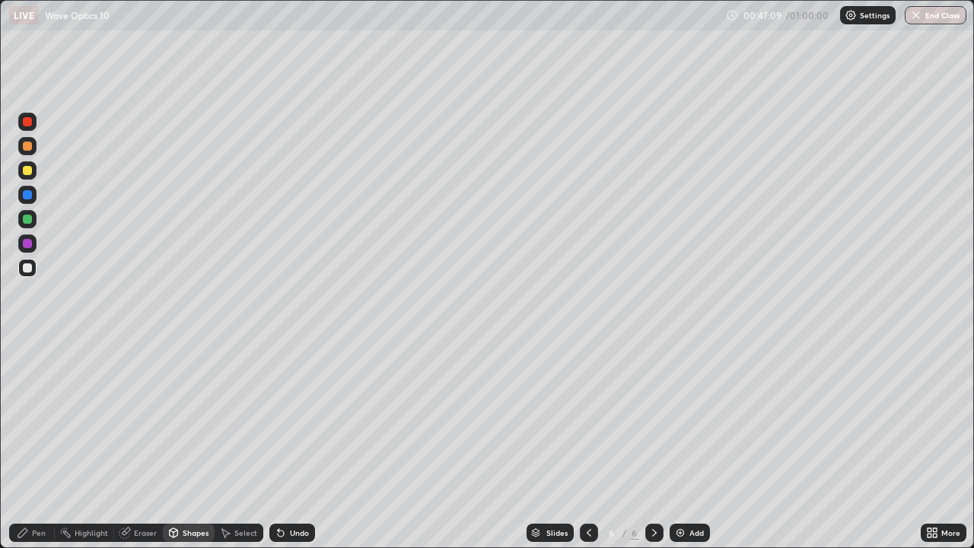
click at [21, 227] on div at bounding box center [27, 219] width 18 height 18
click at [189, 491] on div "Shapes" at bounding box center [196, 533] width 26 height 8
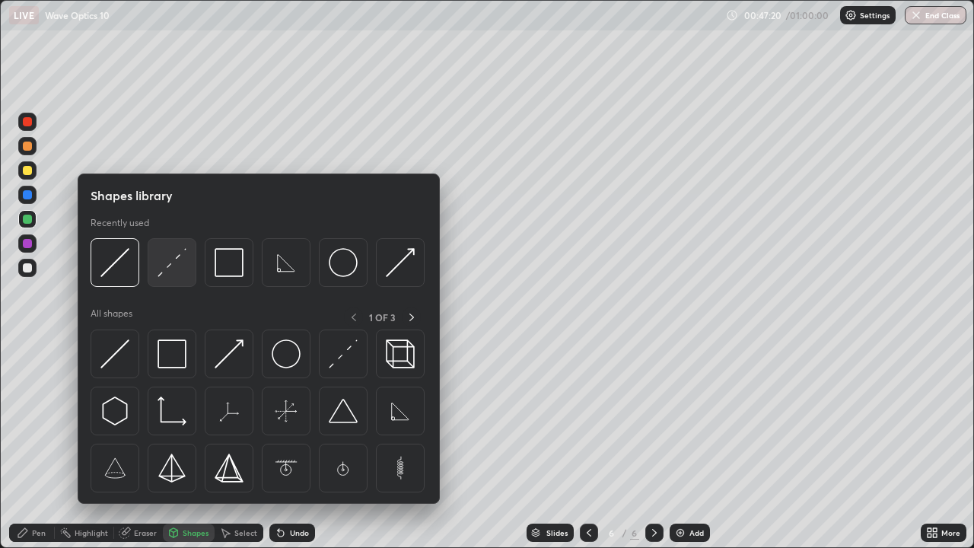
click at [167, 267] on img at bounding box center [172, 262] width 29 height 29
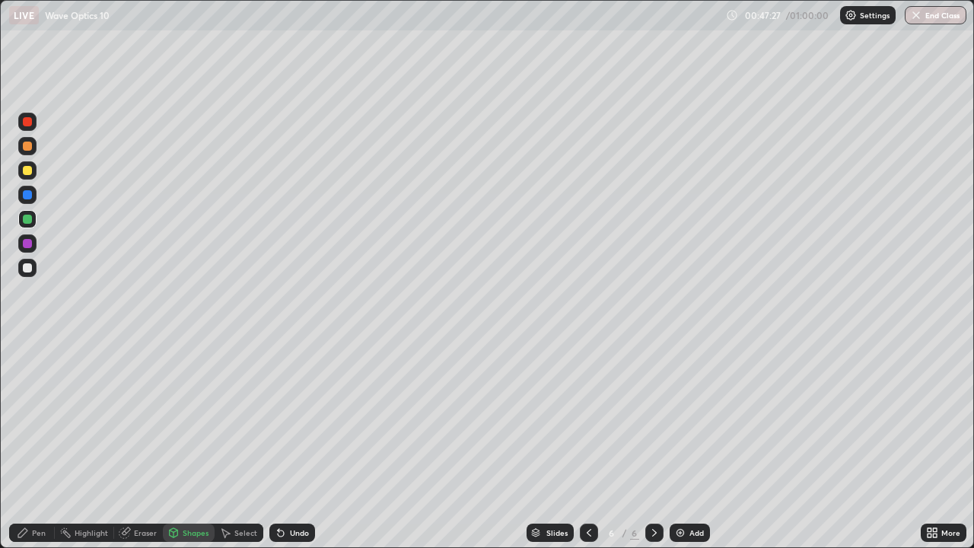
click at [43, 491] on div "Pen" at bounding box center [39, 533] width 14 height 8
click at [27, 266] on div at bounding box center [27, 267] width 9 height 9
click at [28, 170] on div at bounding box center [27, 170] width 9 height 9
click at [34, 146] on div at bounding box center [27, 146] width 18 height 18
click at [35, 269] on div at bounding box center [27, 268] width 18 height 18
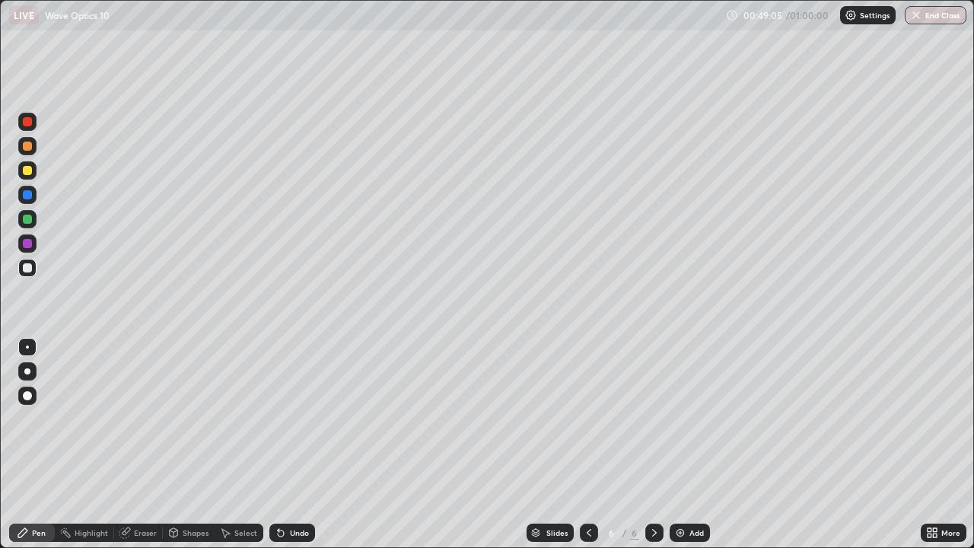
click at [188, 491] on div "Shapes" at bounding box center [196, 533] width 26 height 8
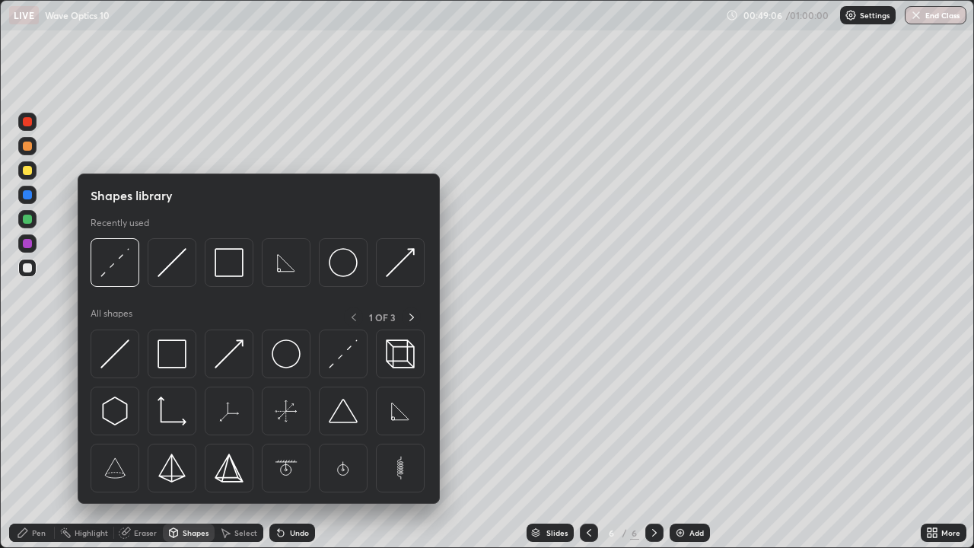
click at [140, 491] on div "Eraser" at bounding box center [138, 533] width 49 height 18
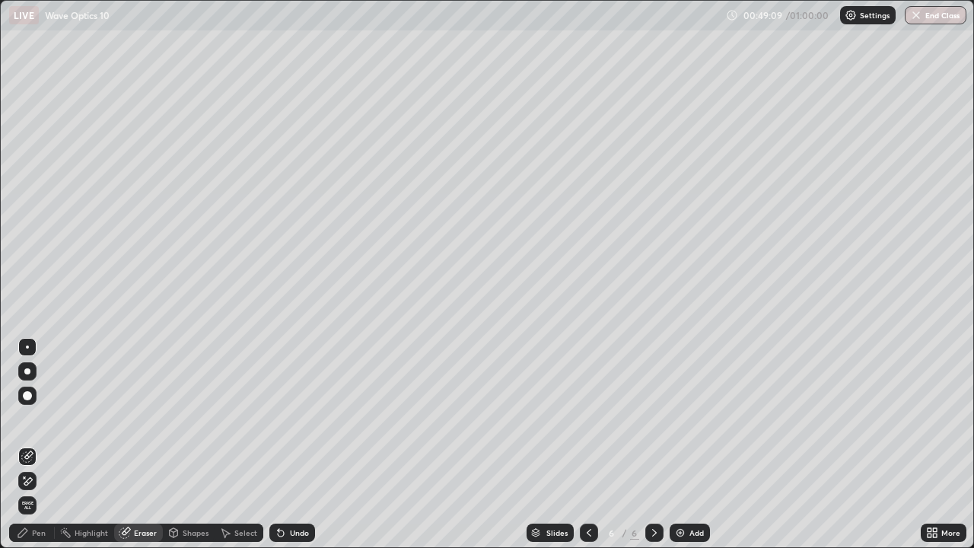
click at [43, 491] on div "Pen" at bounding box center [39, 533] width 14 height 8
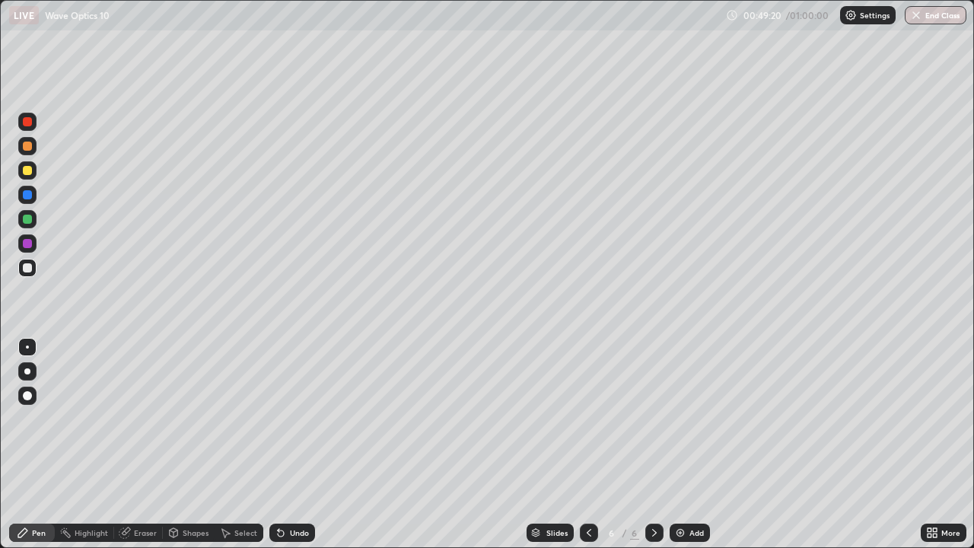
click at [192, 491] on div "Shapes" at bounding box center [196, 533] width 26 height 8
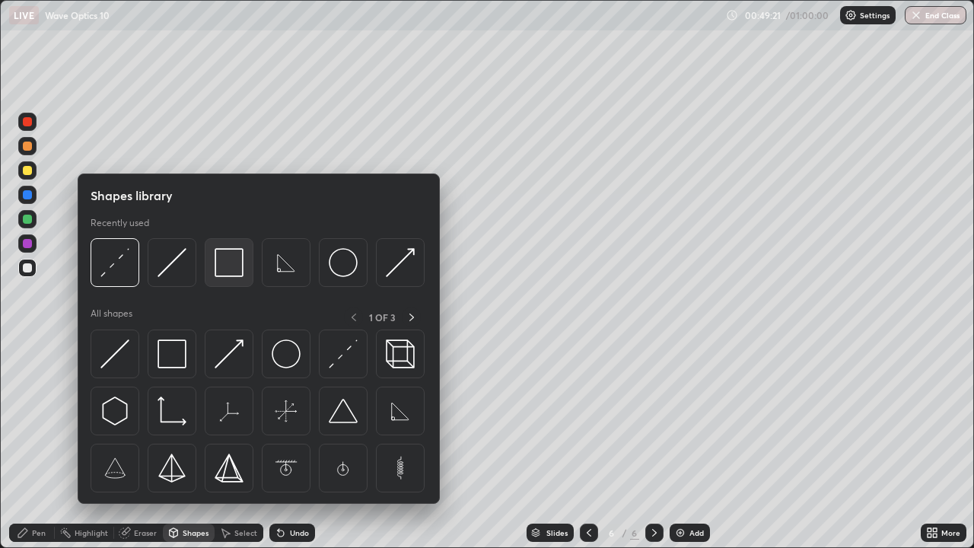
click at [233, 268] on img at bounding box center [229, 262] width 29 height 29
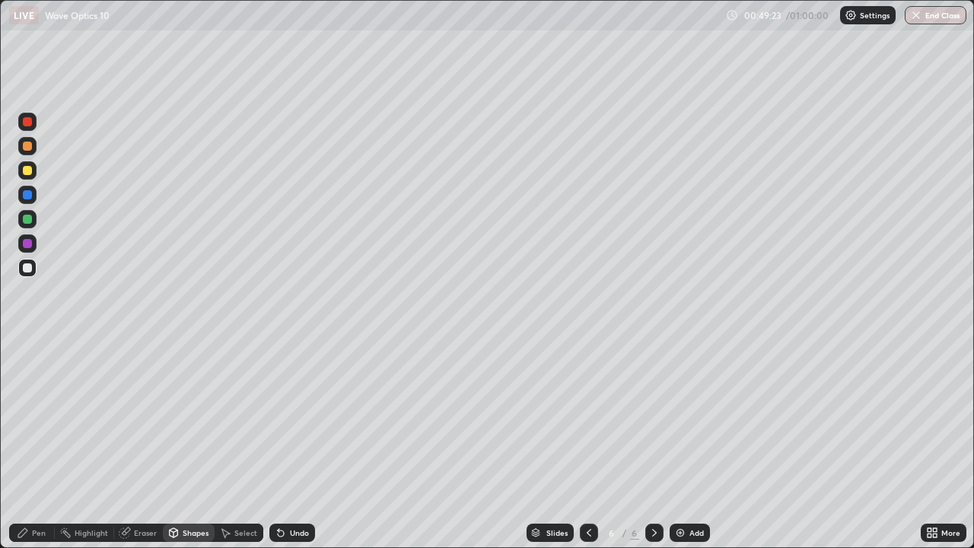
click at [287, 491] on div "Undo" at bounding box center [292, 533] width 46 height 18
click at [29, 170] on div at bounding box center [27, 170] width 9 height 9
click at [31, 127] on div at bounding box center [27, 122] width 18 height 18
click at [43, 491] on div "Pen" at bounding box center [39, 533] width 14 height 8
click at [29, 272] on div at bounding box center [27, 267] width 9 height 9
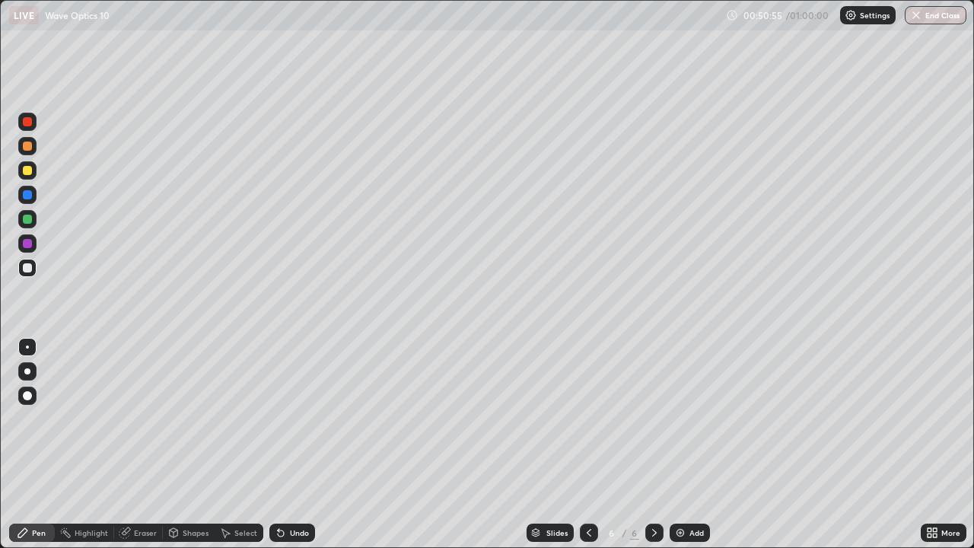
click at [26, 219] on div at bounding box center [27, 219] width 9 height 9
click at [25, 196] on div at bounding box center [27, 194] width 9 height 9
click at [280, 491] on icon at bounding box center [281, 533] width 6 height 6
click at [190, 491] on div "Shapes" at bounding box center [196, 533] width 26 height 8
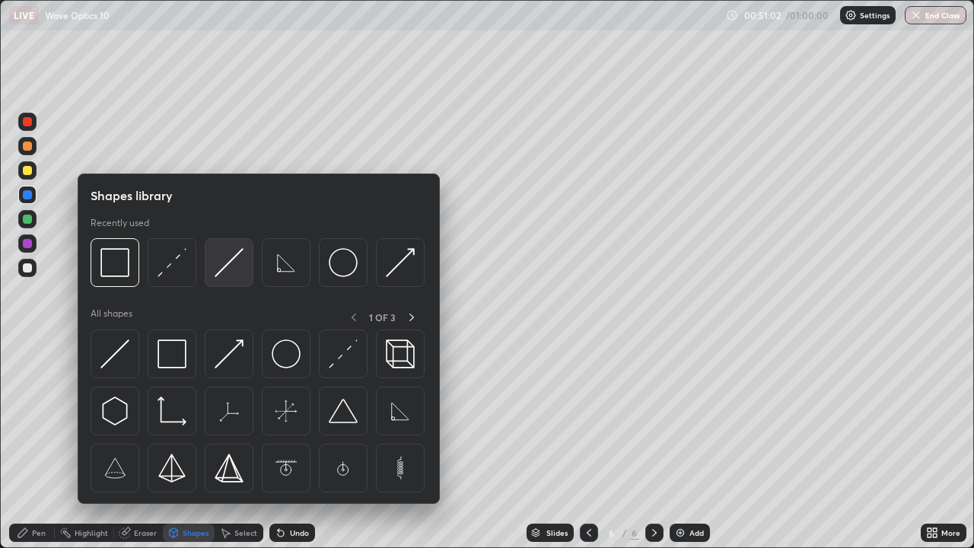
click at [227, 269] on img at bounding box center [229, 262] width 29 height 29
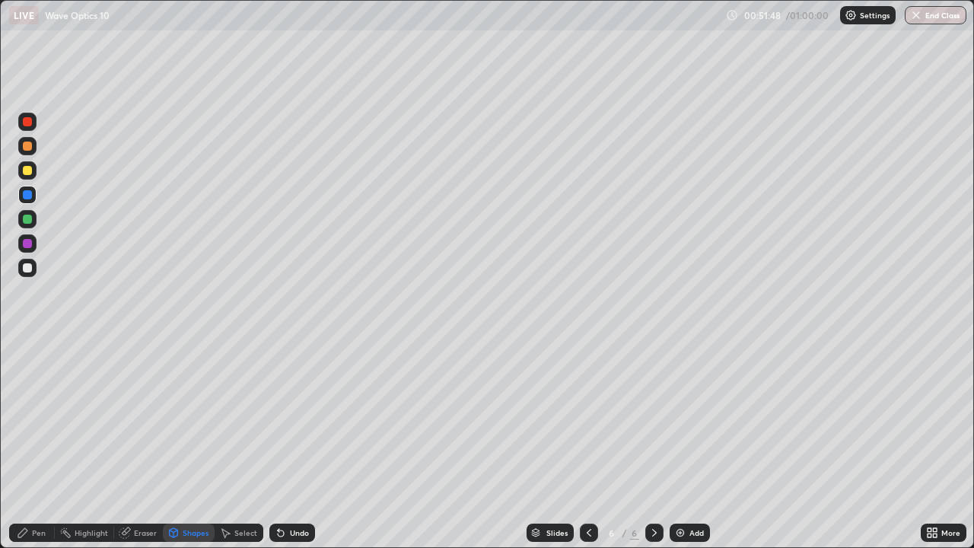
click at [278, 491] on icon at bounding box center [279, 530] width 2 height 2
click at [280, 491] on icon at bounding box center [281, 533] width 6 height 6
click at [279, 491] on icon at bounding box center [281, 533] width 6 height 6
click at [282, 491] on div "Undo" at bounding box center [292, 533] width 46 height 18
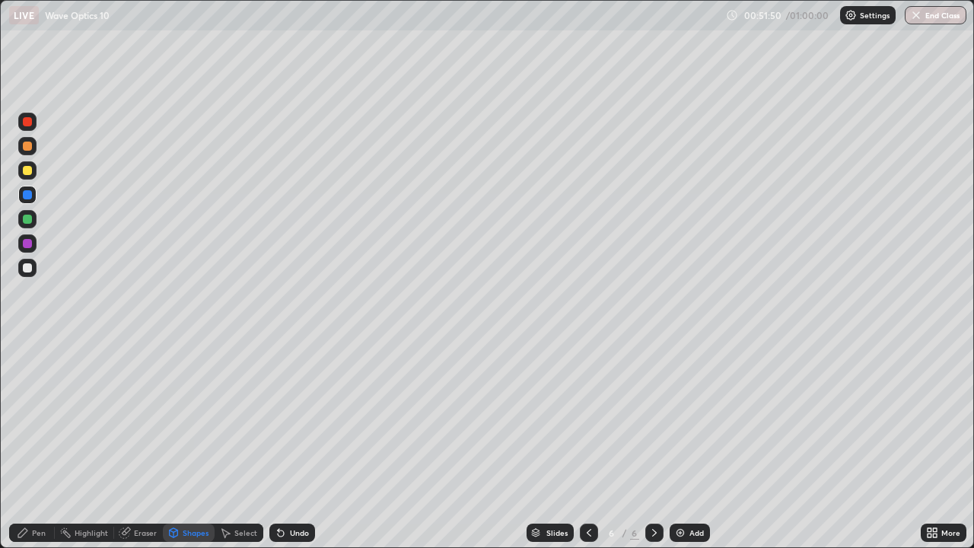
click at [285, 491] on div "Undo" at bounding box center [292, 533] width 46 height 18
click at [27, 244] on div at bounding box center [27, 243] width 9 height 9
click at [38, 491] on div "Pen" at bounding box center [39, 533] width 14 height 8
click at [33, 267] on div at bounding box center [27, 268] width 18 height 18
click at [683, 491] on img at bounding box center [680, 533] width 12 height 12
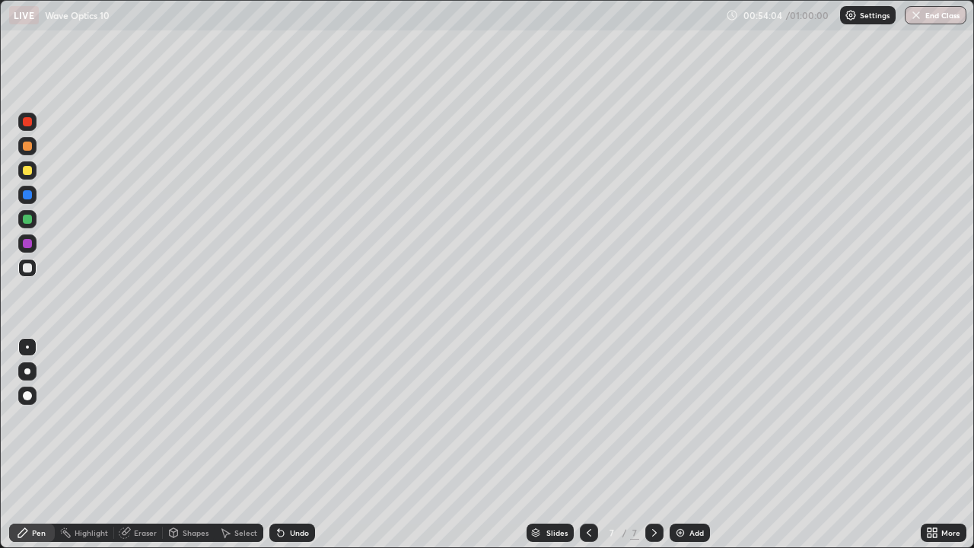
click at [27, 172] on div at bounding box center [27, 170] width 9 height 9
click at [22, 274] on div at bounding box center [27, 268] width 18 height 18
click at [176, 491] on icon at bounding box center [174, 532] width 8 height 9
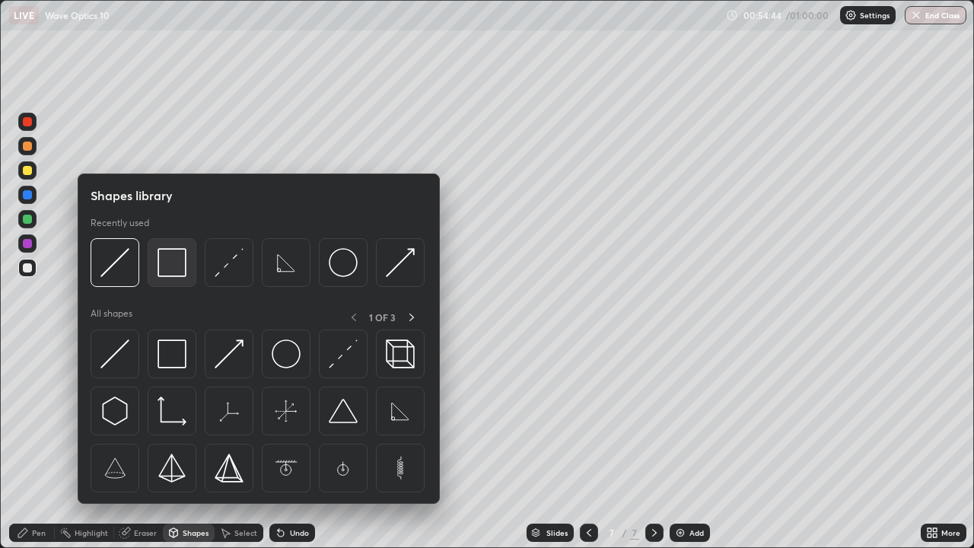
click at [165, 270] on img at bounding box center [172, 262] width 29 height 29
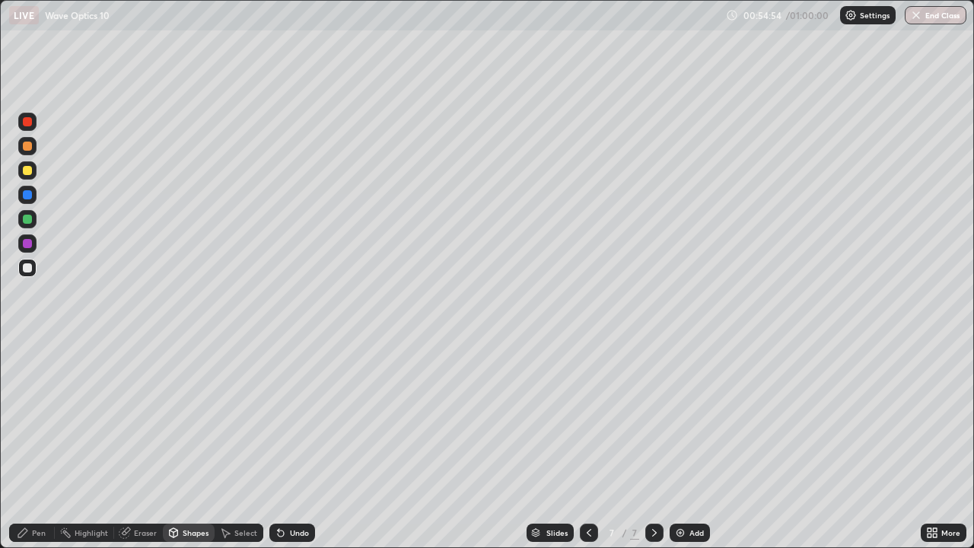
click at [588, 491] on icon at bounding box center [589, 533] width 12 height 12
click at [652, 491] on icon at bounding box center [654, 533] width 12 height 12
click at [653, 491] on icon at bounding box center [654, 533] width 12 height 12
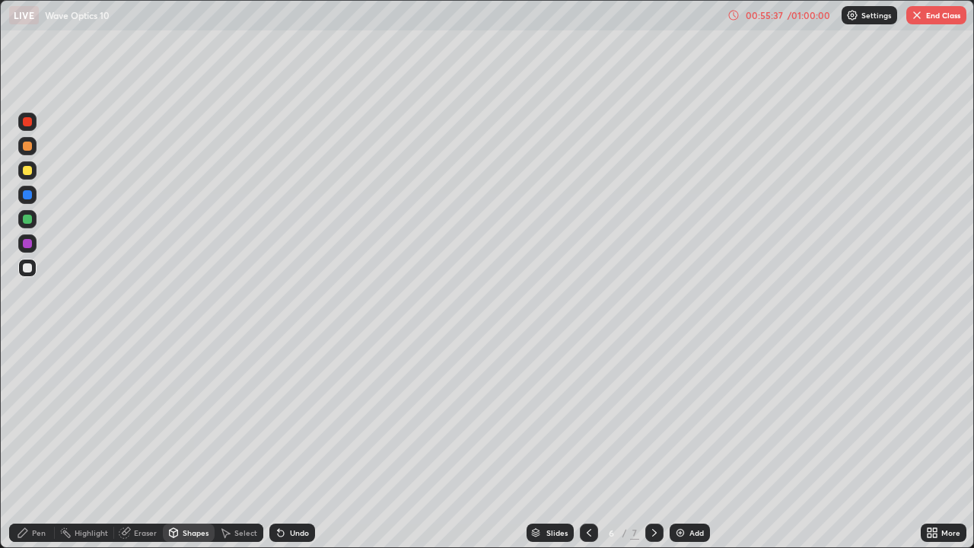
click at [39, 491] on div "Pen" at bounding box center [32, 533] width 46 height 18
click at [27, 269] on div at bounding box center [27, 267] width 9 height 9
click at [660, 491] on div at bounding box center [654, 533] width 18 height 18
click at [940, 19] on button "End Class" at bounding box center [936, 15] width 60 height 18
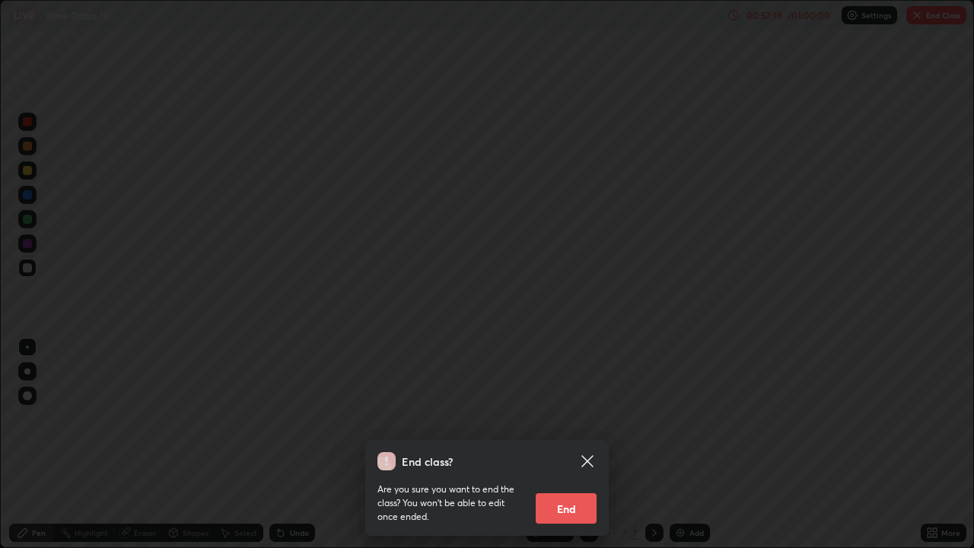
click at [581, 491] on button "End" at bounding box center [566, 508] width 61 height 30
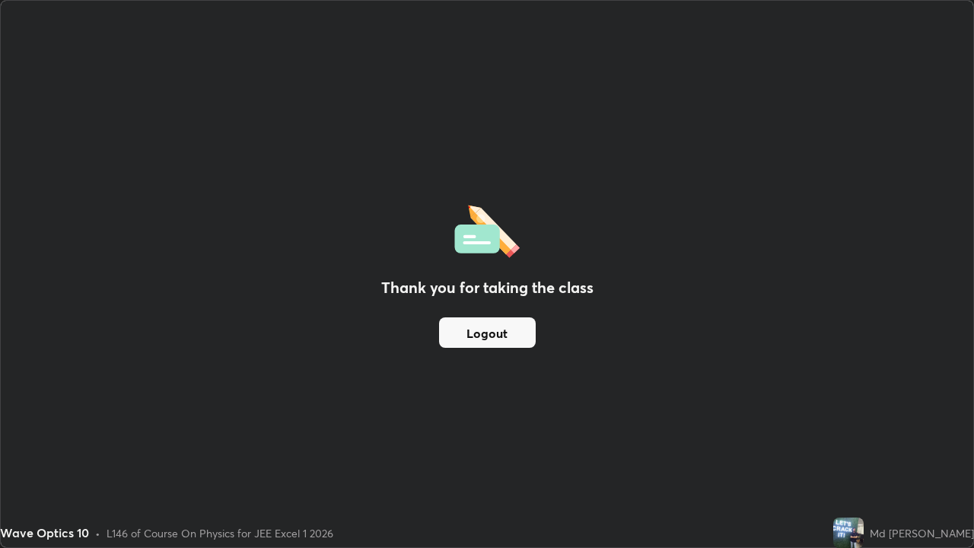
click at [499, 335] on button "Logout" at bounding box center [487, 332] width 97 height 30
